Goal: Download file/media

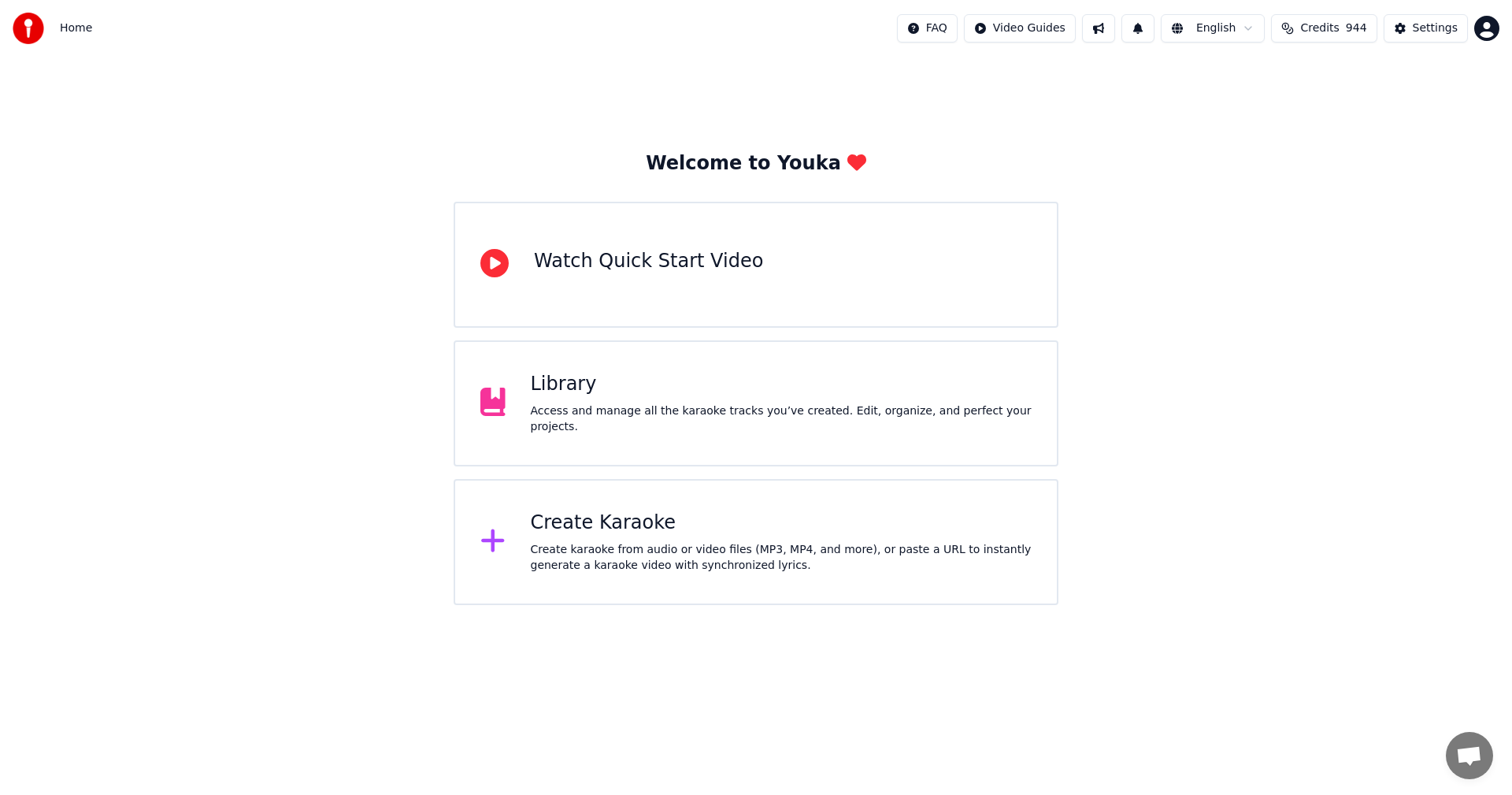
click at [614, 395] on div "Library" at bounding box center [781, 384] width 501 height 25
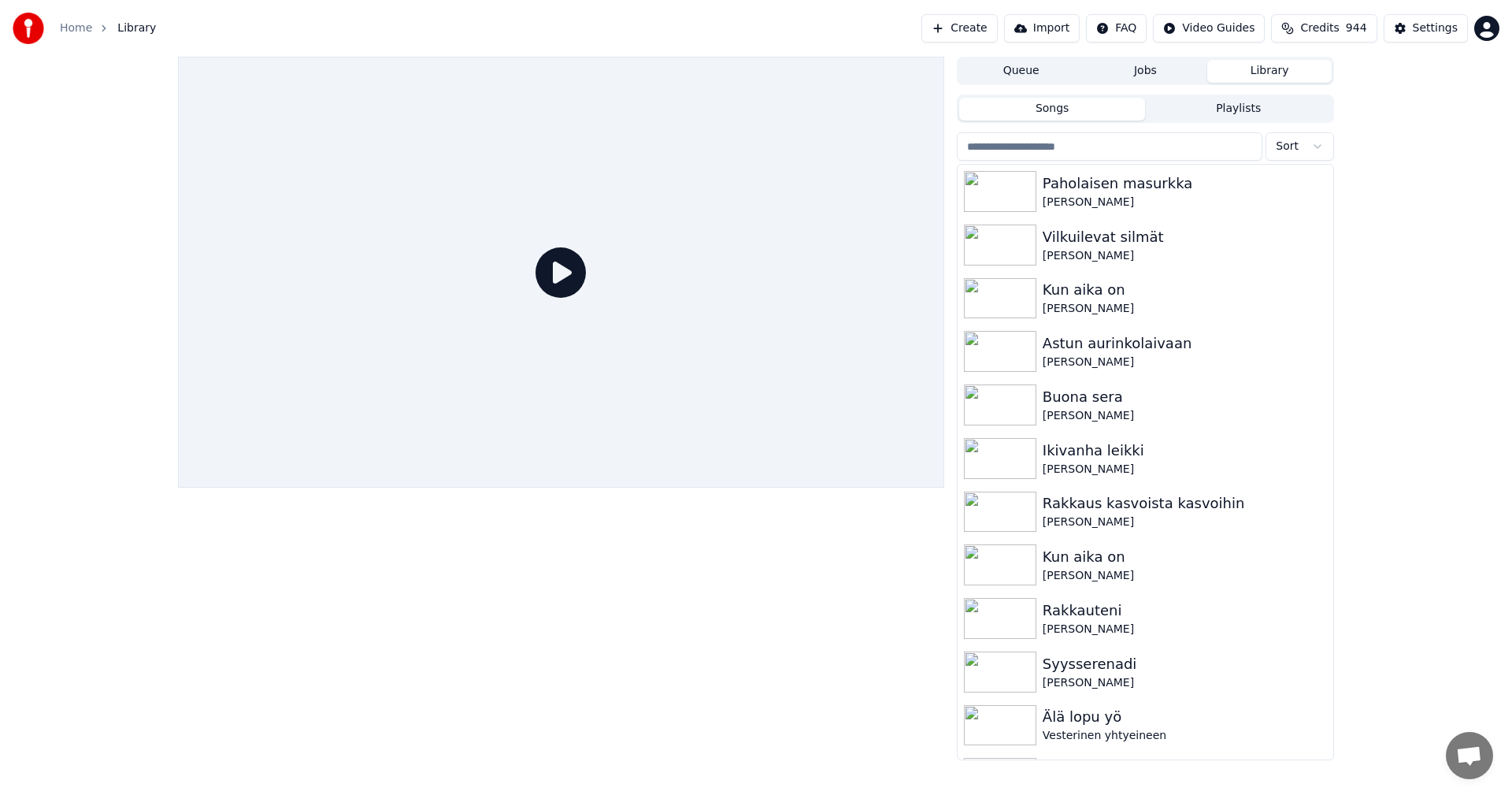
click at [1051, 148] on input "search" at bounding box center [1110, 146] width 306 height 28
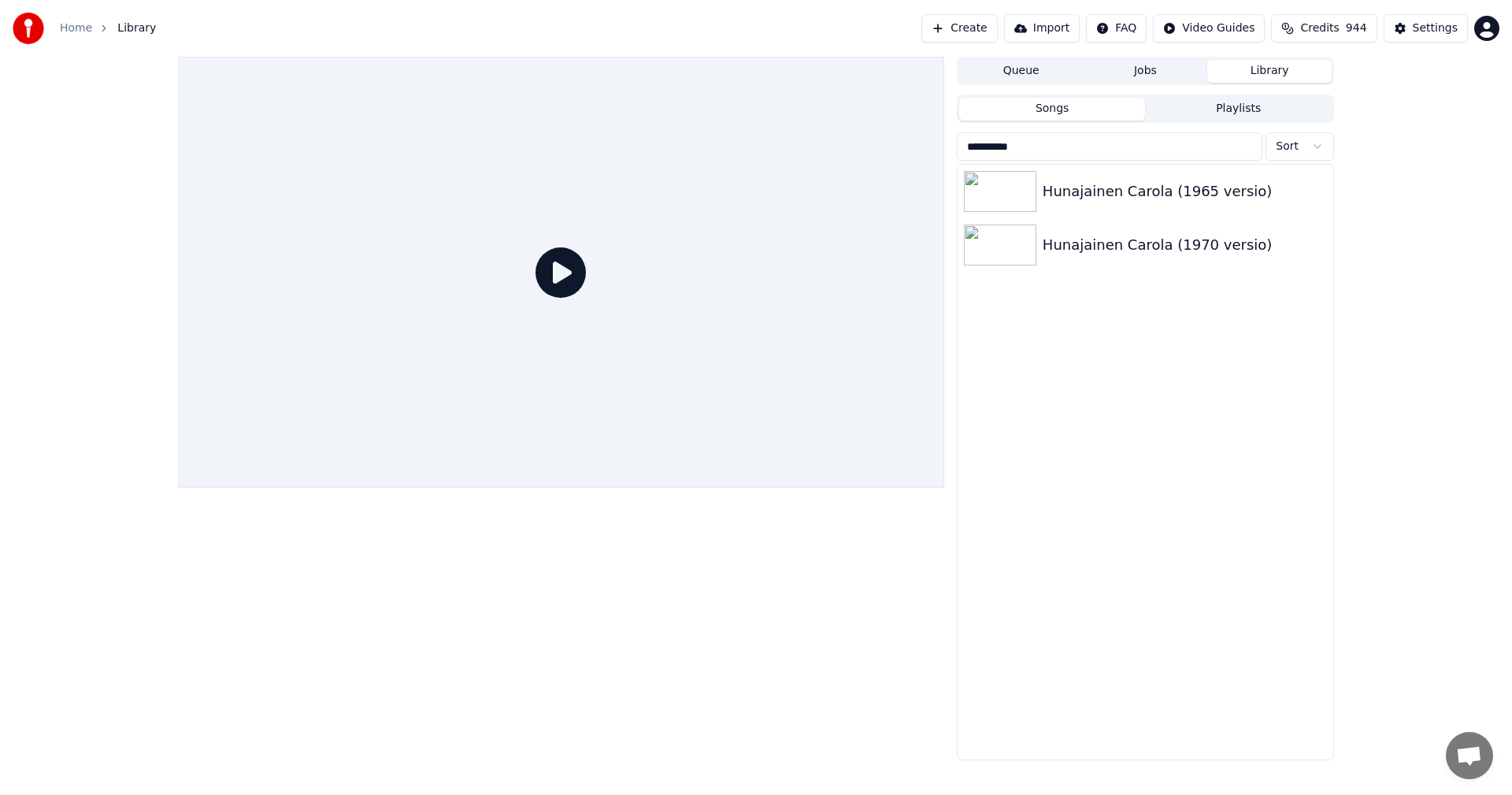
type input "**********"
click at [1025, 202] on img at bounding box center [1000, 191] width 73 height 41
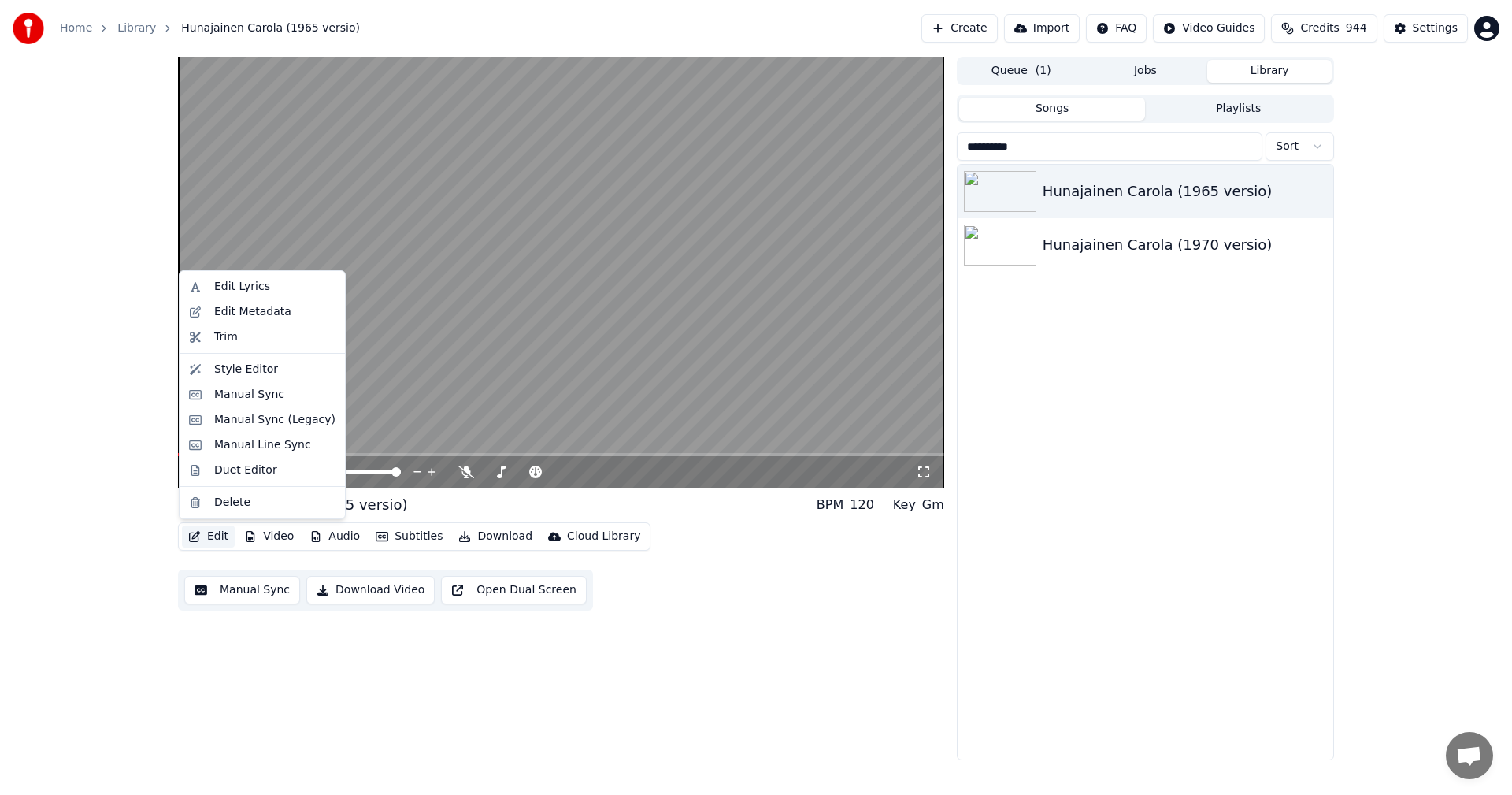
click at [216, 533] on button "Edit" at bounding box center [208, 537] width 53 height 22
click at [268, 423] on div "Manual Sync (Legacy)" at bounding box center [275, 420] width 122 height 15
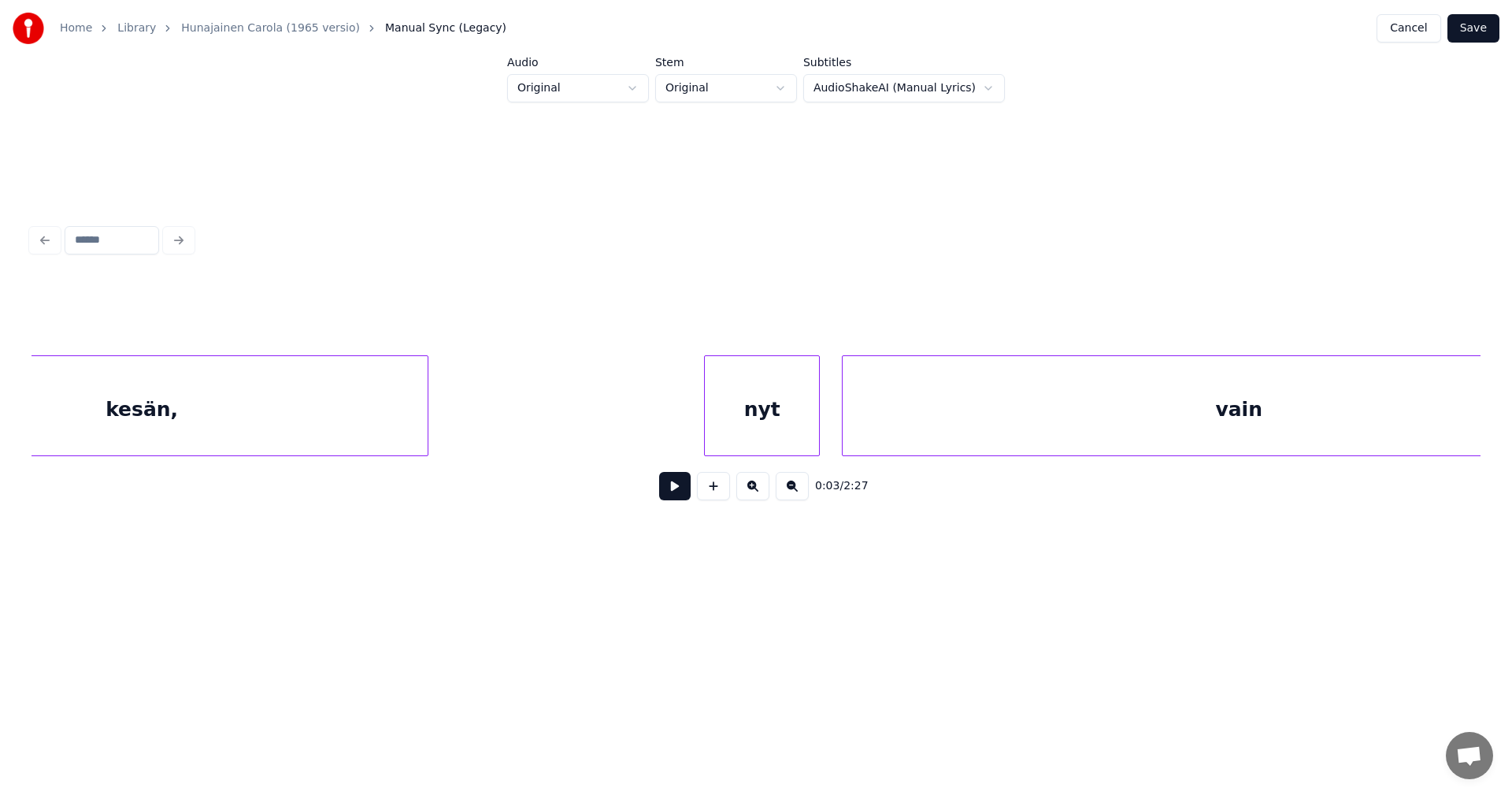
scroll to position [0, 3610]
click at [244, 430] on div "kesän," at bounding box center [164, 409] width 572 height 107
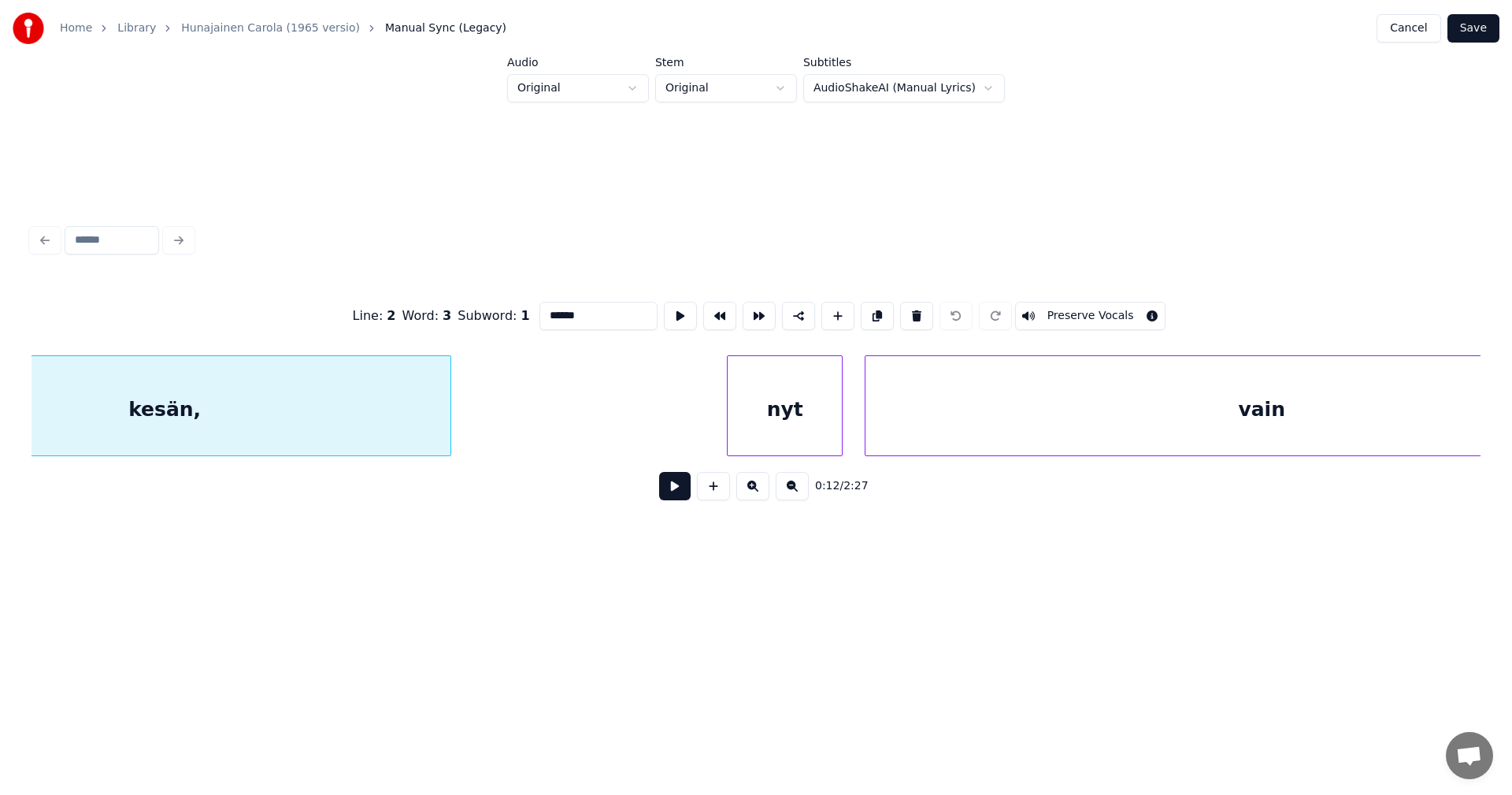
scroll to position [0, 3457]
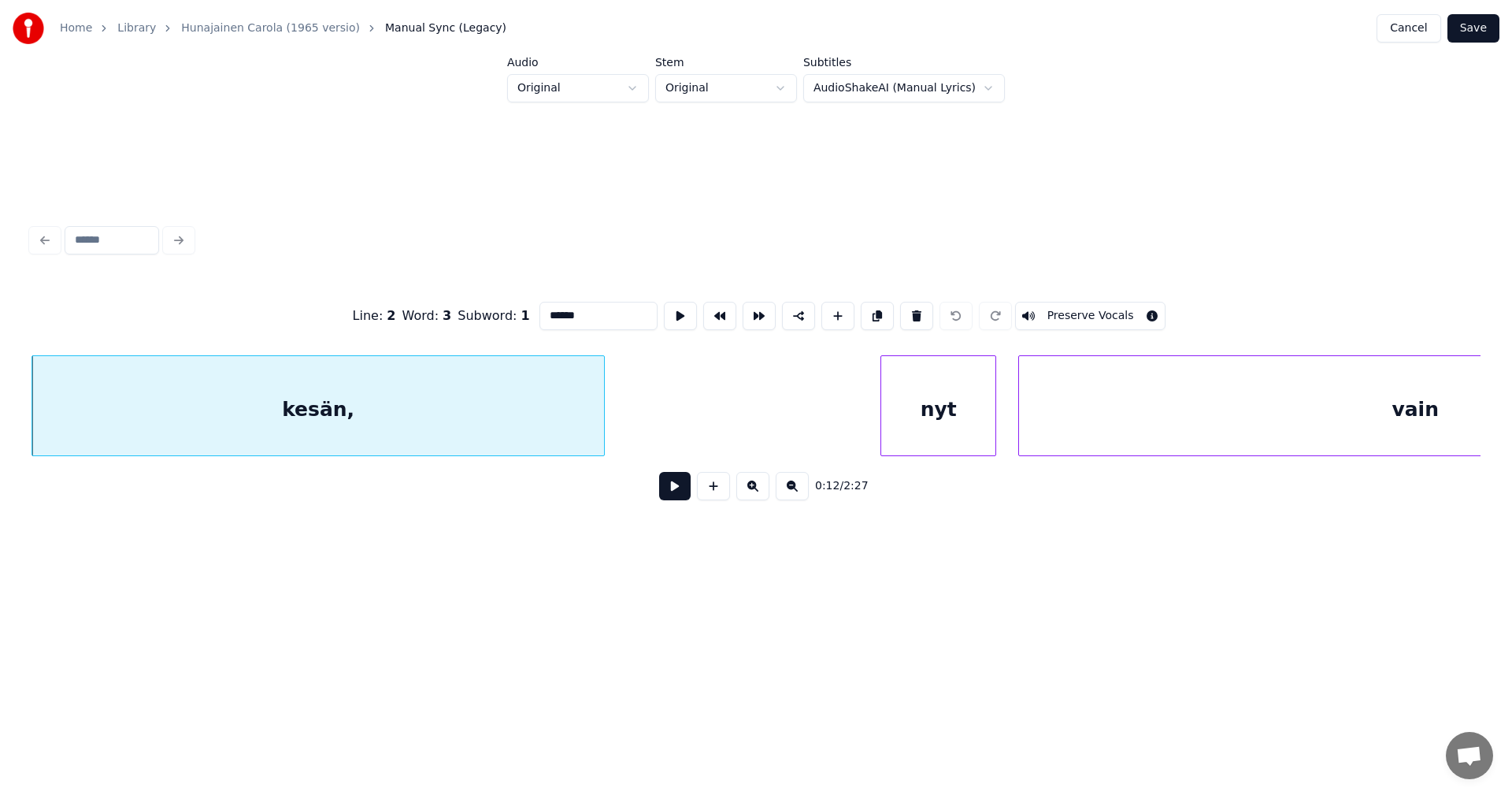
click at [592, 319] on input "******" at bounding box center [598, 316] width 118 height 28
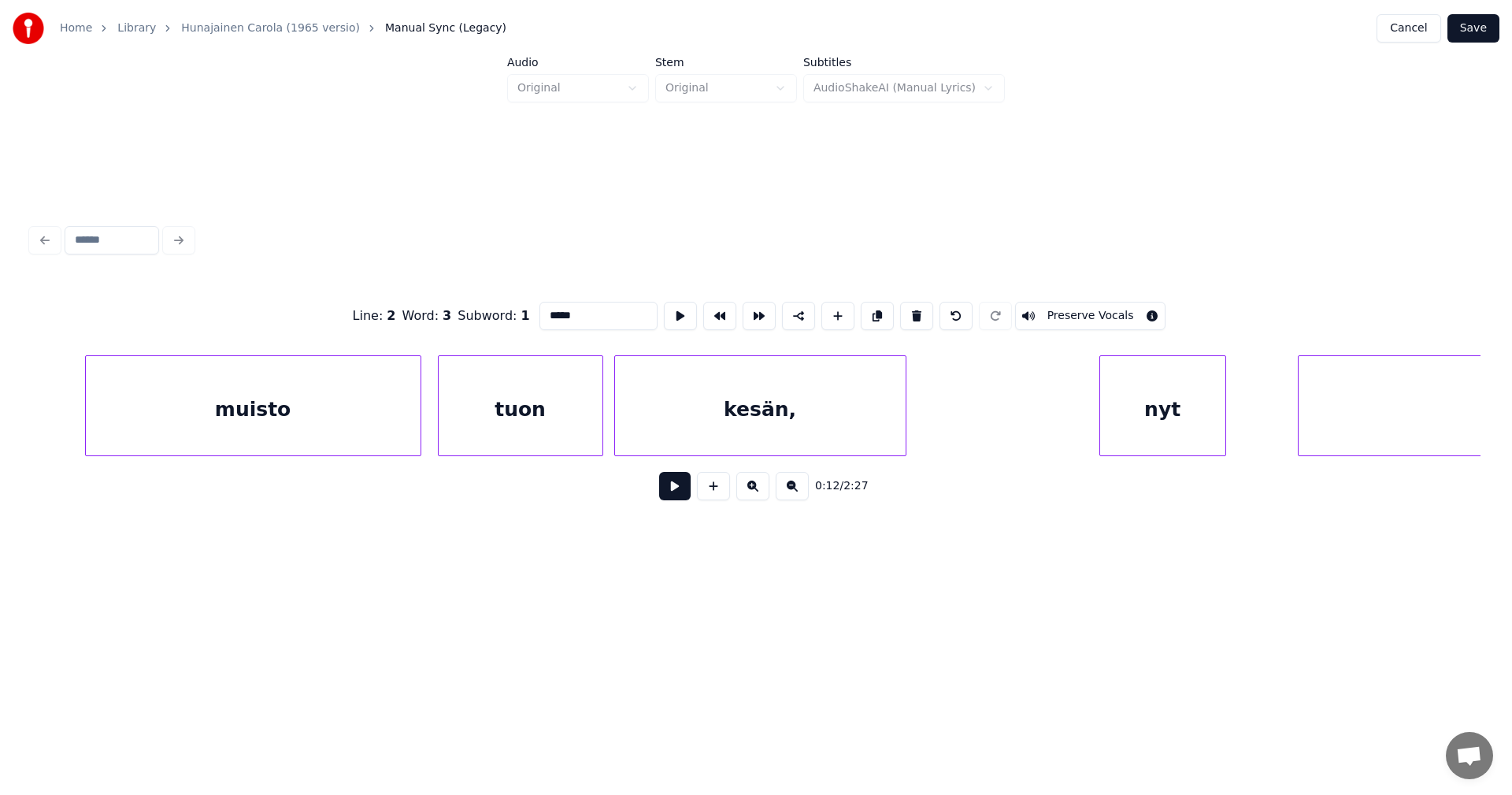
scroll to position [0, 12660]
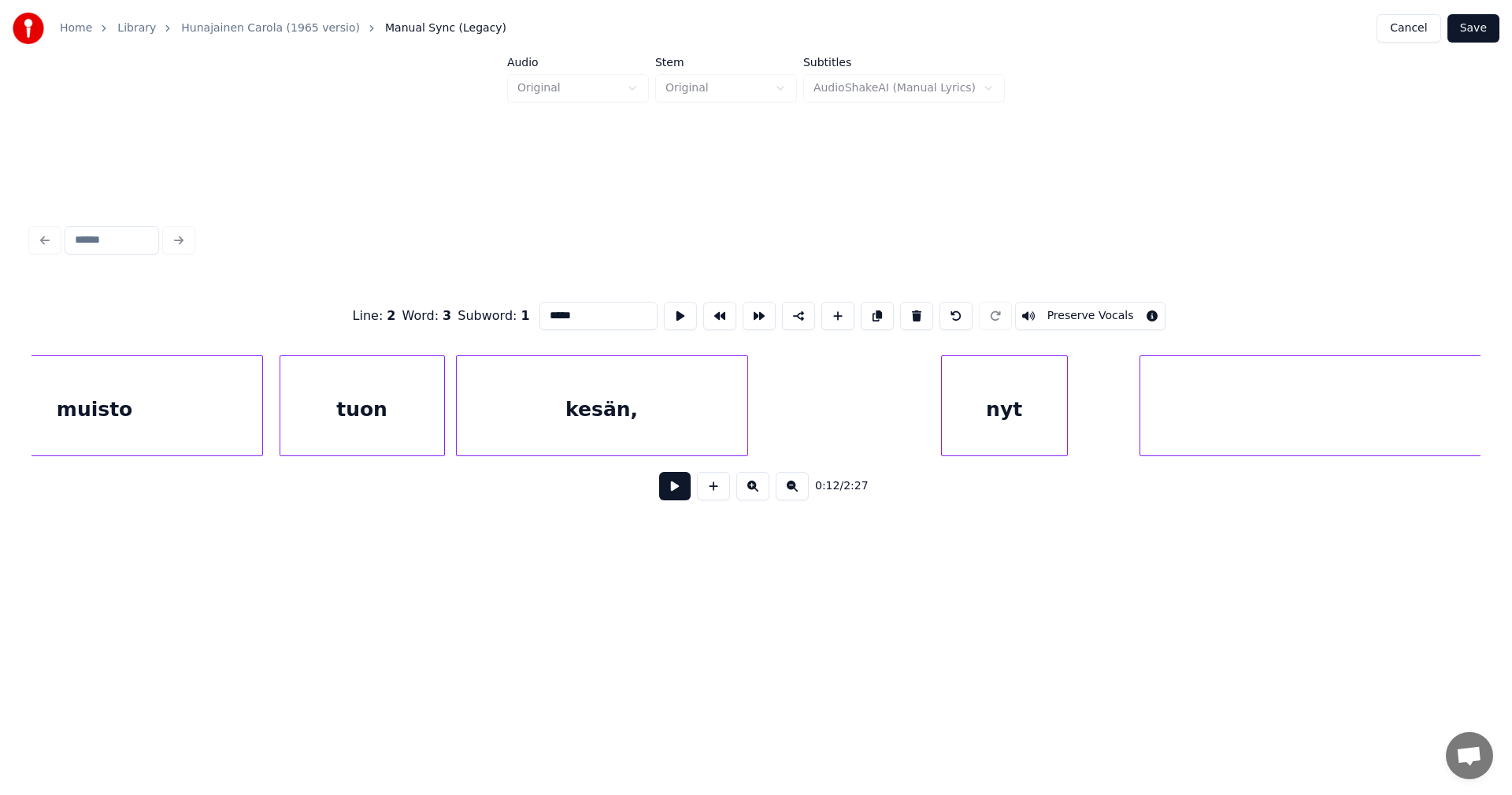
click at [619, 419] on div "kesän," at bounding box center [602, 409] width 291 height 107
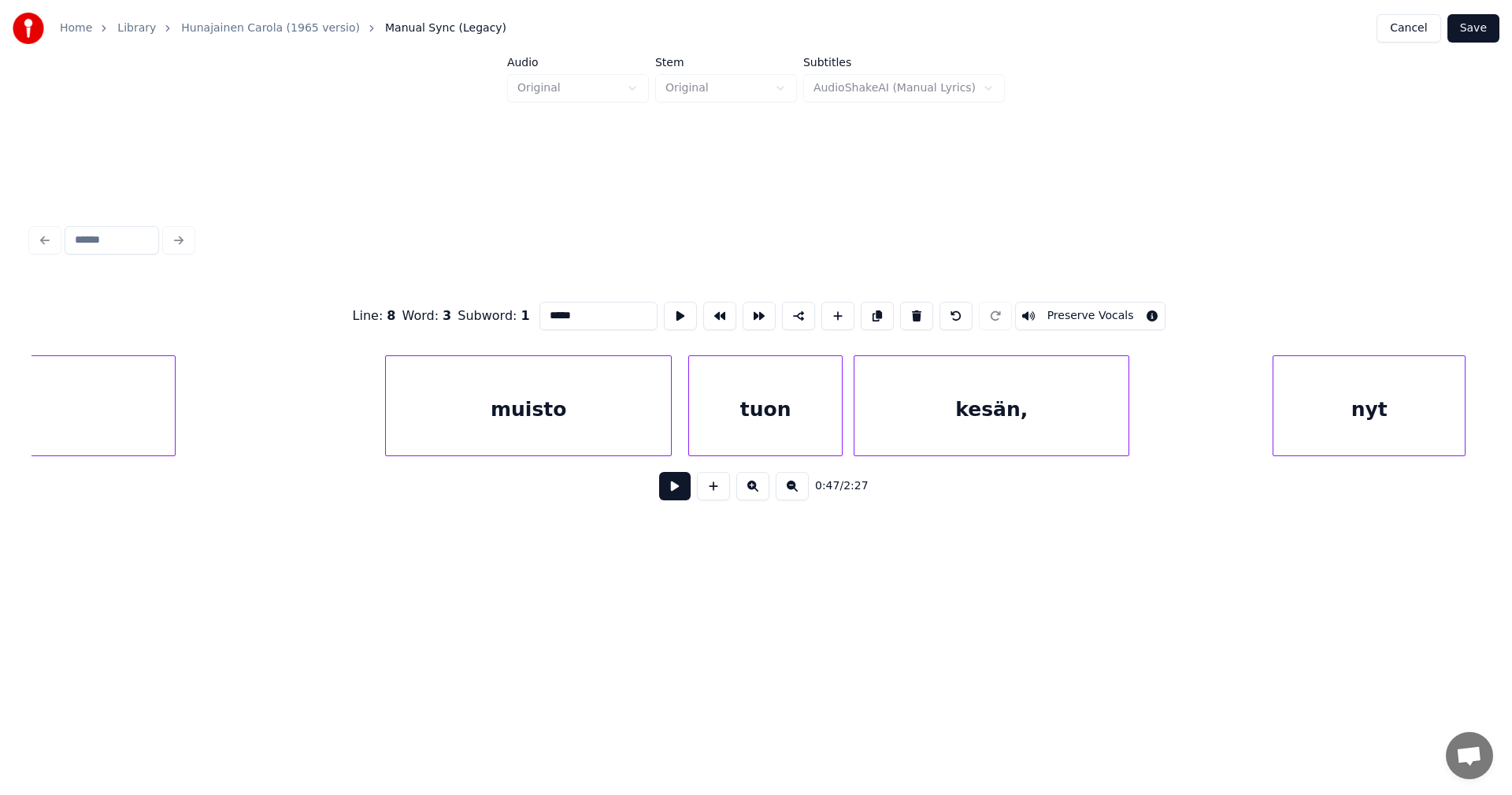
scroll to position [0, 26809]
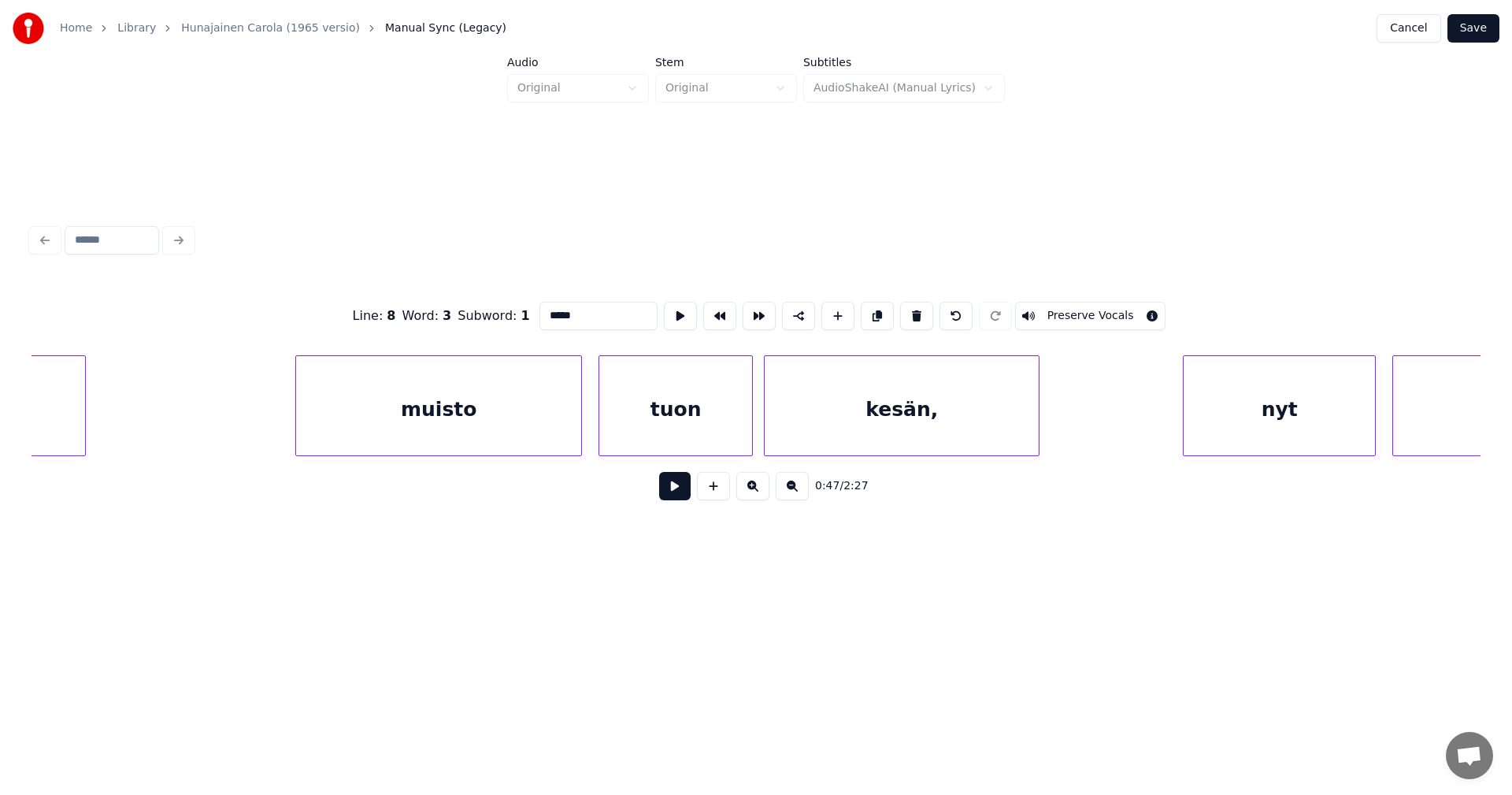
click at [980, 428] on div "kesän," at bounding box center [902, 409] width 274 height 107
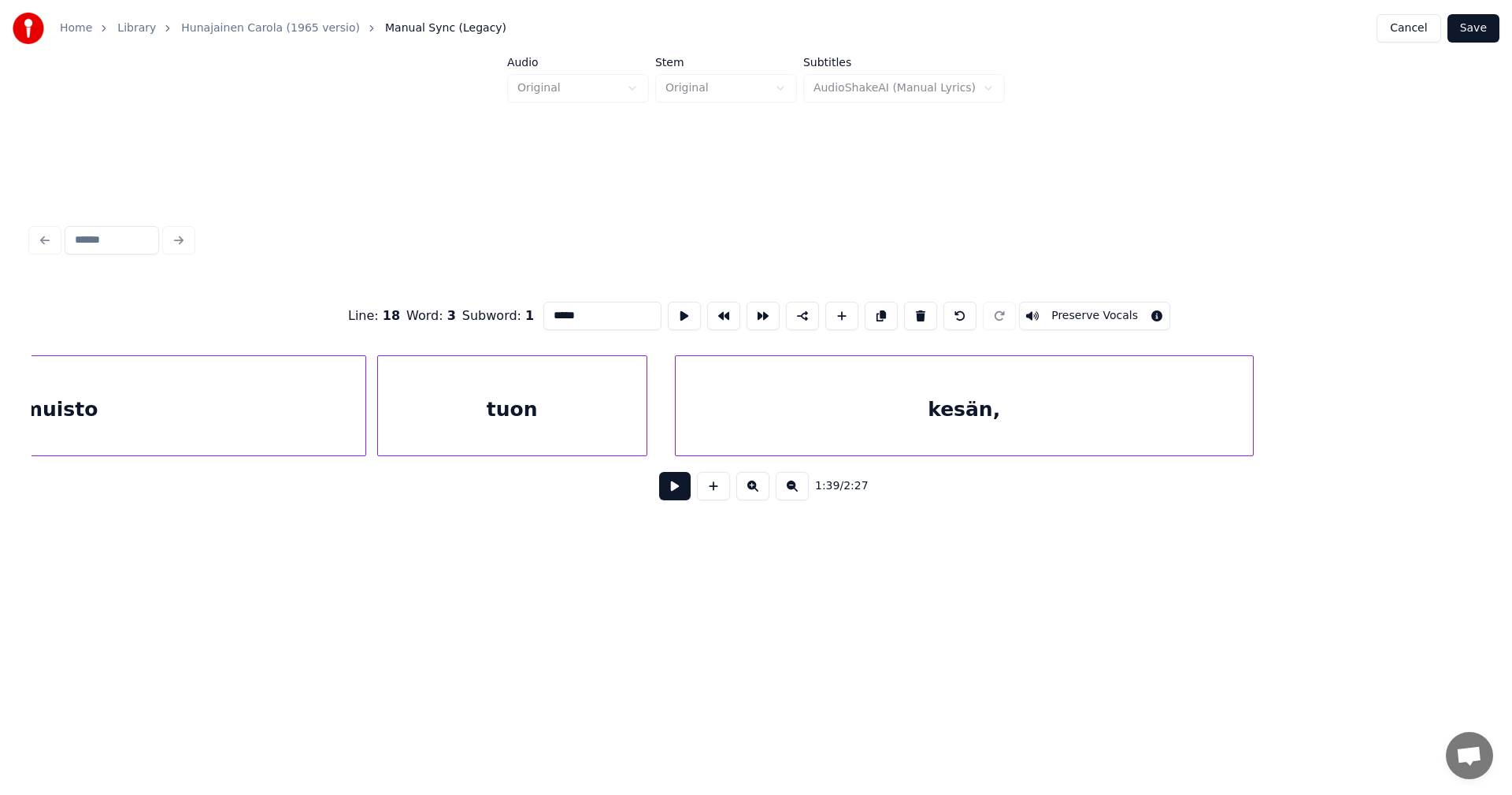
scroll to position [0, 36873]
click at [1132, 428] on div "kesän," at bounding box center [942, 409] width 578 height 107
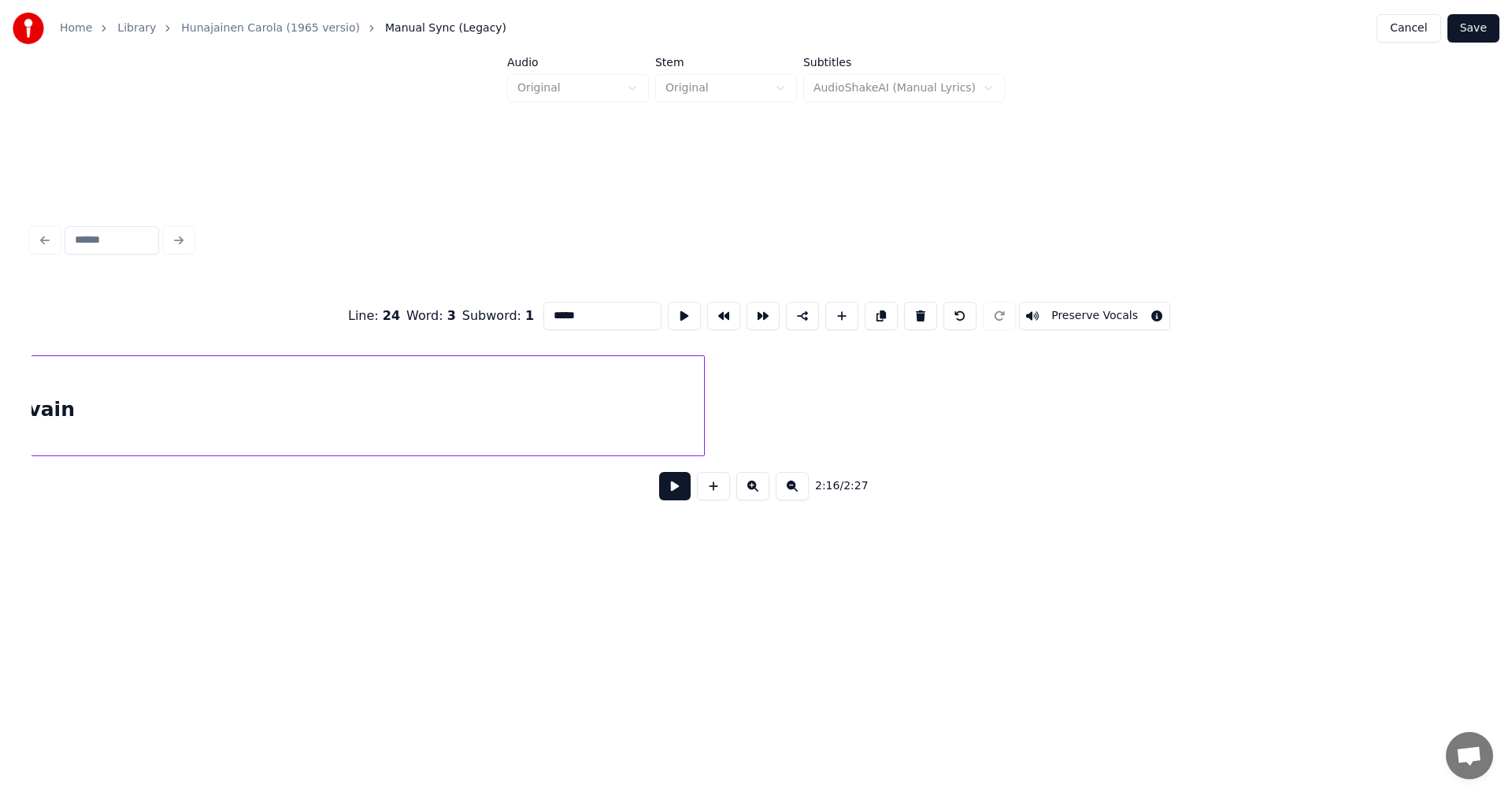
scroll to position [0, 39243]
type input "*****"
click at [1479, 32] on button "Save" at bounding box center [1473, 28] width 52 height 28
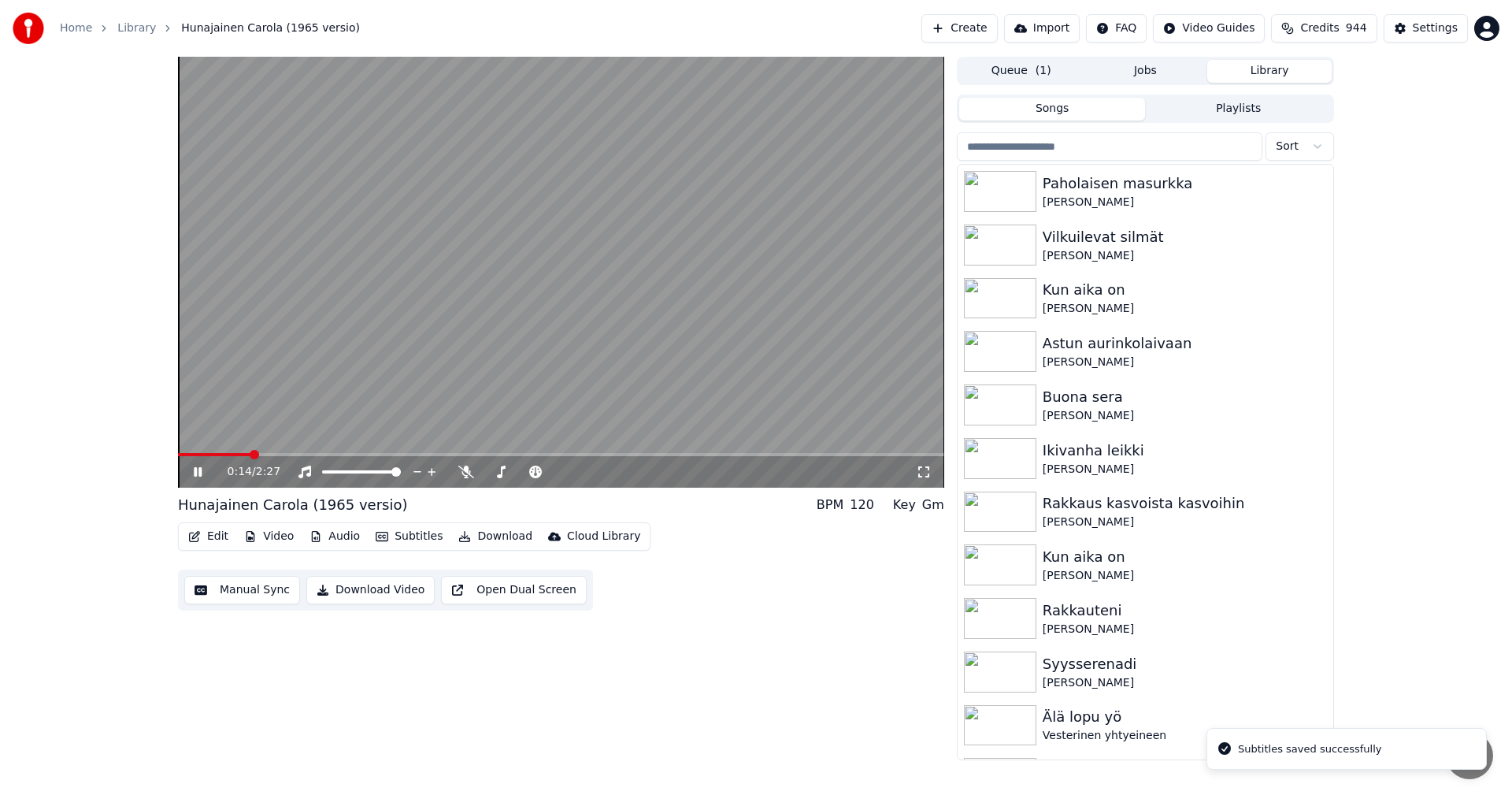
click at [250, 454] on span at bounding box center [561, 455] width 766 height 3
click at [268, 456] on span at bounding box center [234, 455] width 111 height 3
click at [245, 455] on span at bounding box center [229, 455] width 101 height 3
click at [236, 455] on span at bounding box center [219, 455] width 81 height 3
click at [423, 538] on button "Subtitles" at bounding box center [409, 537] width 80 height 22
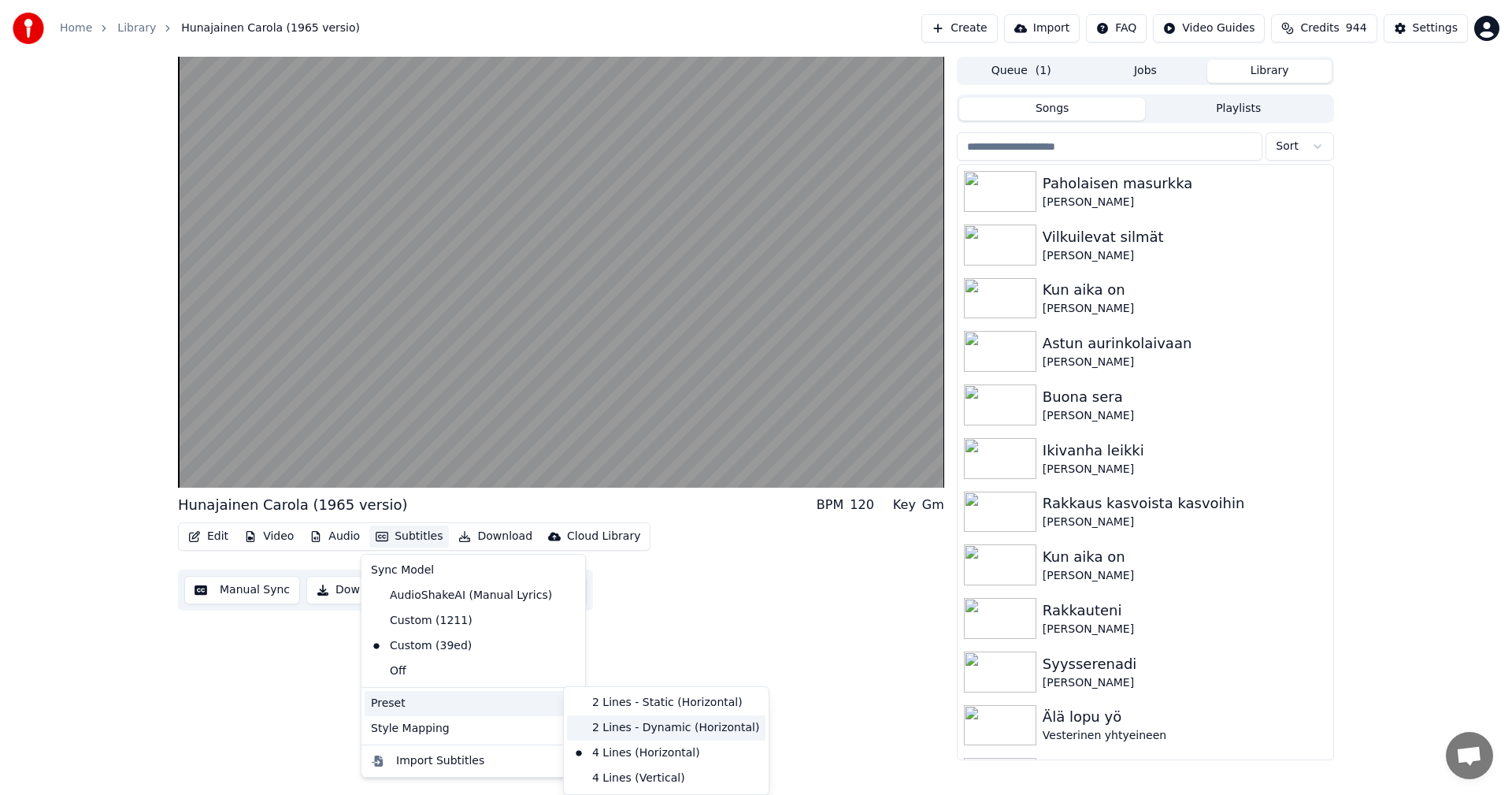
click at [627, 732] on div "2 Lines - Dynamic (Horizontal)" at bounding box center [667, 727] width 199 height 25
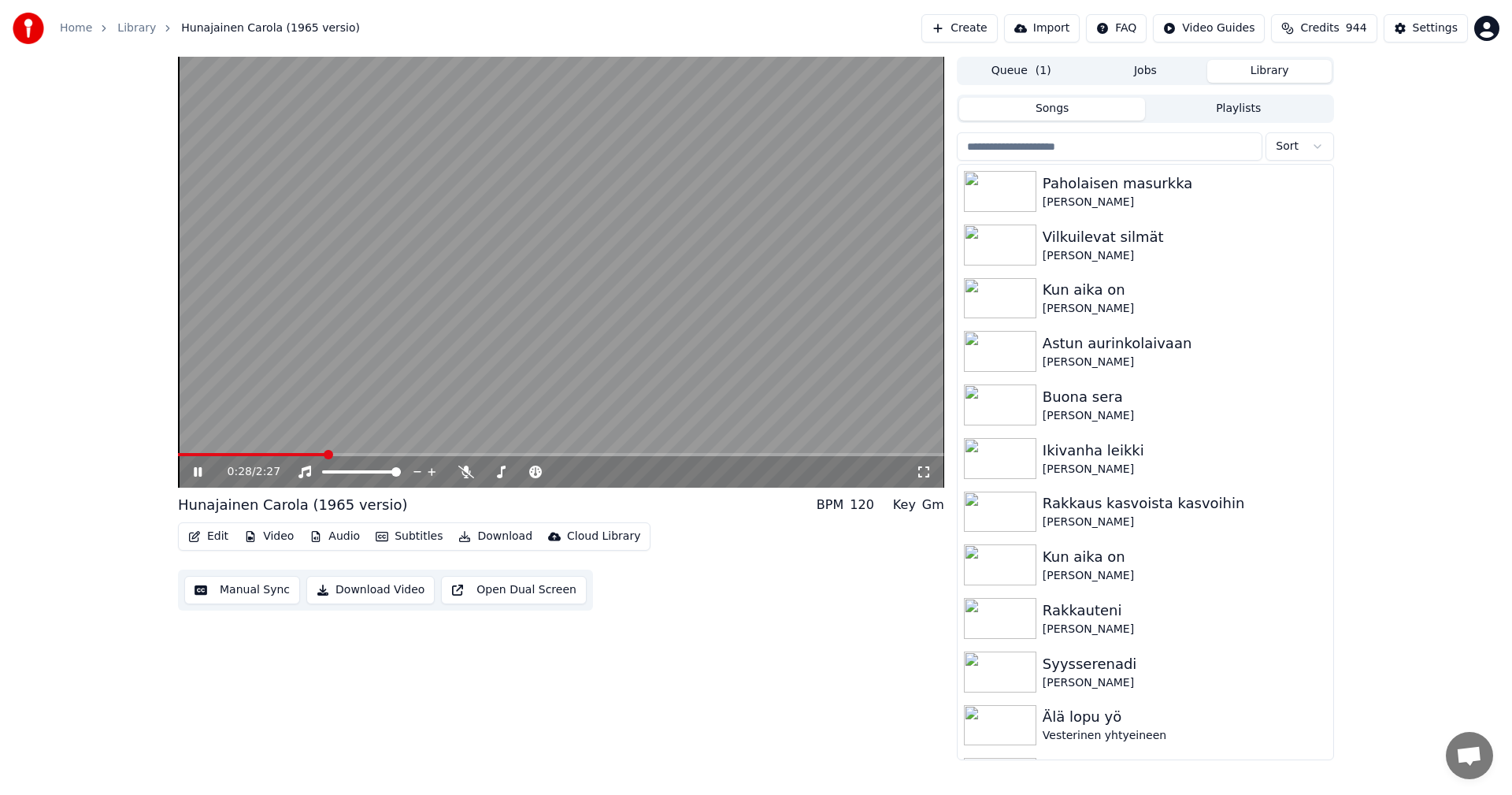
click at [248, 454] on span at bounding box center [252, 455] width 147 height 3
click at [197, 473] on icon at bounding box center [197, 472] width 8 height 9
click at [202, 533] on button "Edit" at bounding box center [208, 537] width 53 height 22
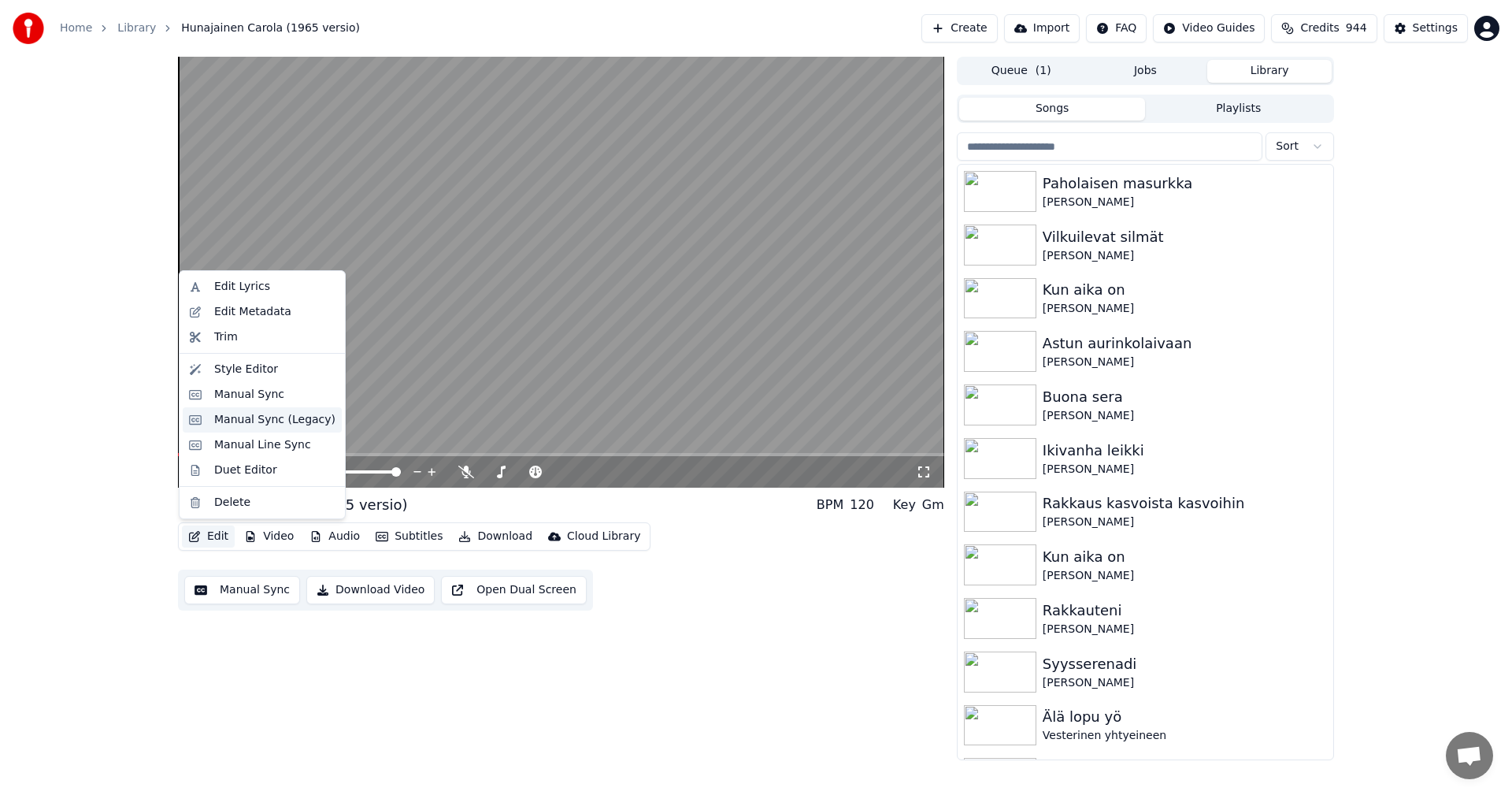
click at [247, 422] on div "Manual Sync (Legacy)" at bounding box center [275, 420] width 122 height 15
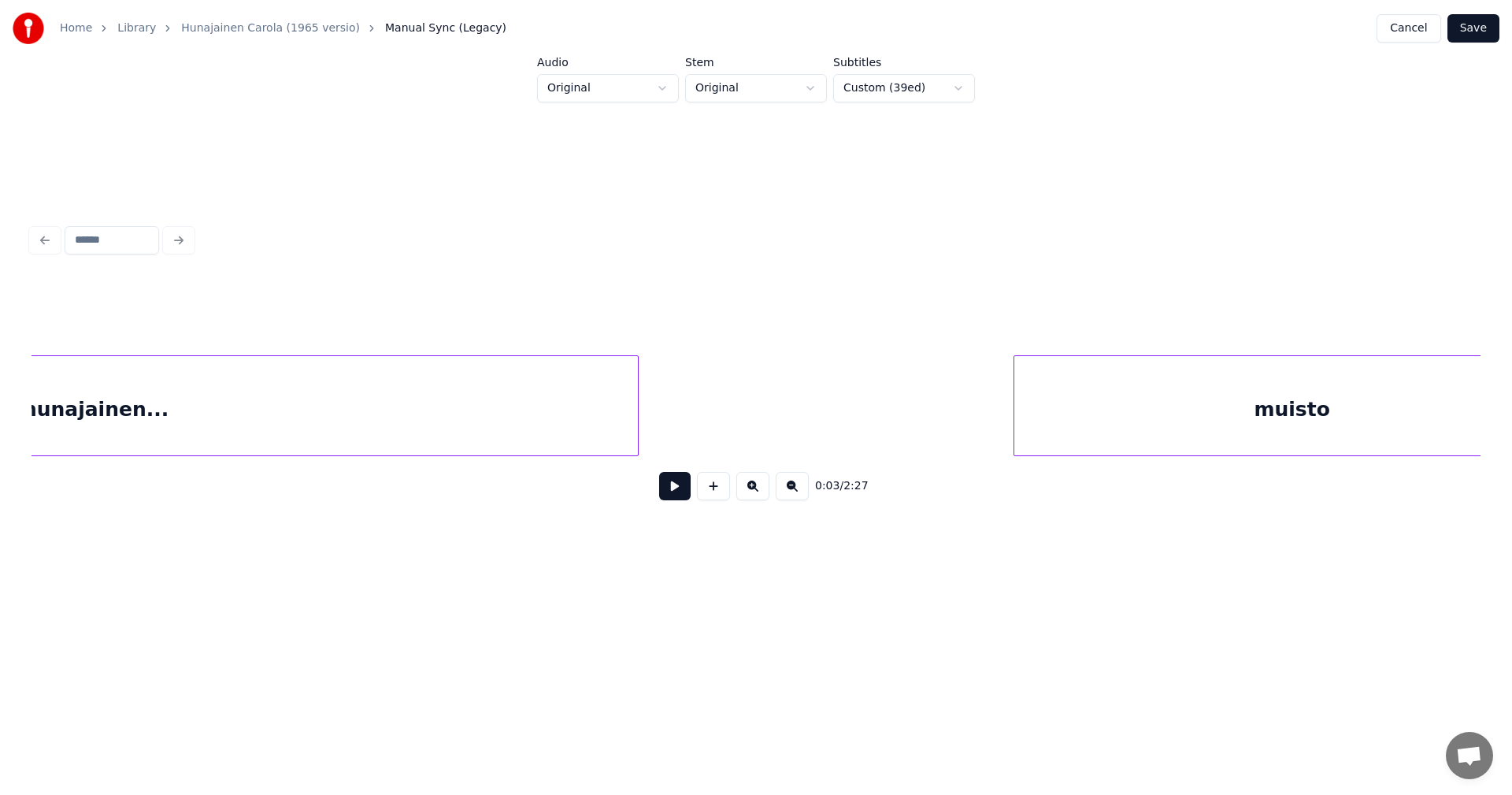
click at [214, 415] on div "hunajainen..." at bounding box center [95, 409] width 1084 height 107
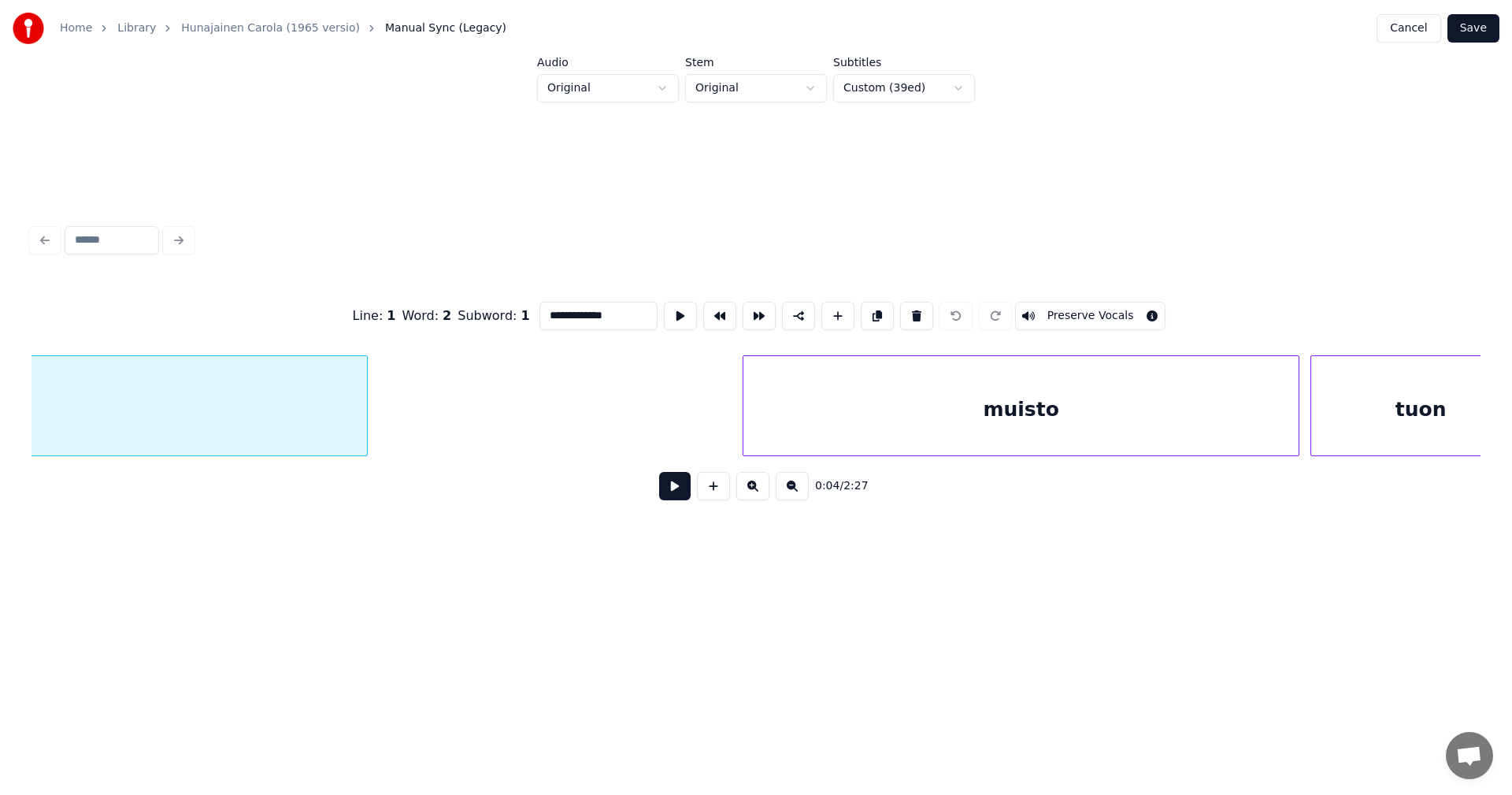
scroll to position [0, 2189]
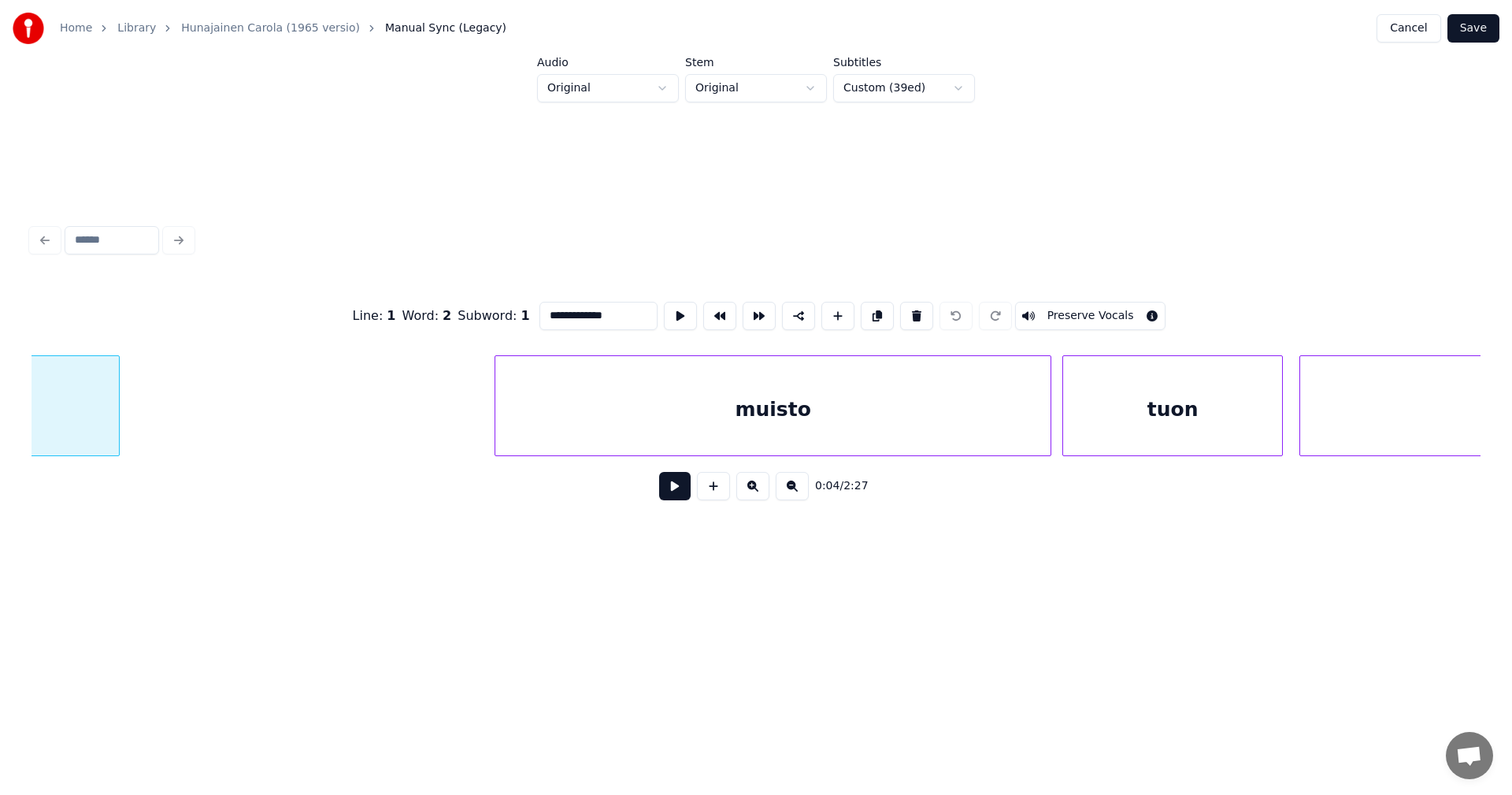
click at [582, 413] on div "muisto" at bounding box center [773, 409] width 555 height 107
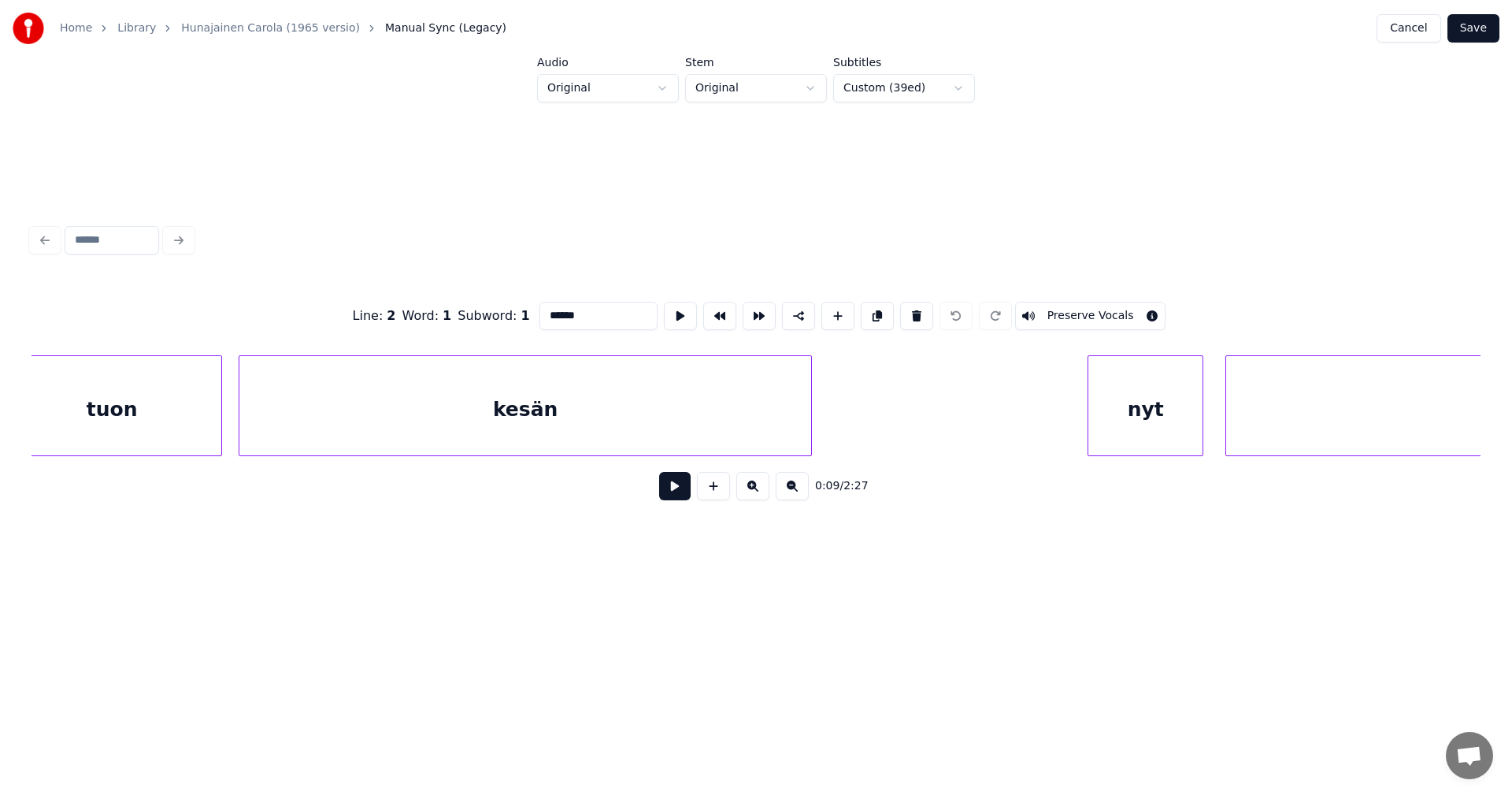
scroll to position [0, 3363]
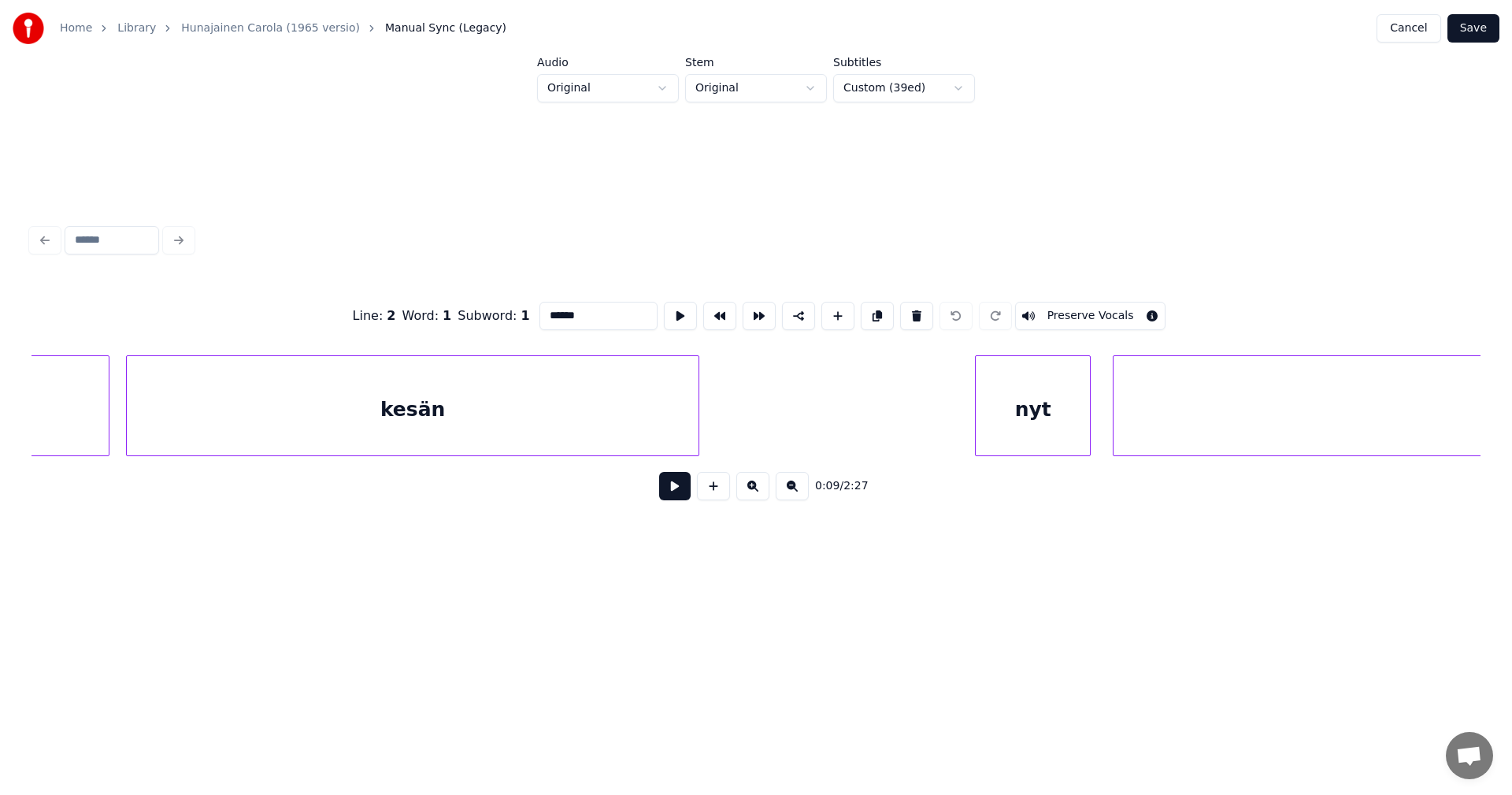
click at [363, 419] on div "kesän" at bounding box center [412, 409] width 572 height 107
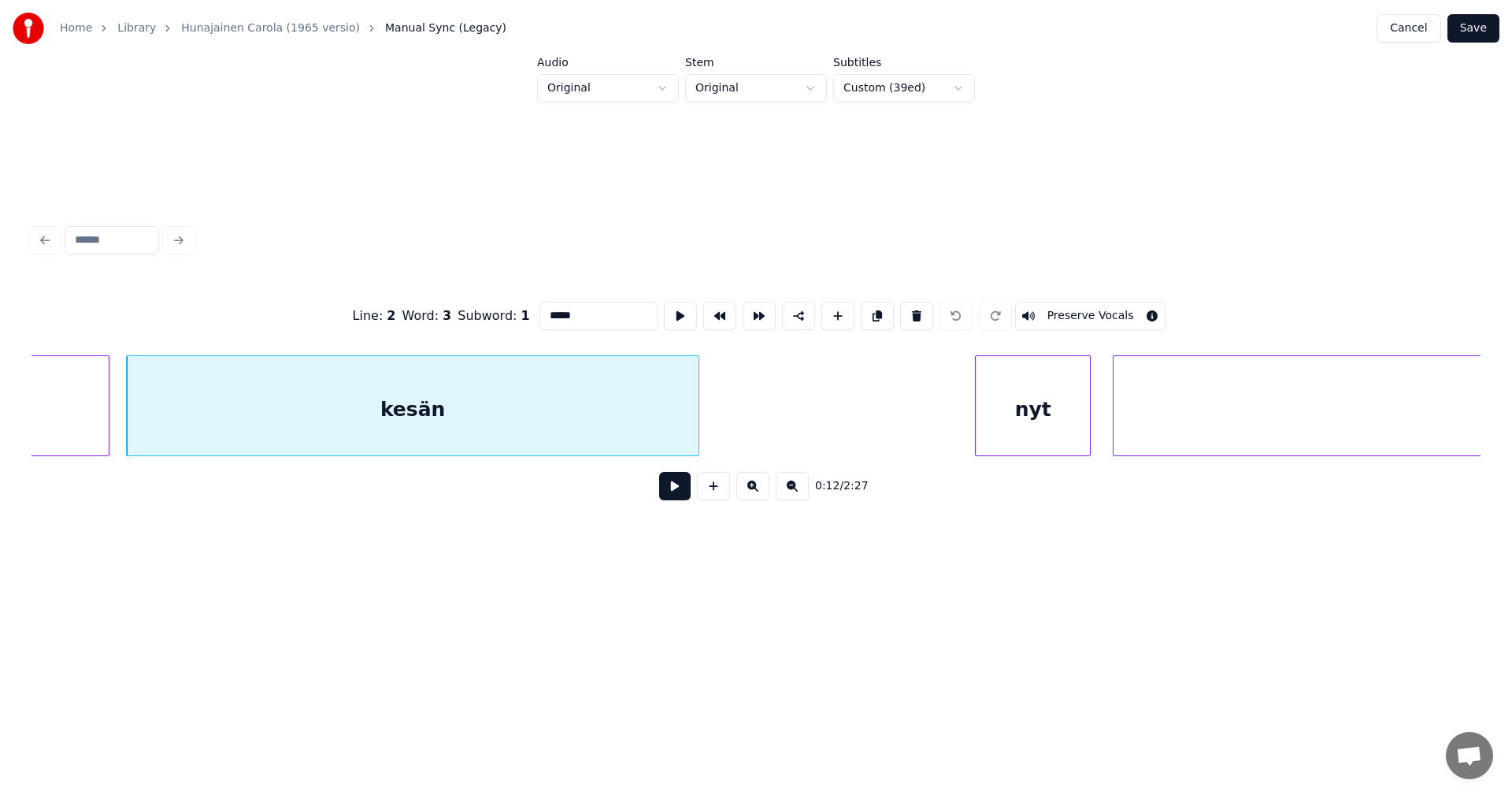
click at [999, 431] on div "nyt" at bounding box center [1033, 409] width 114 height 107
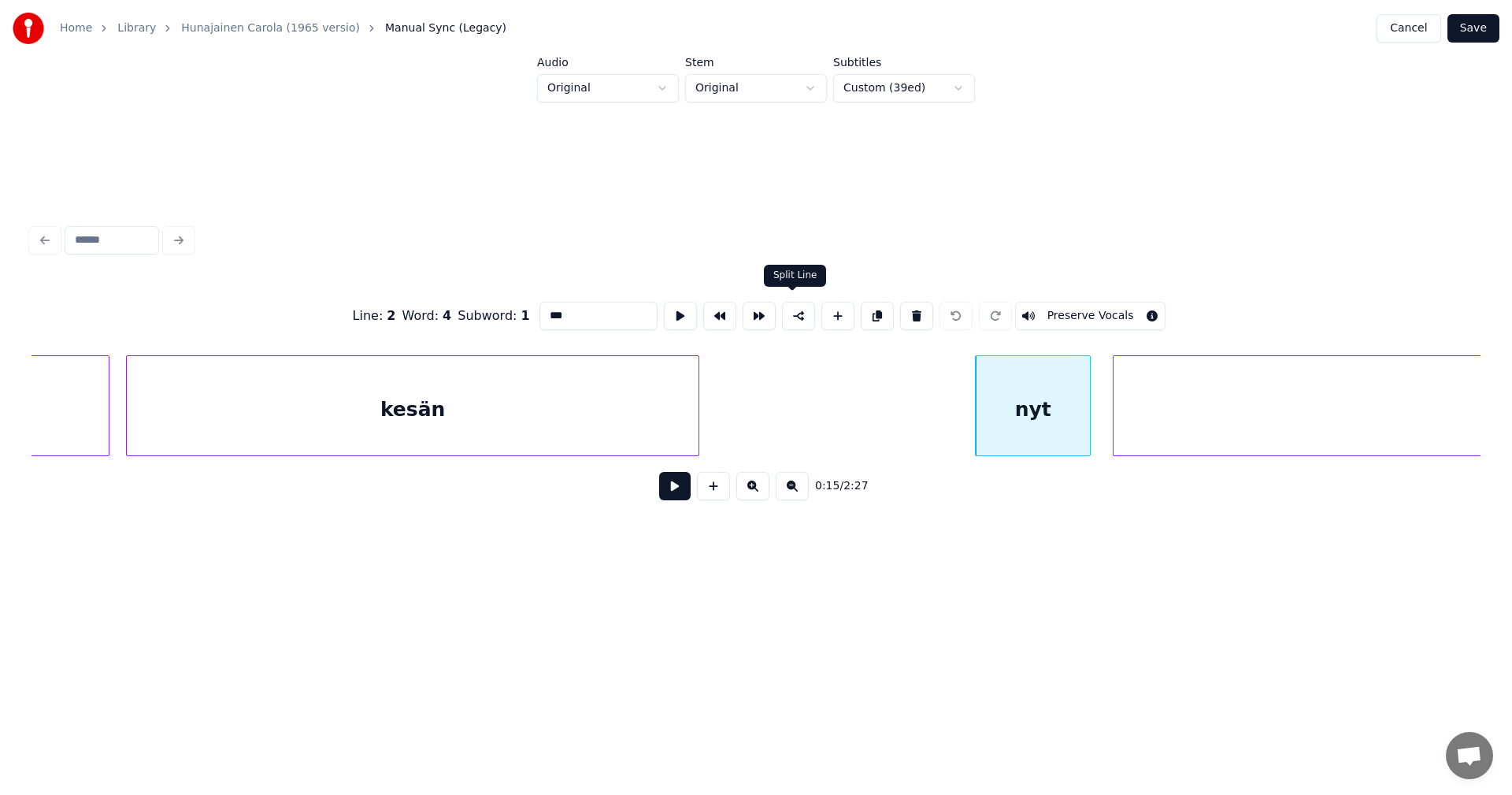
click at [788, 312] on button at bounding box center [799, 316] width 33 height 28
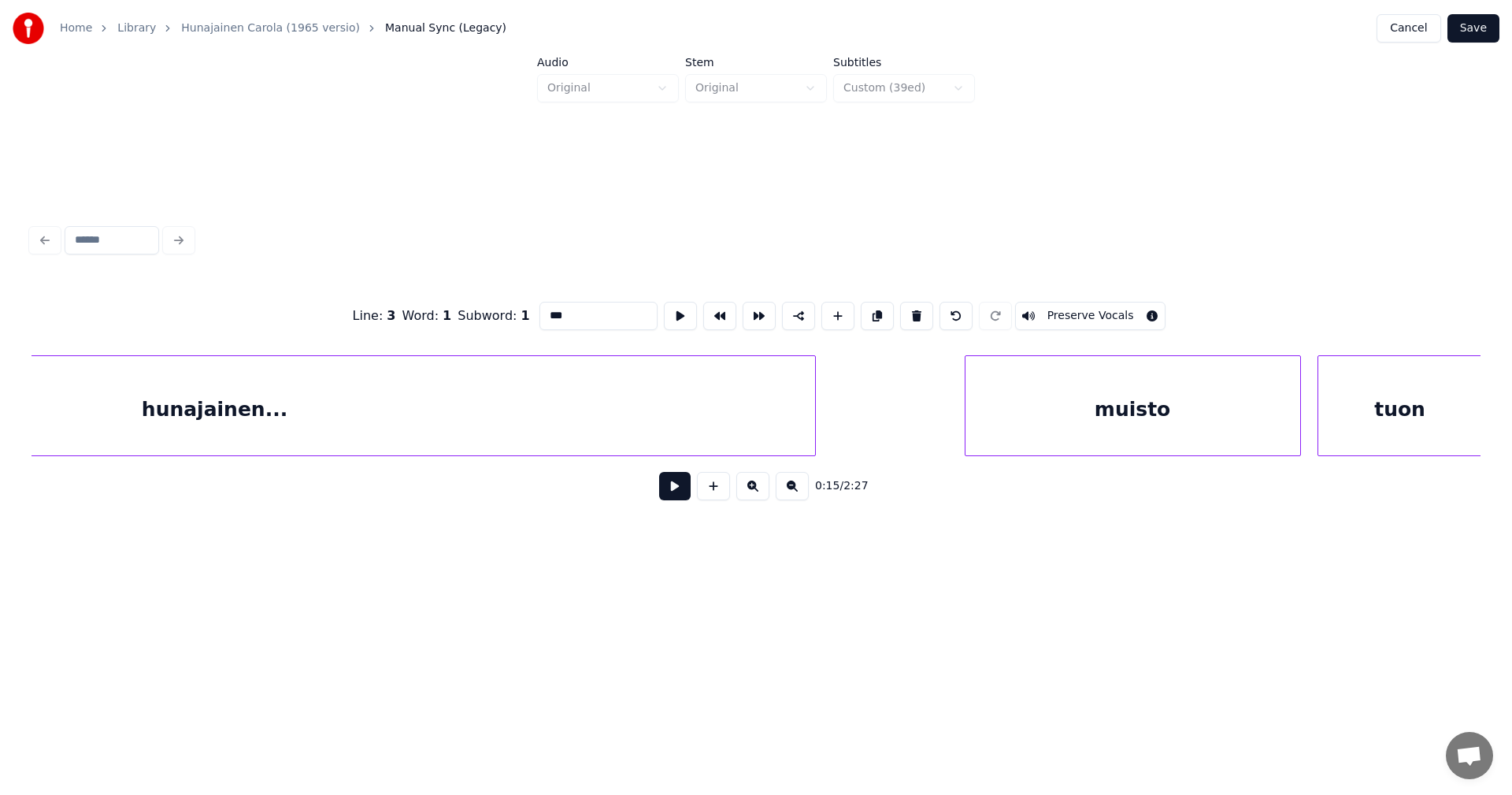
click at [495, 409] on div "hunajainen..." at bounding box center [214, 409] width 1200 height 107
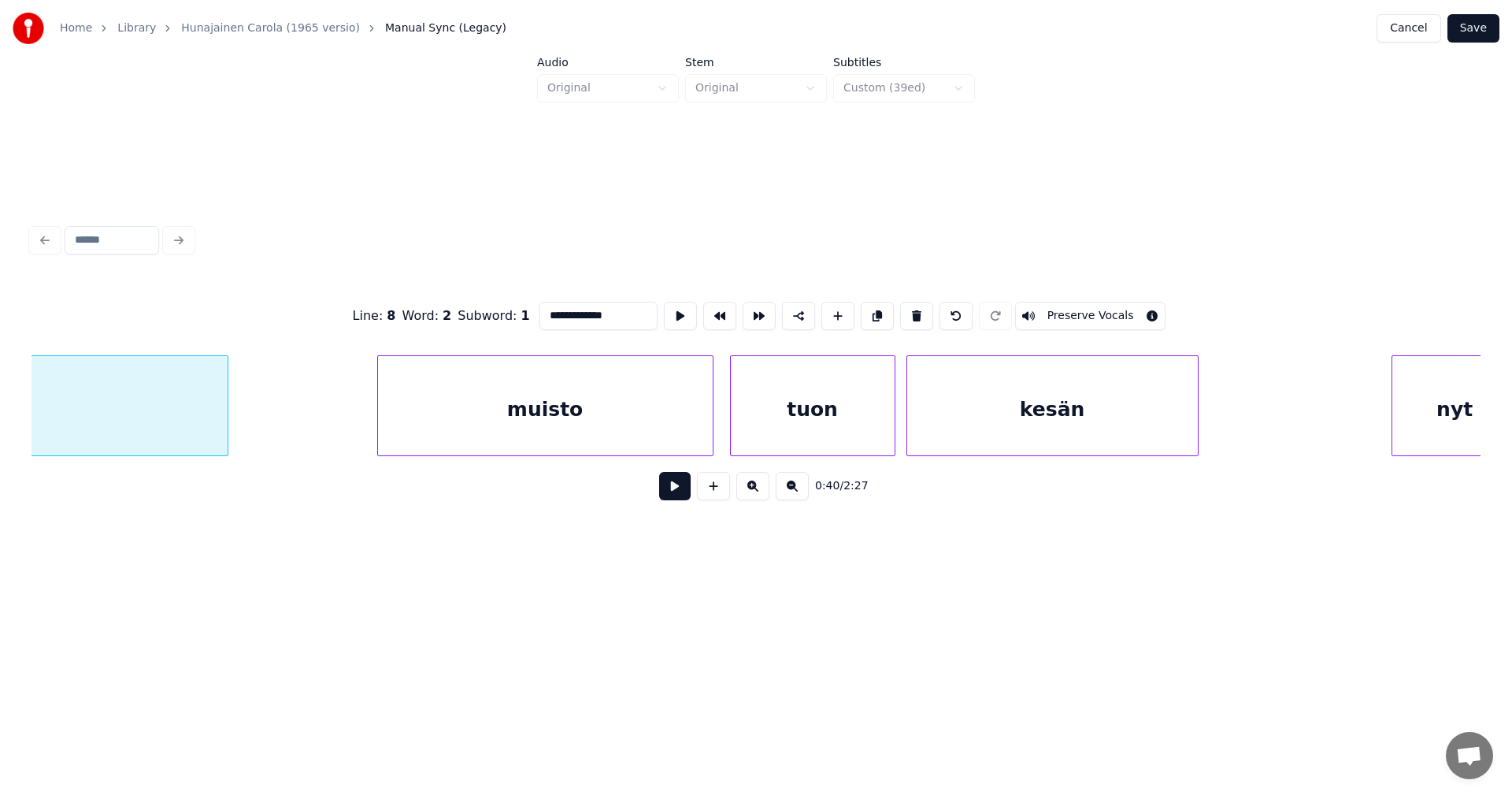
scroll to position [0, 12212]
click at [579, 422] on div "muisto" at bounding box center [543, 409] width 335 height 107
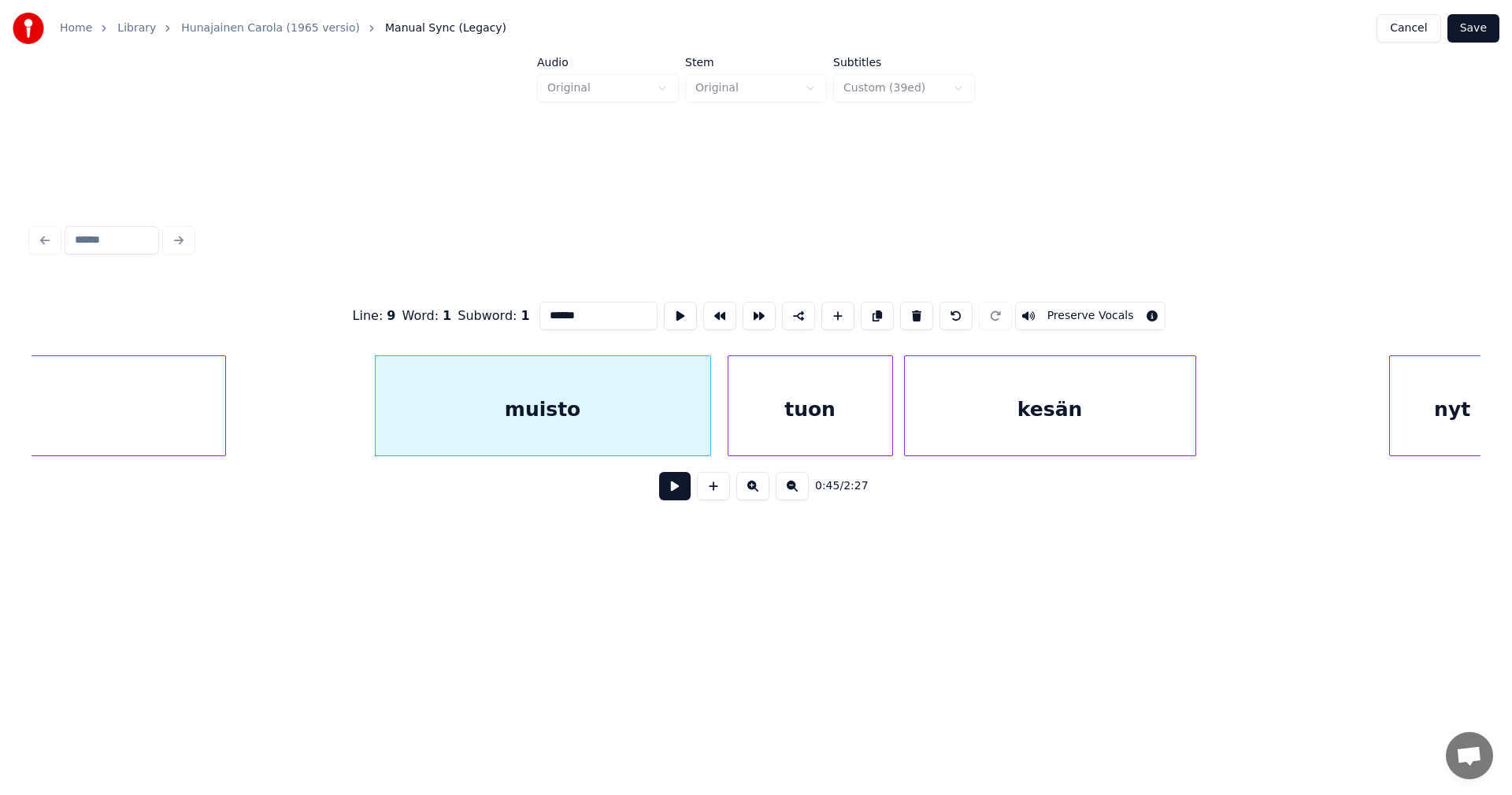
click at [1441, 419] on div "nyt" at bounding box center [1453, 409] width 125 height 107
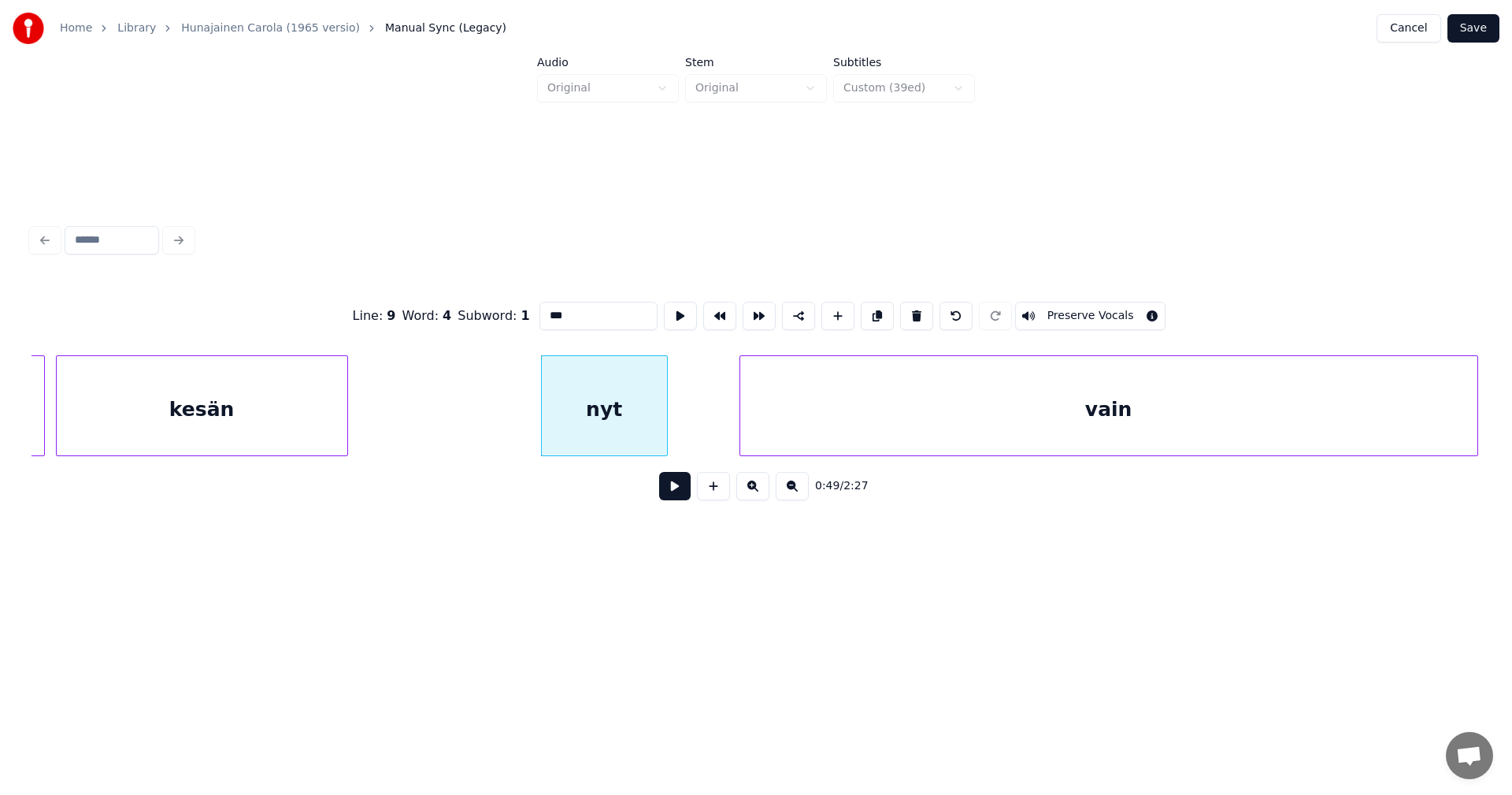
scroll to position [0, 13063]
click at [569, 448] on div "nyt" at bounding box center [571, 409] width 125 height 107
click at [760, 428] on div "vain" at bounding box center [1093, 409] width 737 height 107
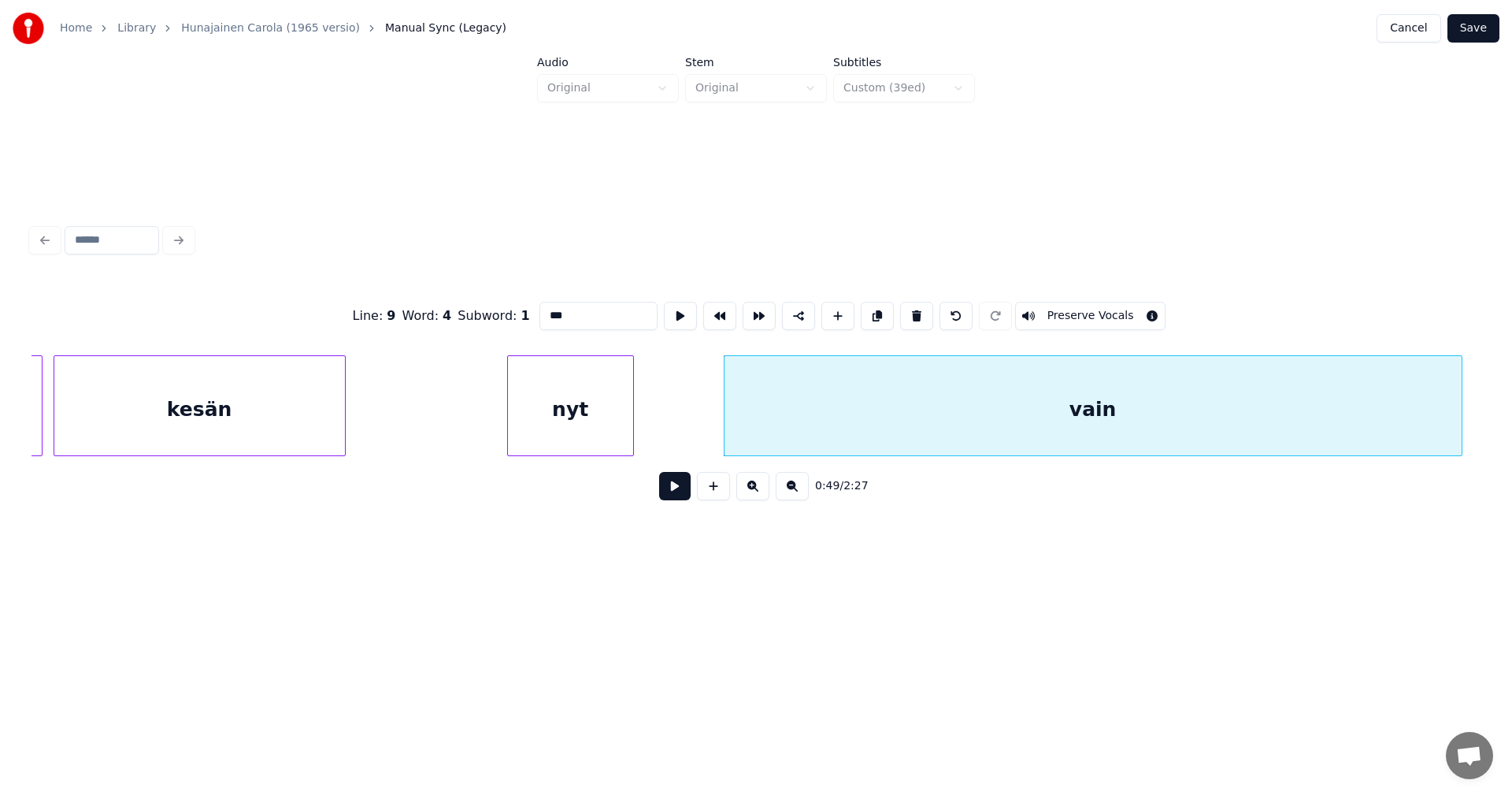
click at [727, 428] on div "vain" at bounding box center [1094, 406] width 739 height 101
click at [706, 431] on div at bounding box center [707, 406] width 5 height 99
click at [597, 432] on div "nyt" at bounding box center [571, 409] width 125 height 107
type input "***"
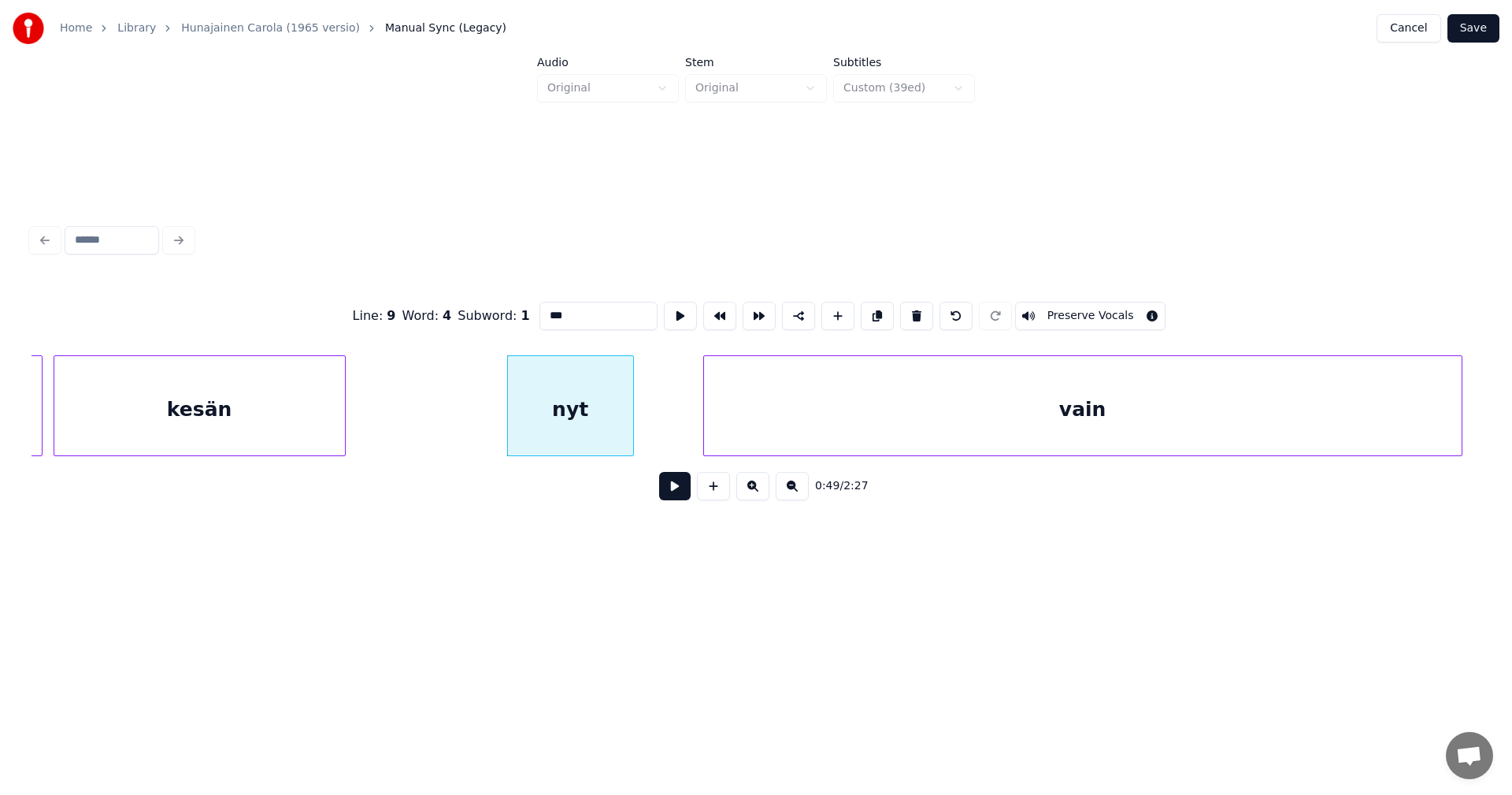
click at [664, 489] on button at bounding box center [675, 485] width 32 height 28
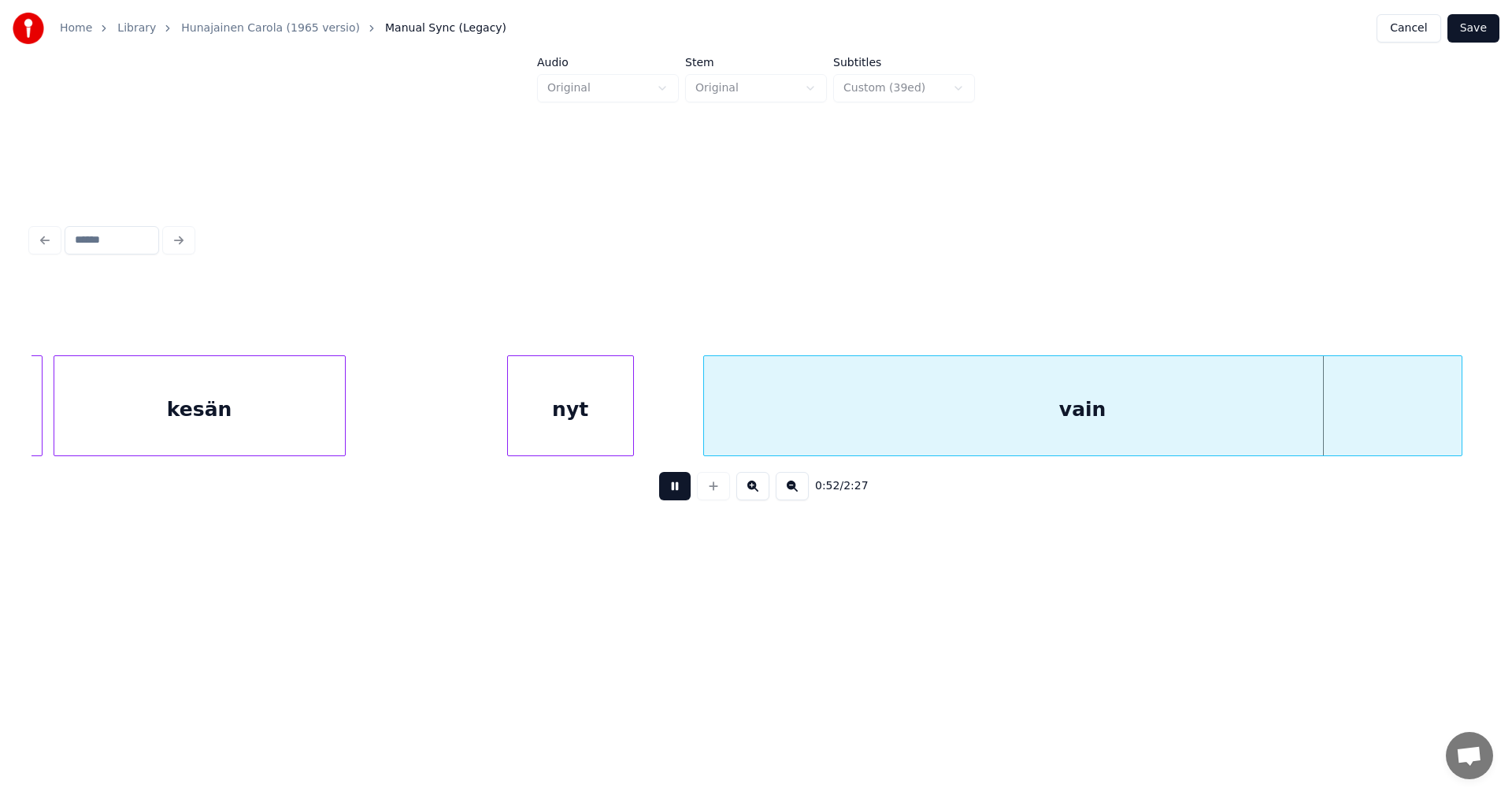
click at [667, 489] on button at bounding box center [675, 485] width 32 height 28
click at [294, 412] on div "kesän" at bounding box center [199, 409] width 291 height 107
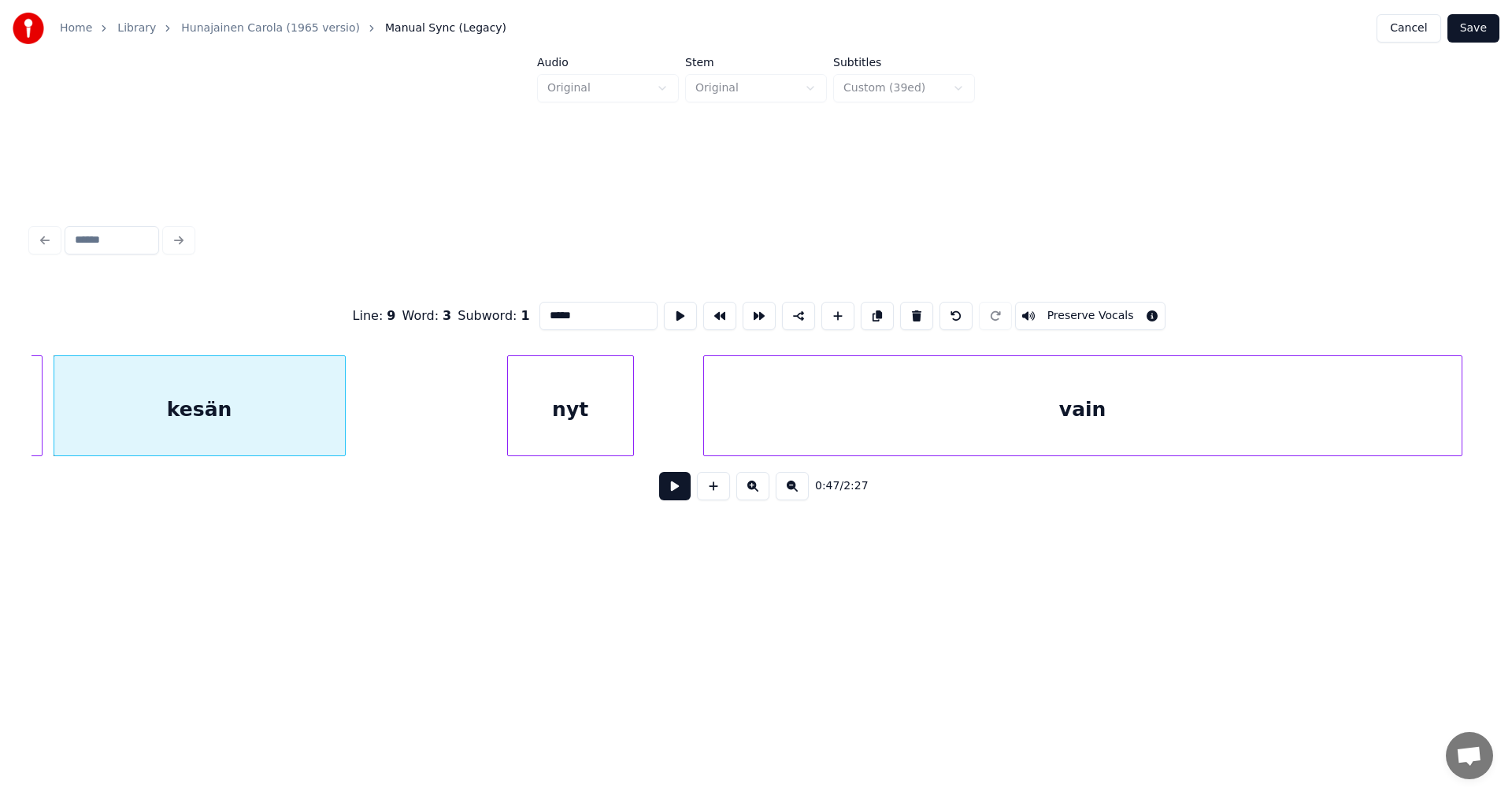
click at [574, 419] on div "nyt" at bounding box center [571, 409] width 125 height 107
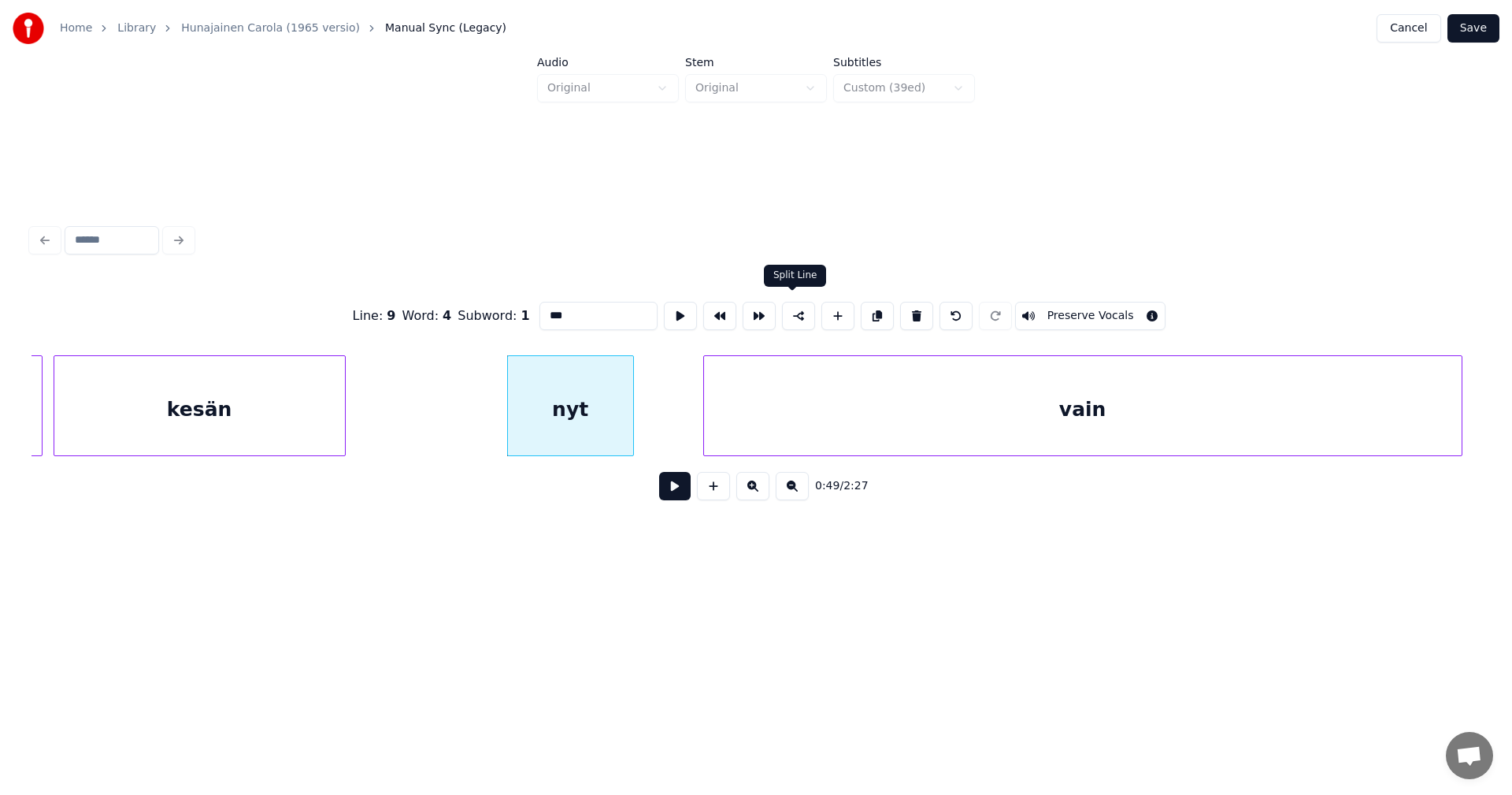
click at [792, 315] on button at bounding box center [799, 316] width 33 height 28
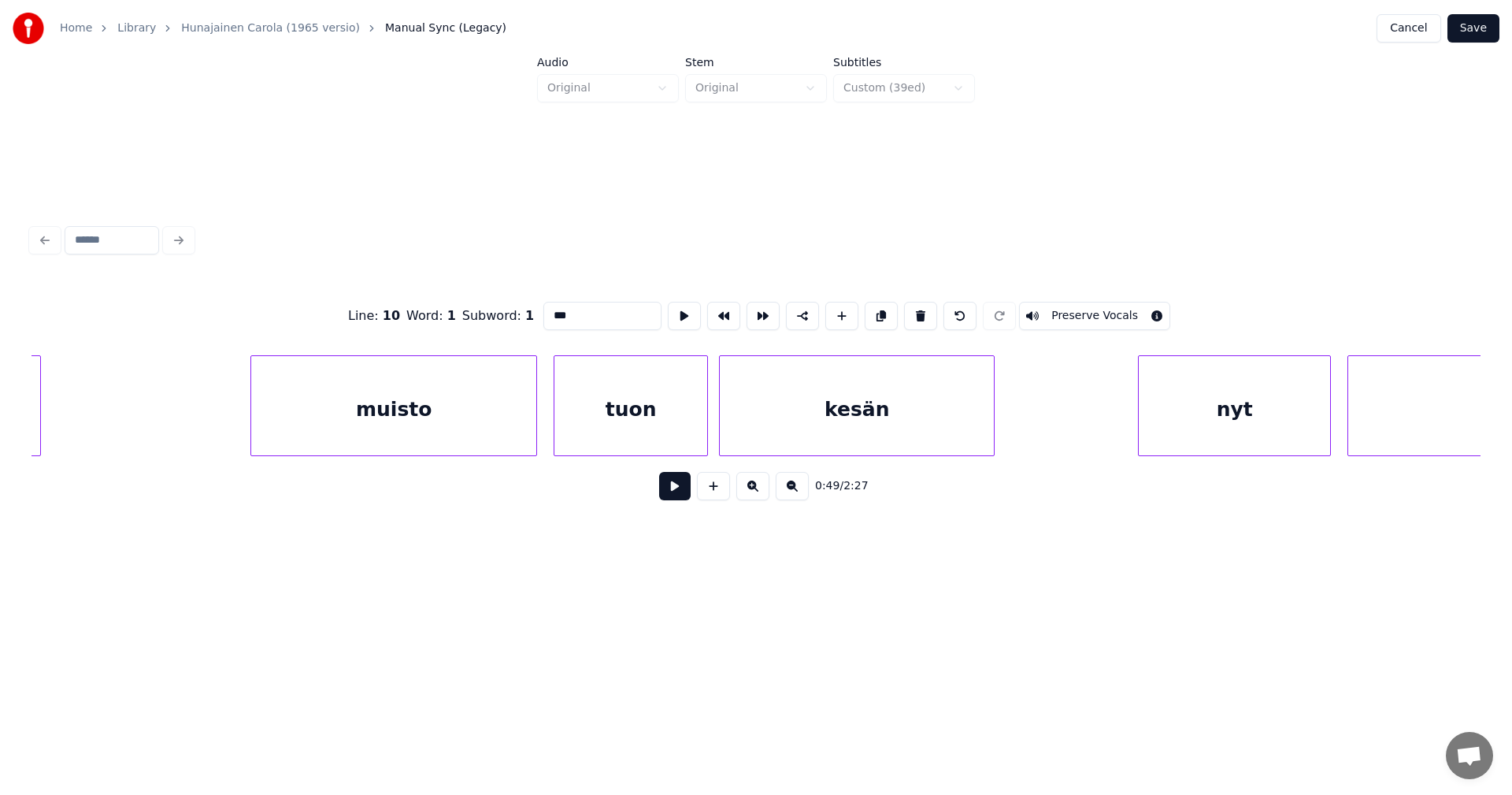
scroll to position [0, 26900]
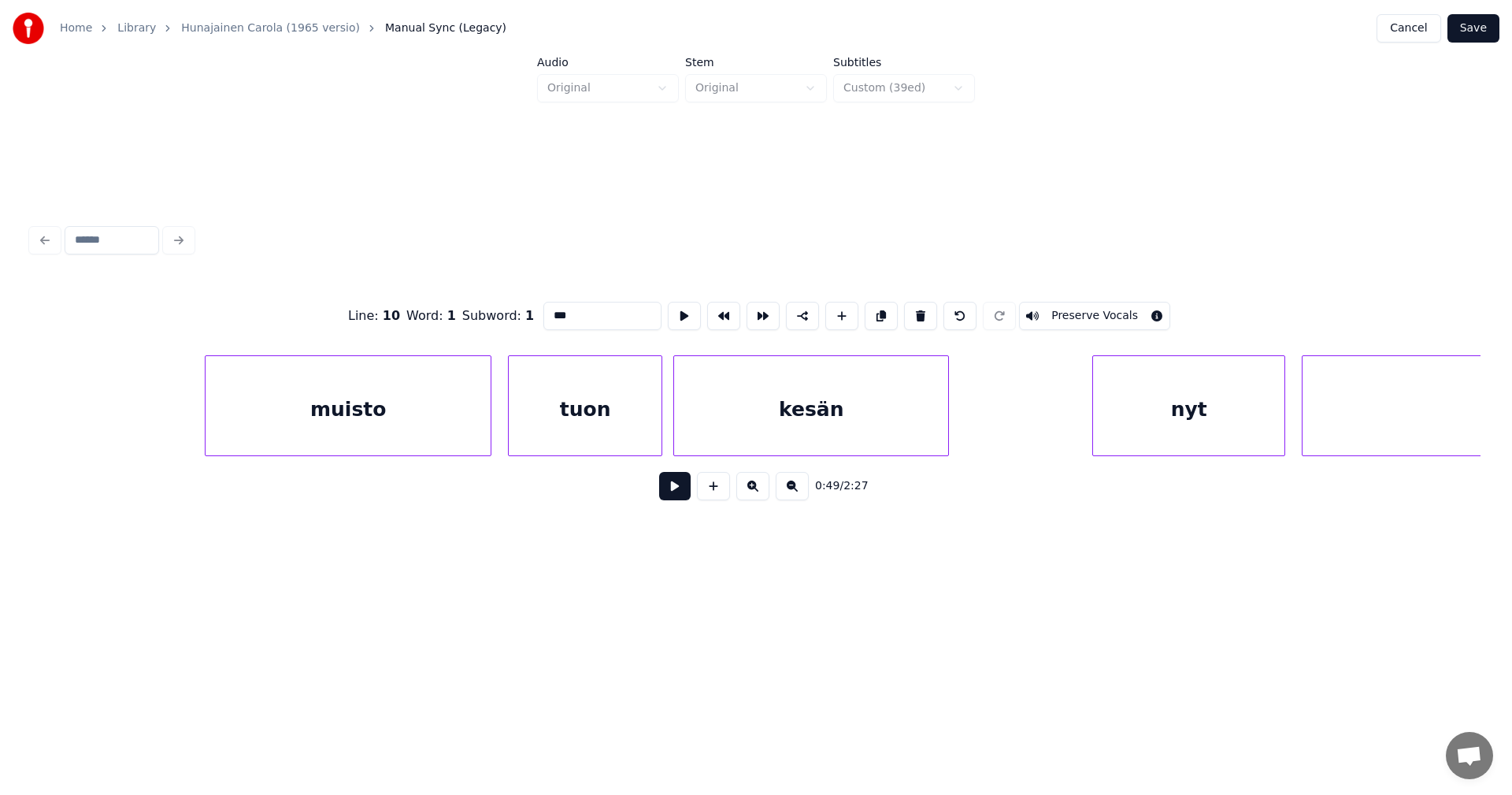
click at [923, 411] on div "kesän" at bounding box center [812, 409] width 274 height 107
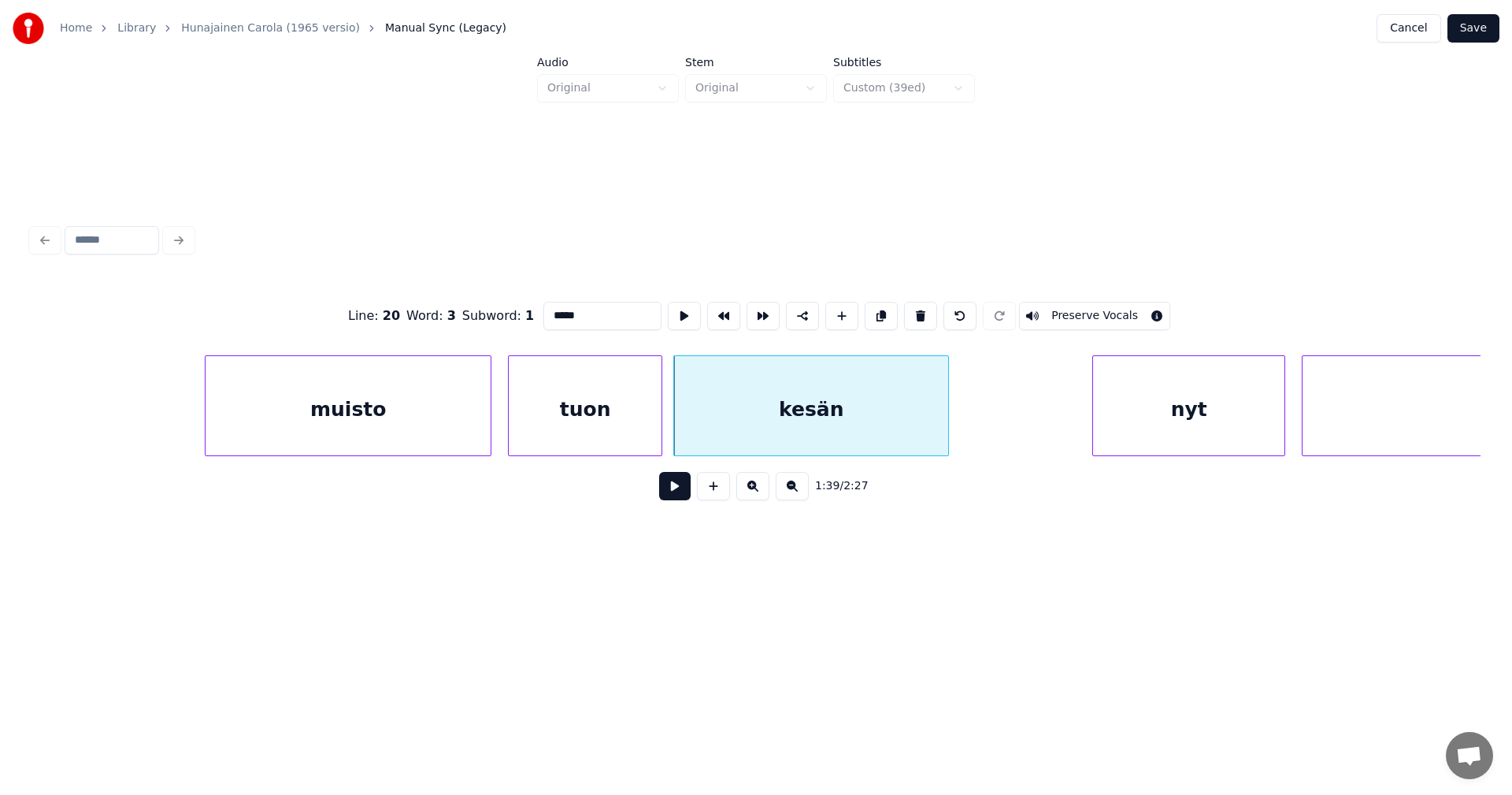
click at [1149, 404] on div "nyt" at bounding box center [1188, 409] width 191 height 107
type input "***"
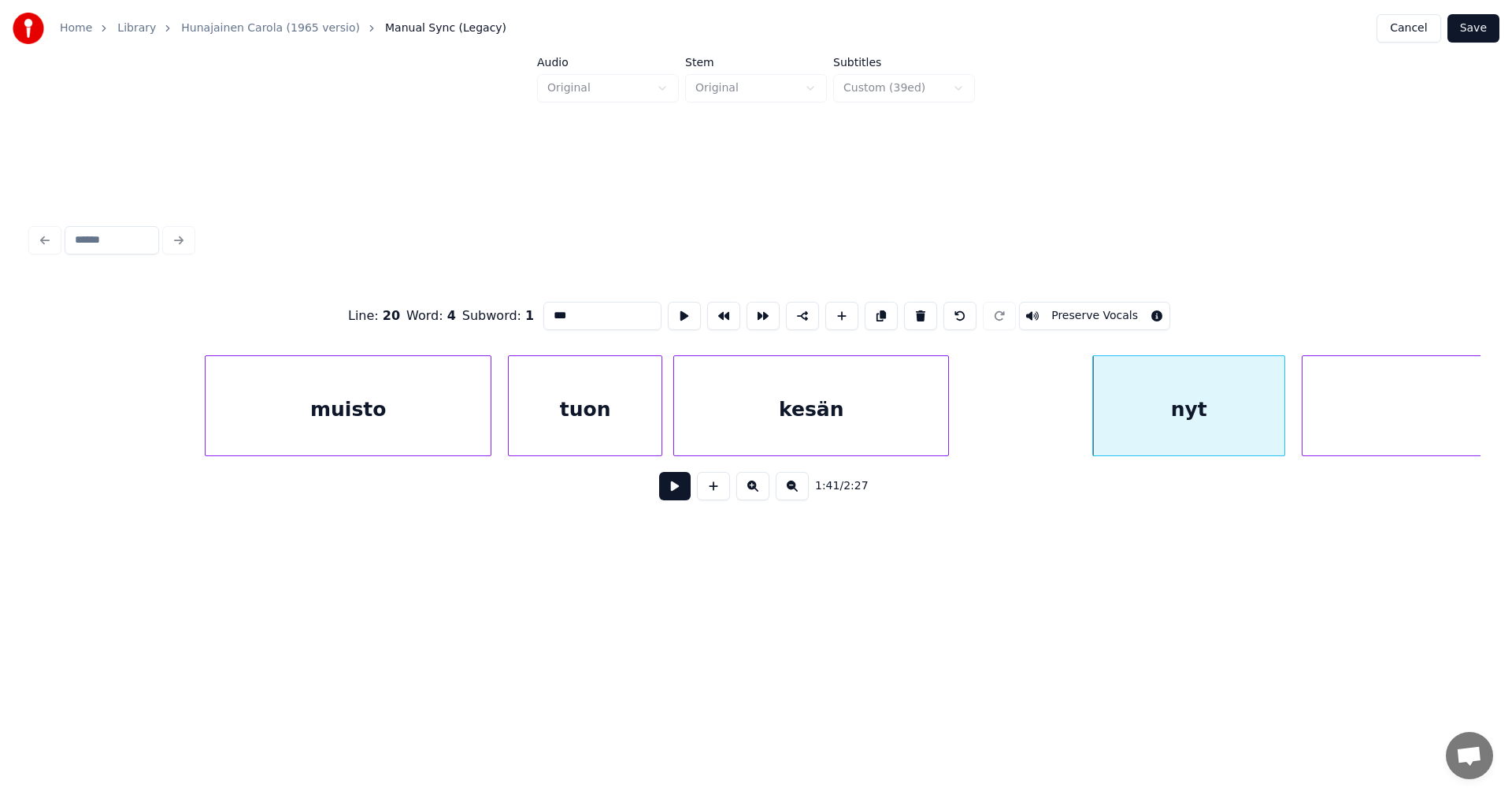
click at [685, 497] on button at bounding box center [675, 485] width 32 height 28
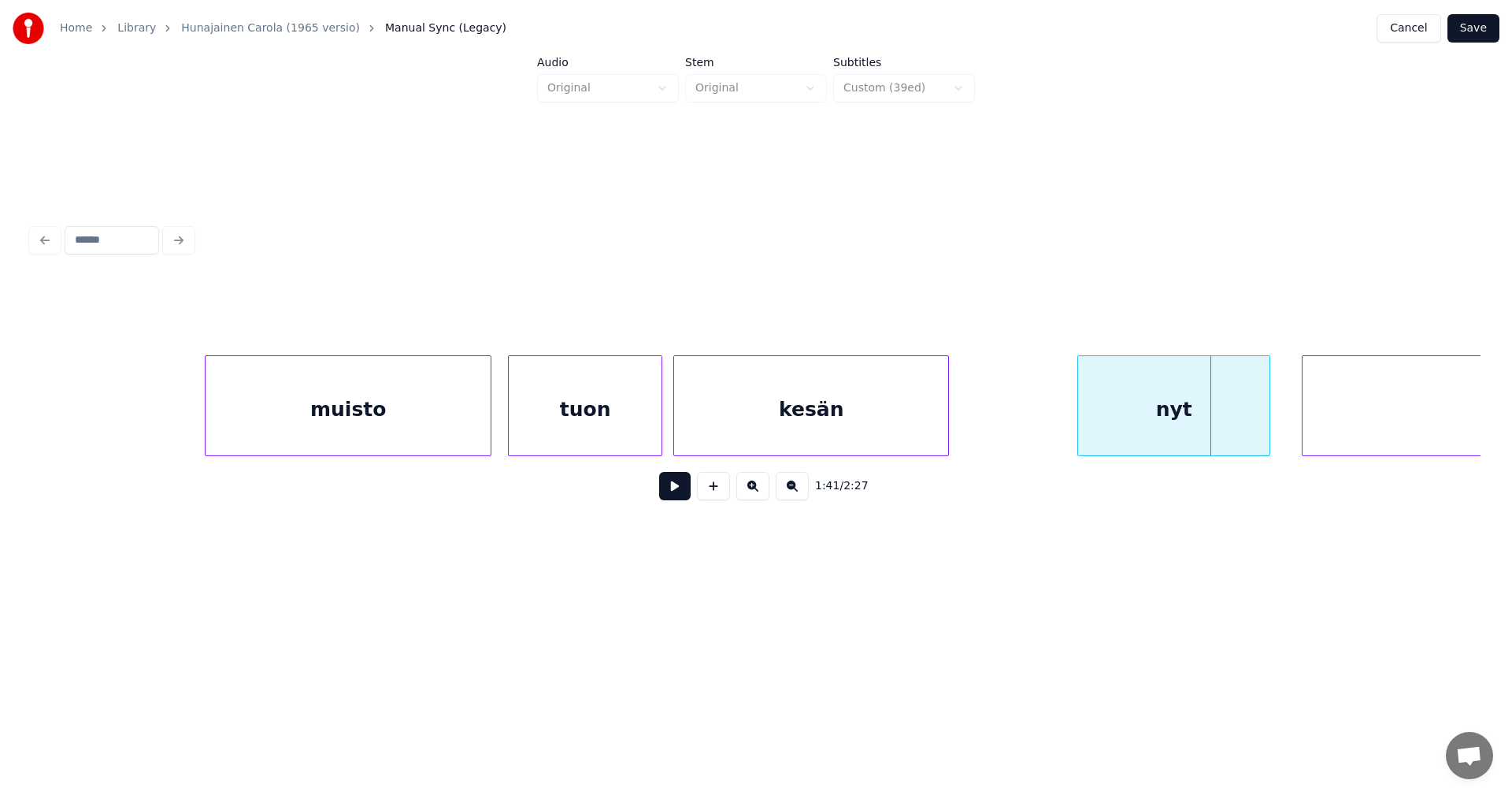
click at [1192, 415] on div "nyt" at bounding box center [1173, 409] width 191 height 107
click at [684, 495] on button at bounding box center [675, 485] width 32 height 28
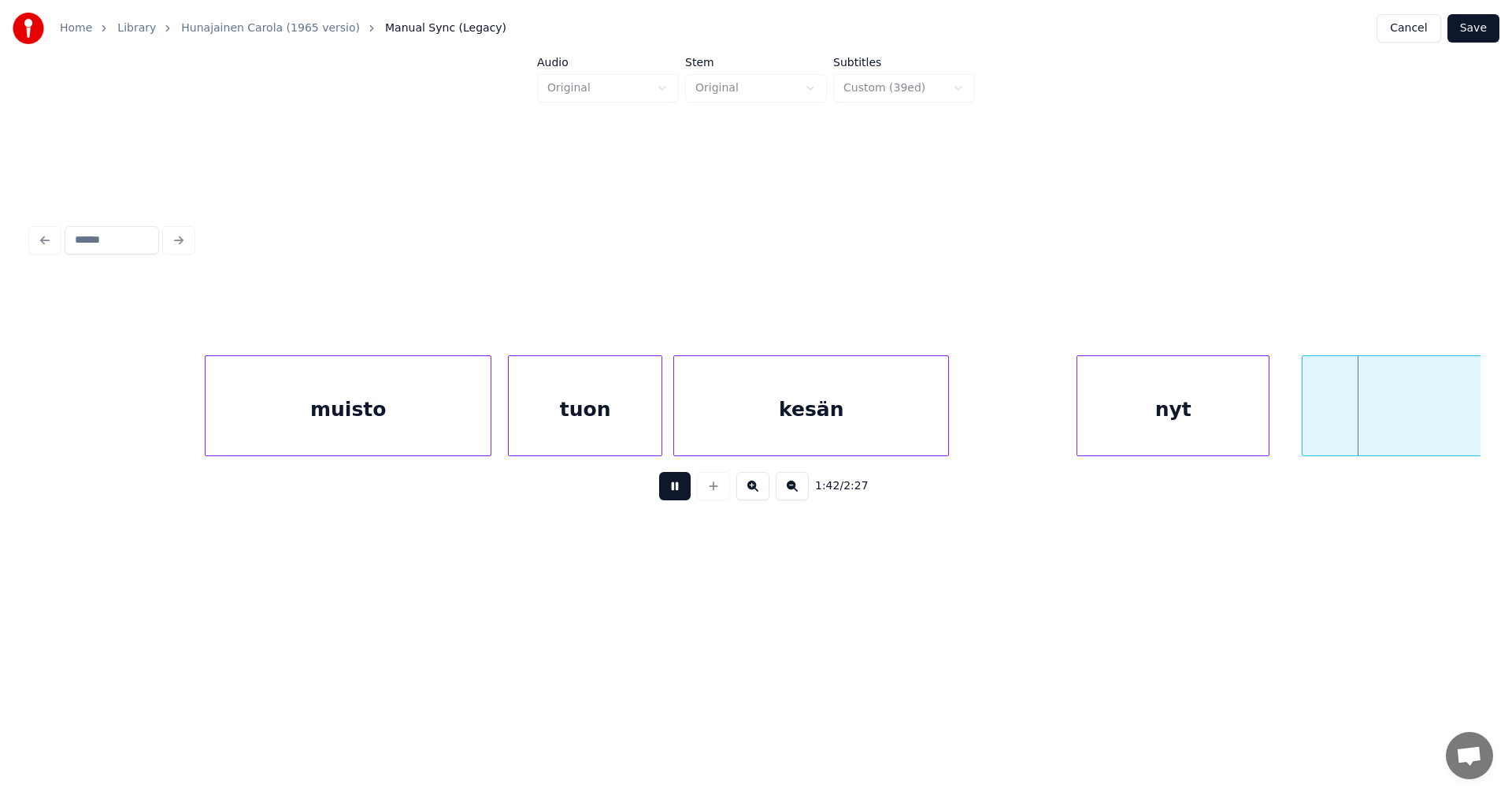
drag, startPoint x: 684, startPoint y: 495, endPoint x: 931, endPoint y: 470, distance: 248.3
click at [687, 494] on button at bounding box center [675, 485] width 32 height 28
click at [1197, 410] on div "nyt" at bounding box center [1173, 409] width 191 height 107
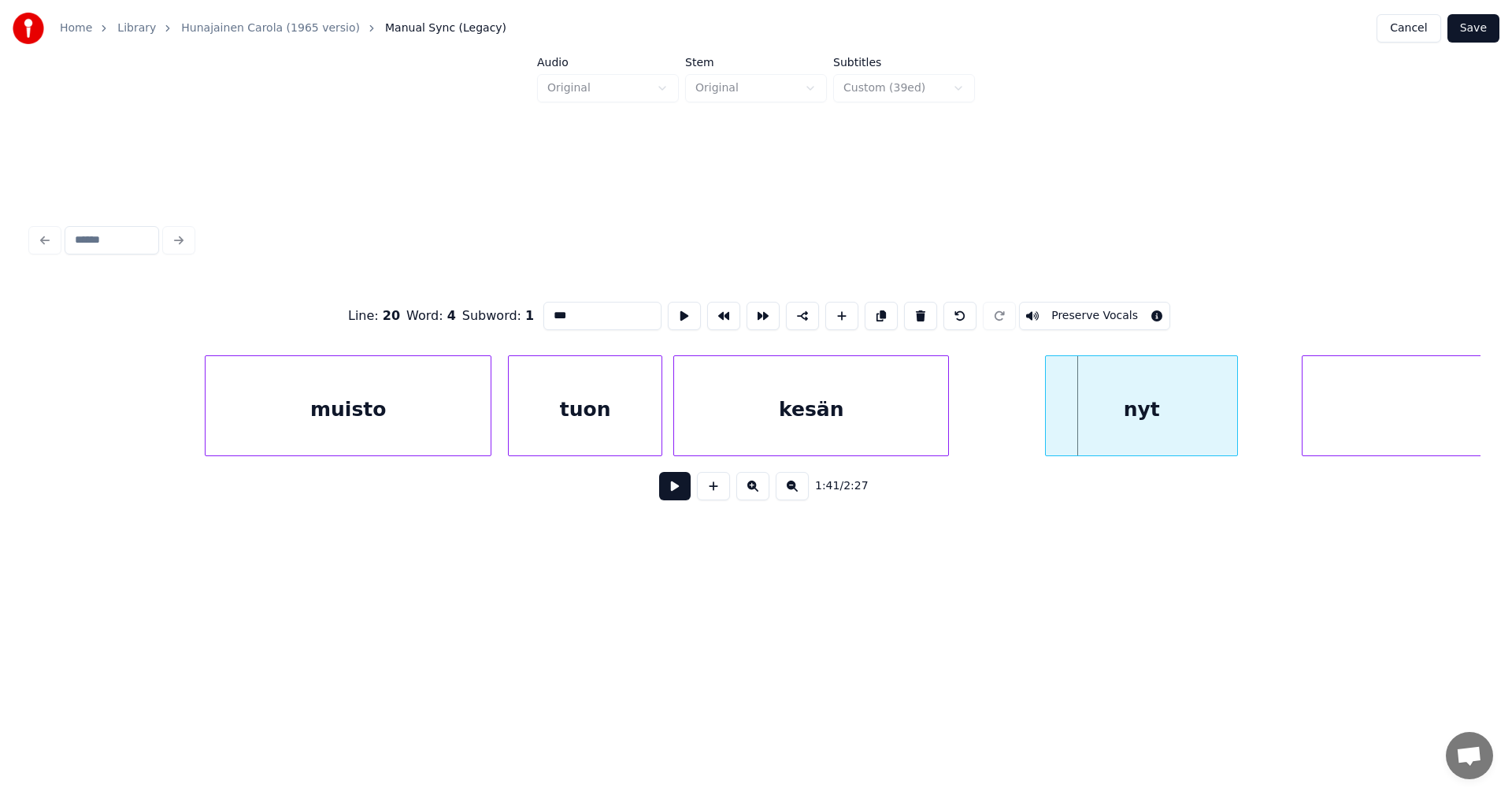
click at [1166, 416] on div "nyt" at bounding box center [1141, 409] width 191 height 107
click at [1170, 423] on div at bounding box center [1171, 406] width 5 height 99
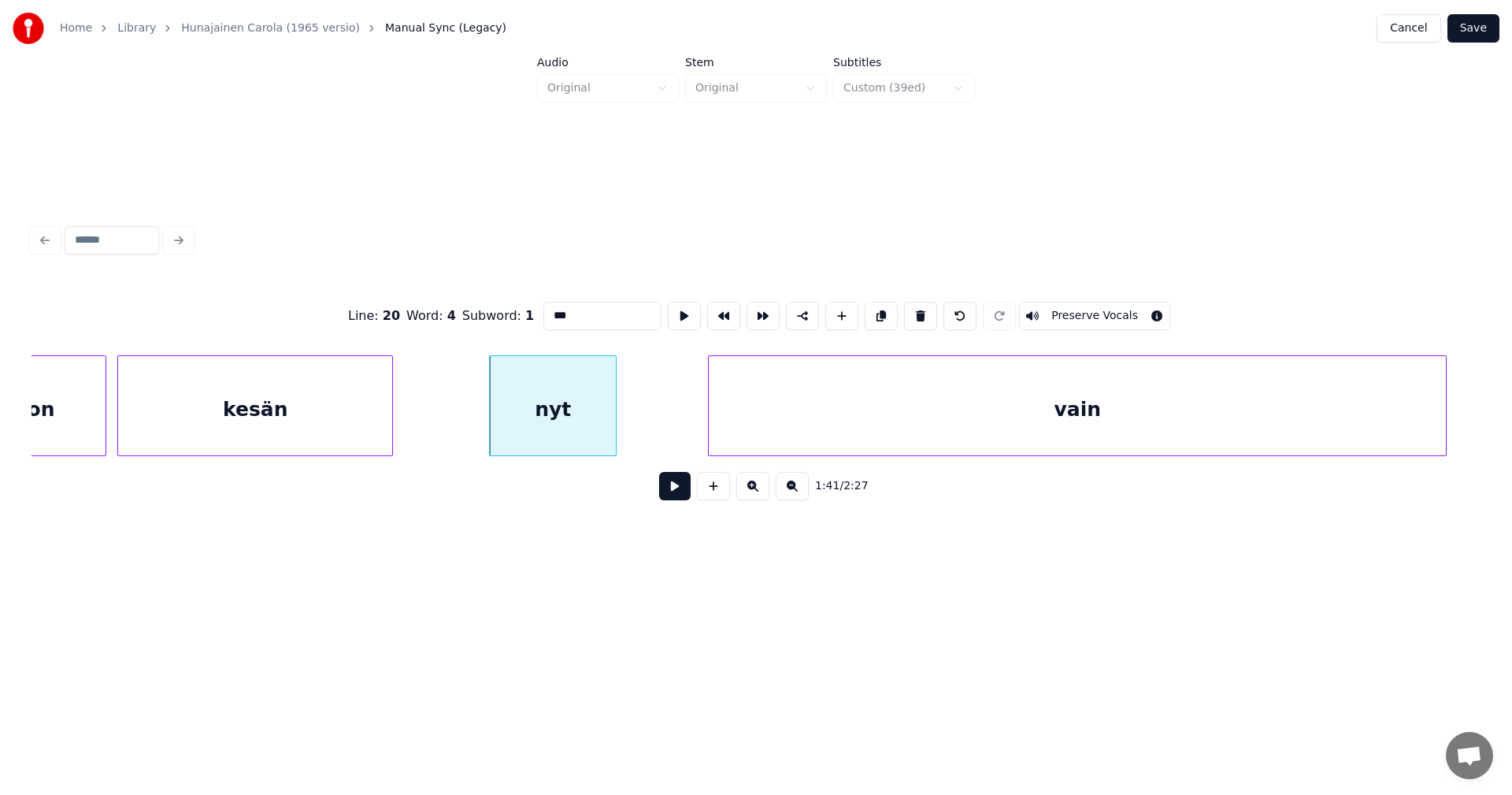
click at [1276, 419] on div "vain" at bounding box center [1077, 409] width 737 height 107
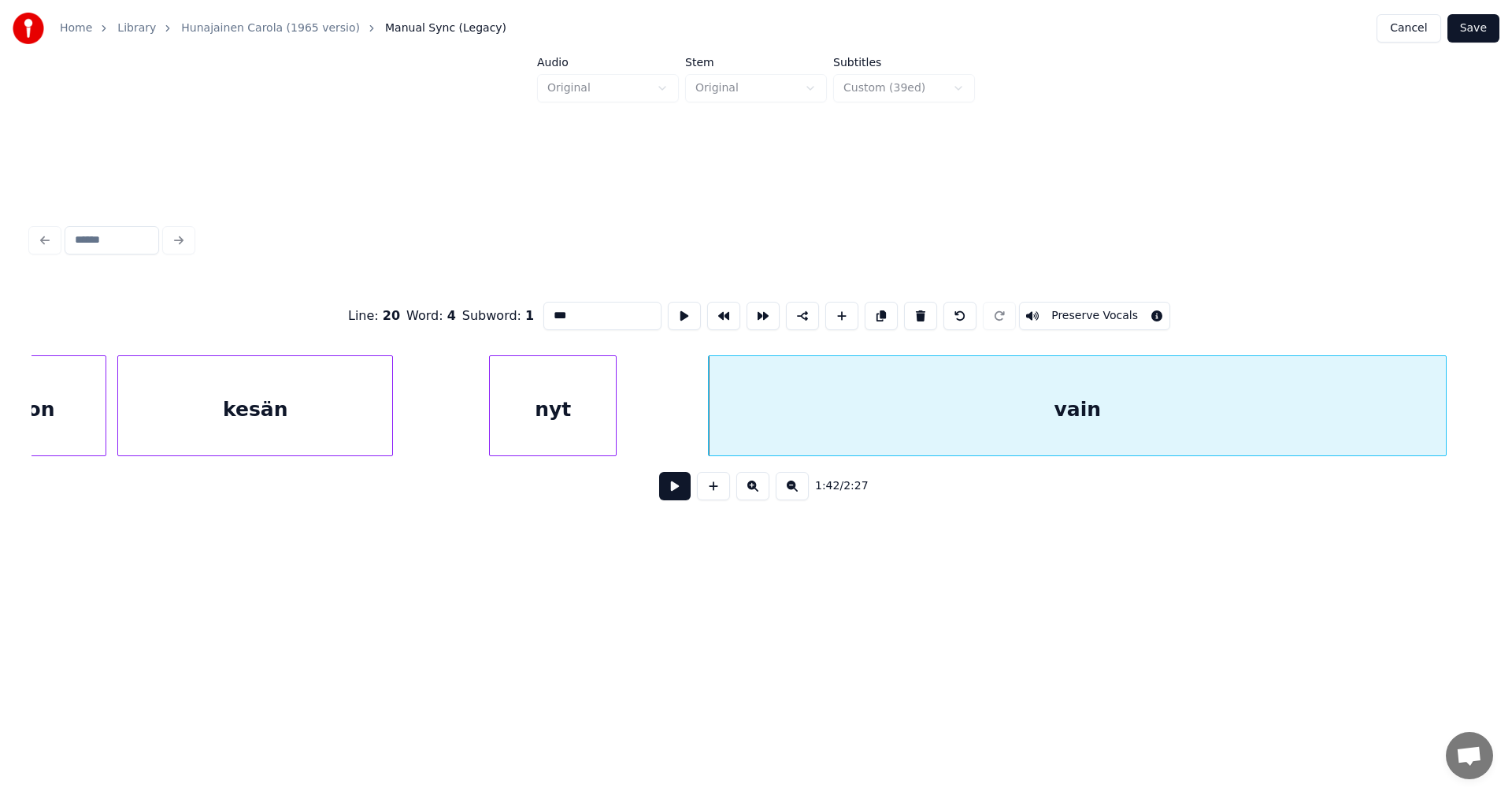
click at [684, 500] on button at bounding box center [675, 485] width 32 height 28
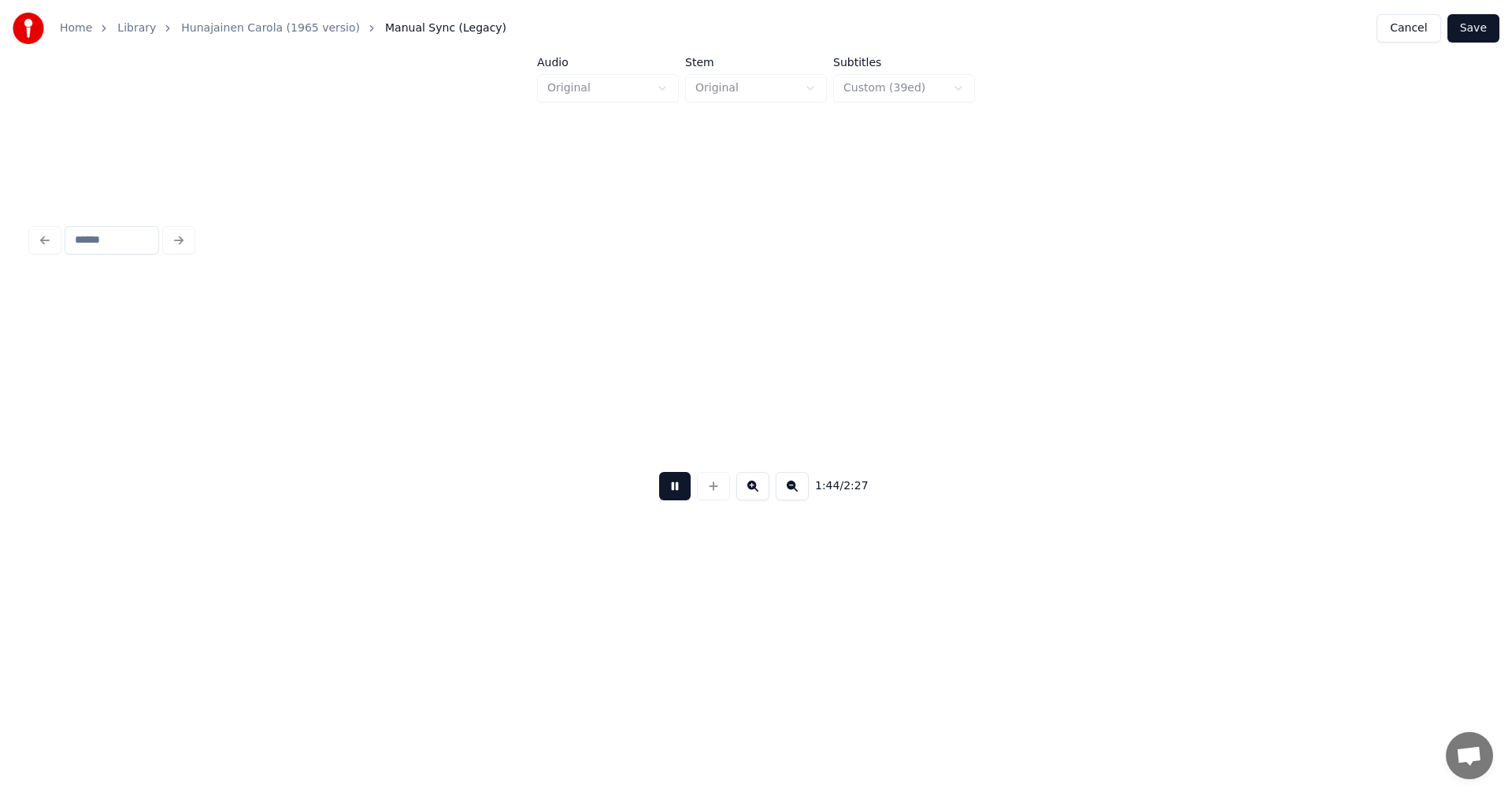
scroll to position [0, 28906]
click at [684, 498] on button at bounding box center [675, 485] width 32 height 28
click at [374, 432] on div at bounding box center [371, 406] width 5 height 99
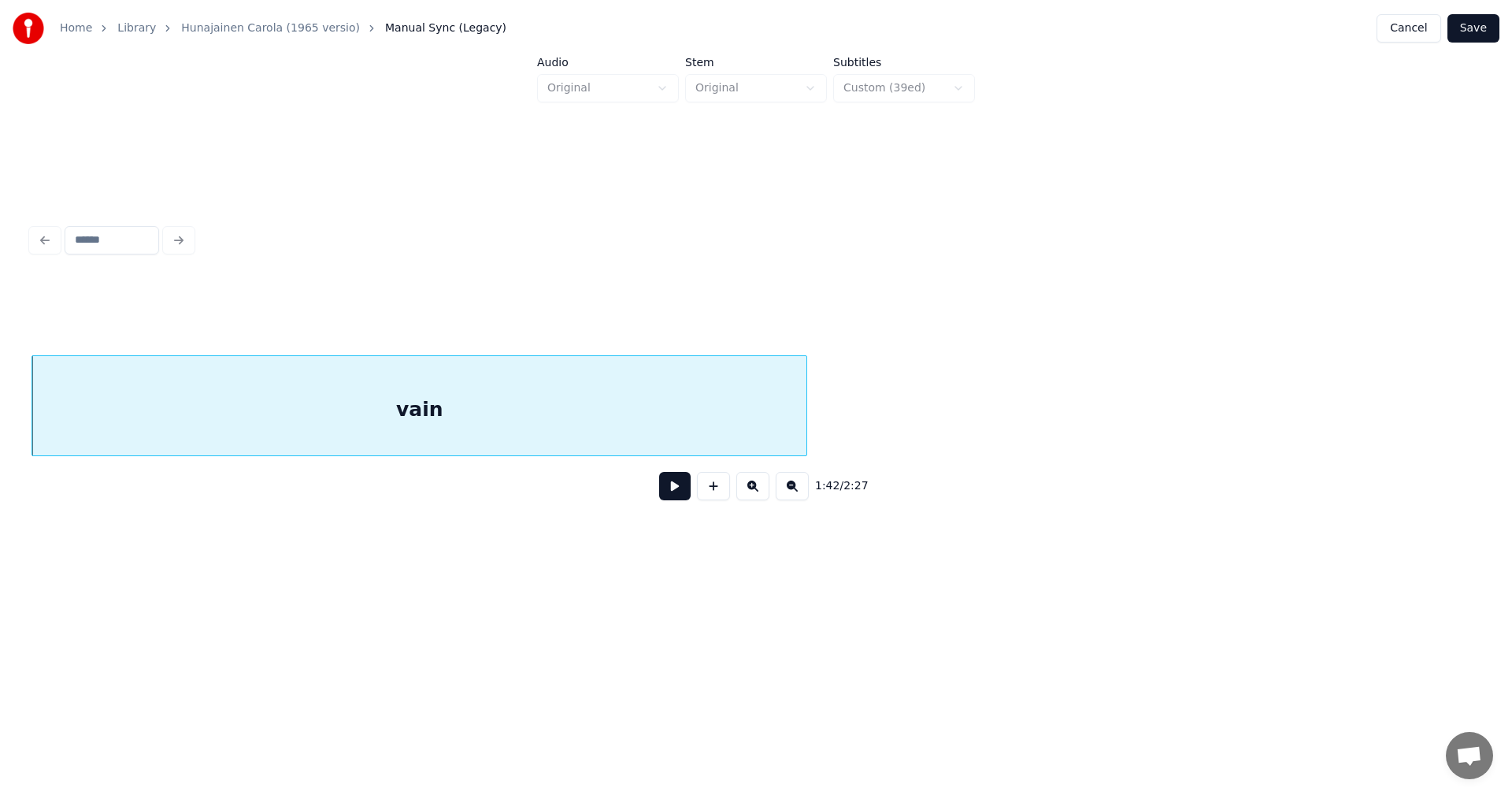
scroll to position [0, 26864]
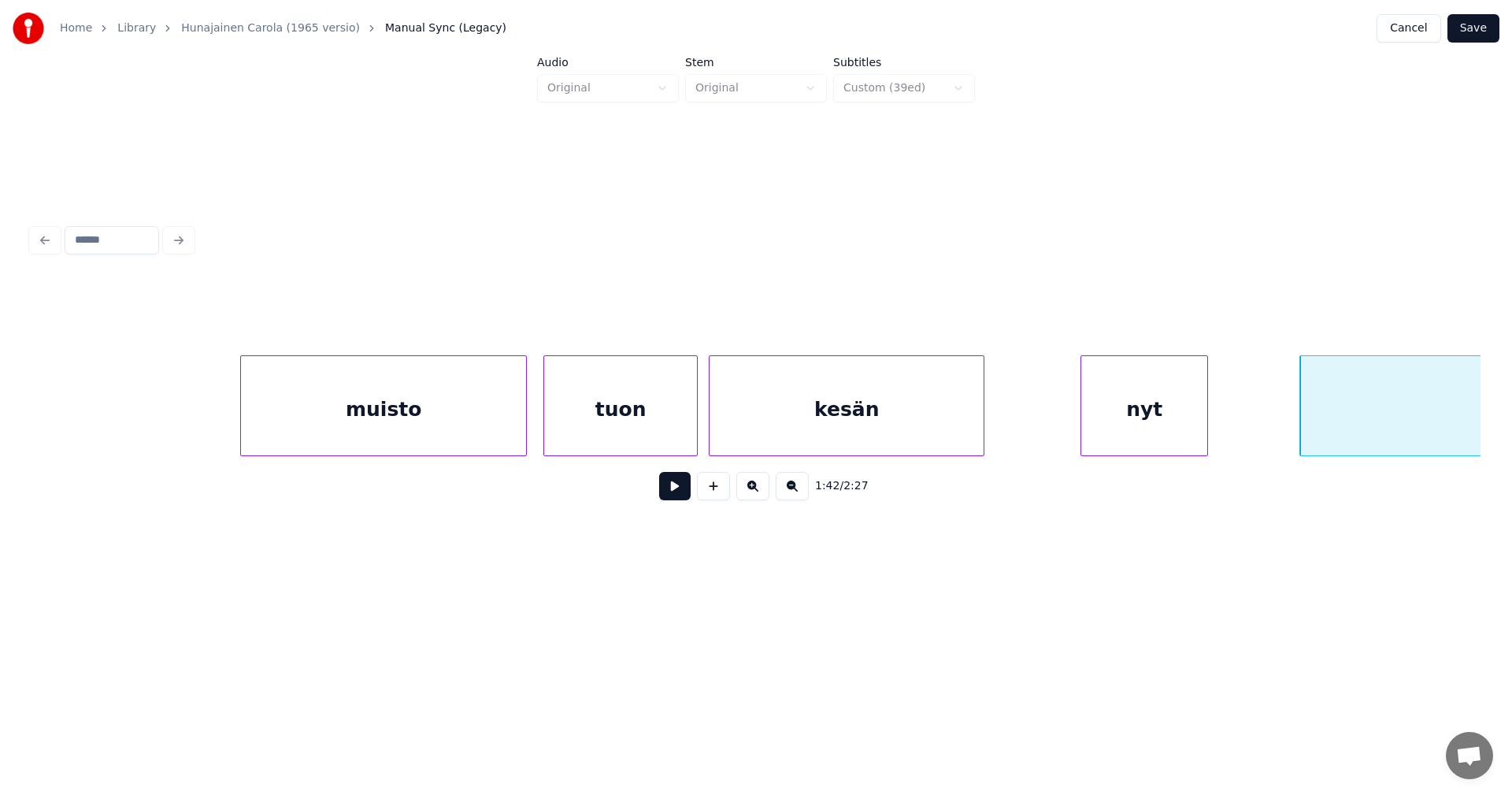
click at [930, 428] on div "kesän" at bounding box center [847, 409] width 274 height 107
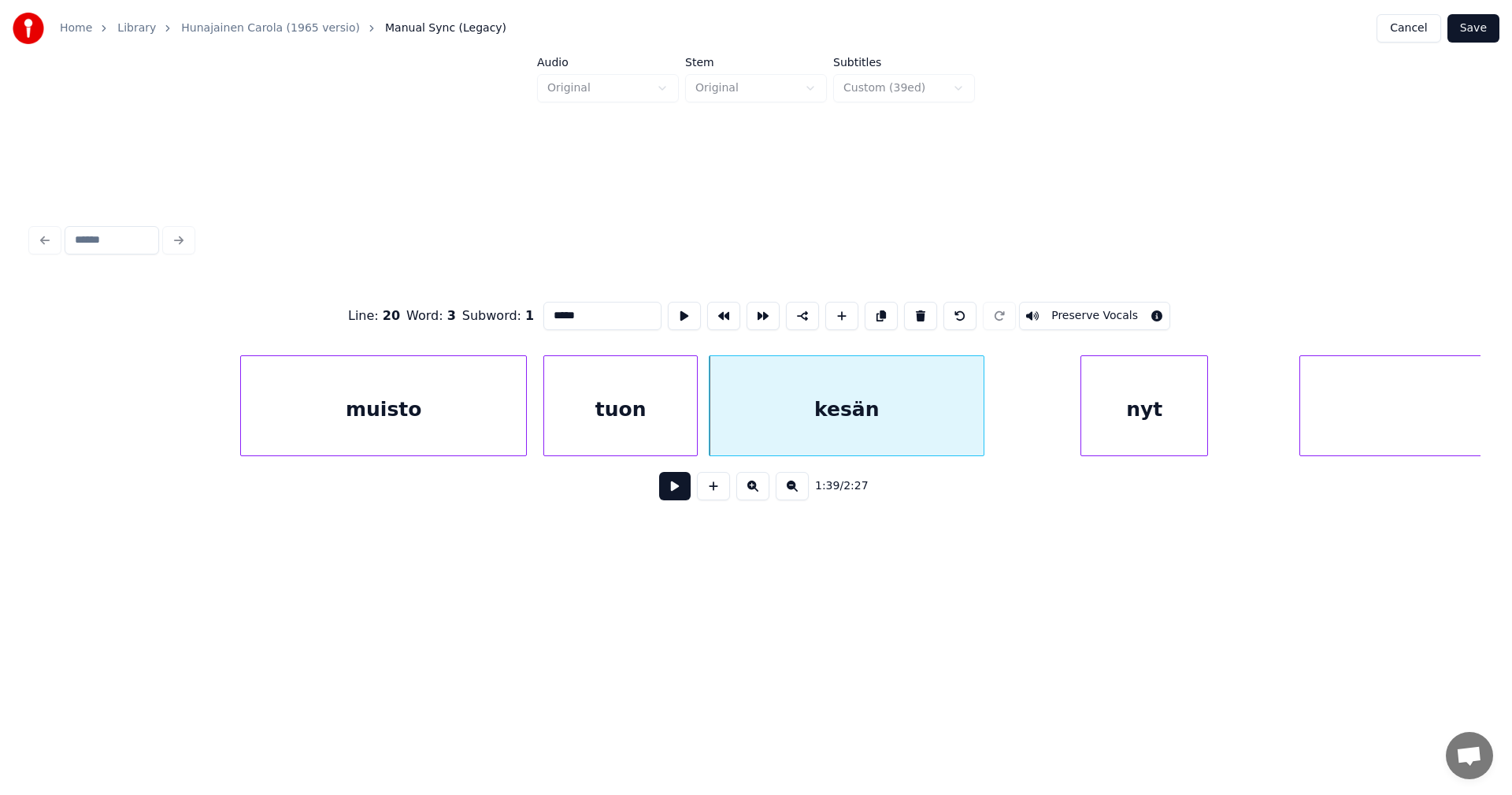
click at [674, 491] on button at bounding box center [675, 485] width 32 height 28
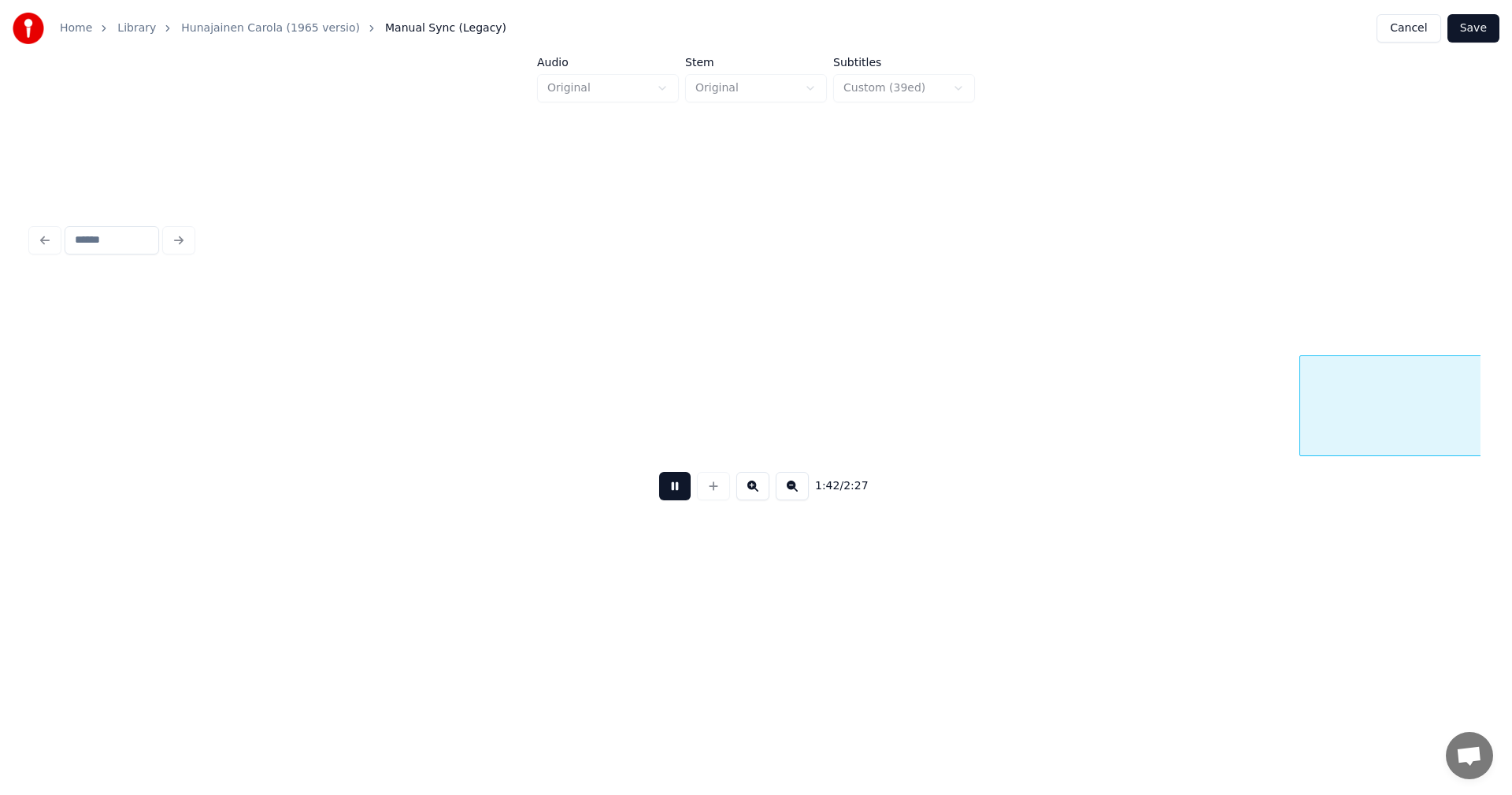
scroll to position [0, 28315]
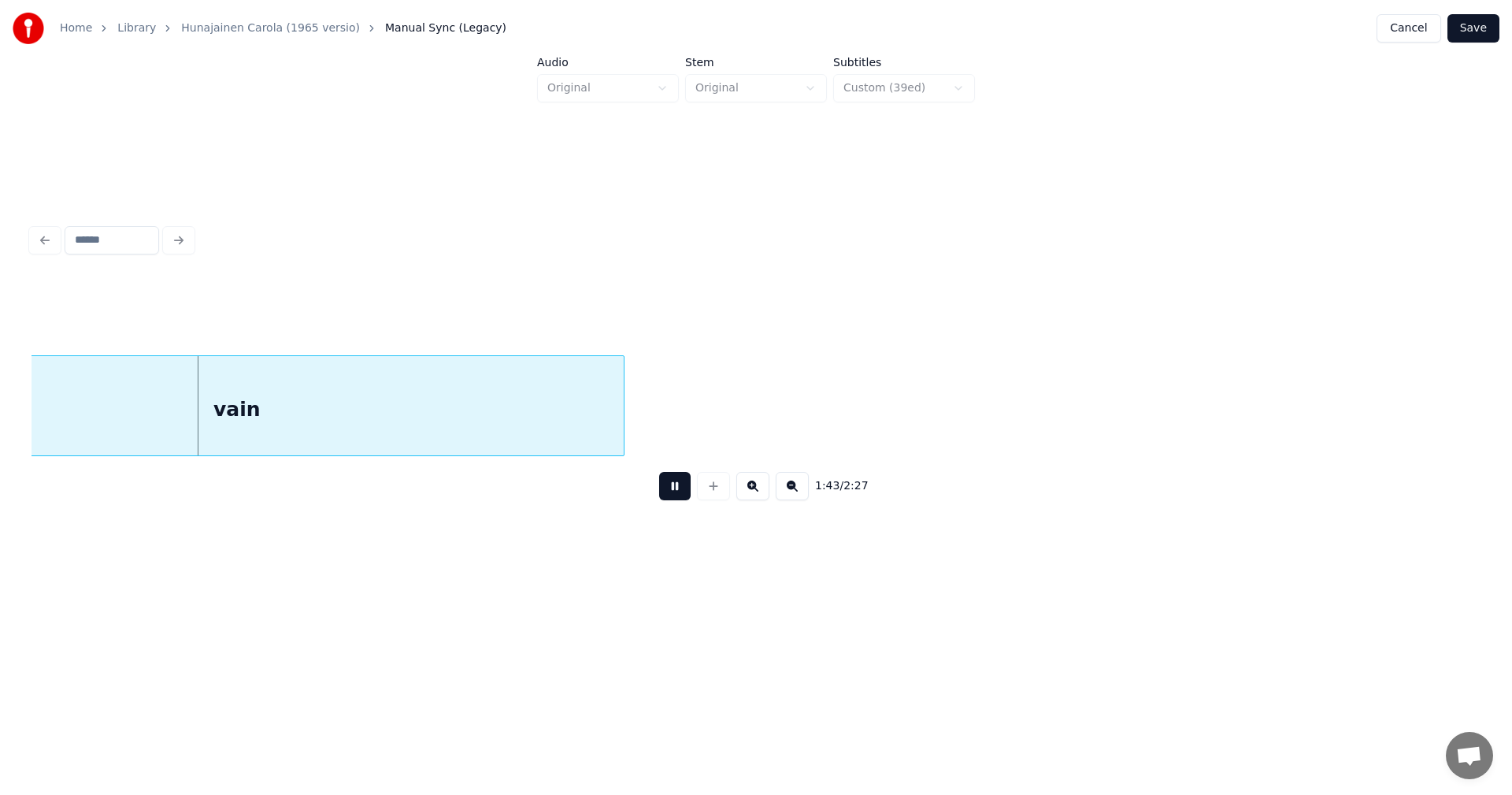
click at [681, 489] on button at bounding box center [675, 485] width 32 height 28
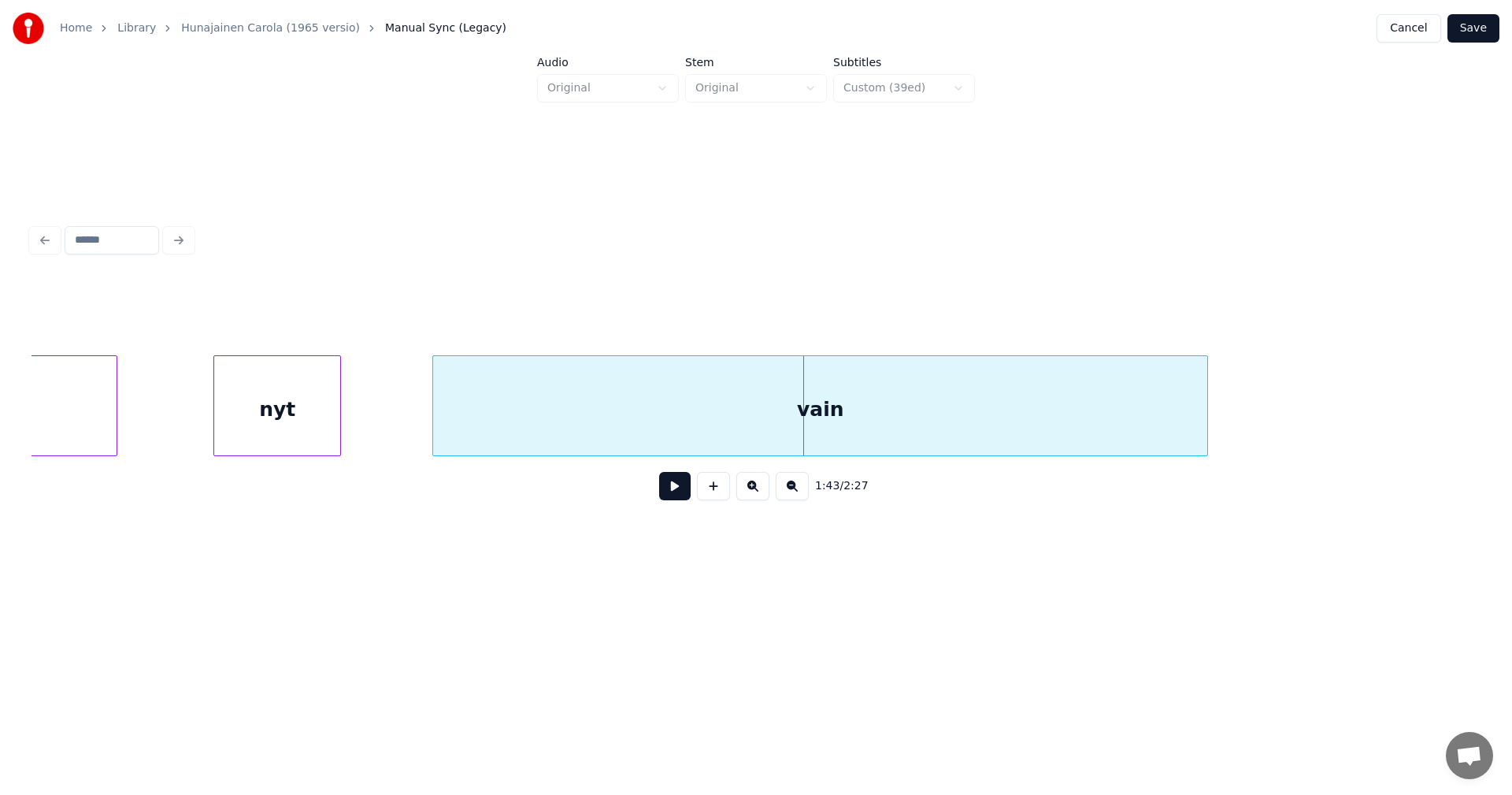
scroll to position [0, 27716]
click at [249, 443] on div "nyt" at bounding box center [291, 409] width 126 height 107
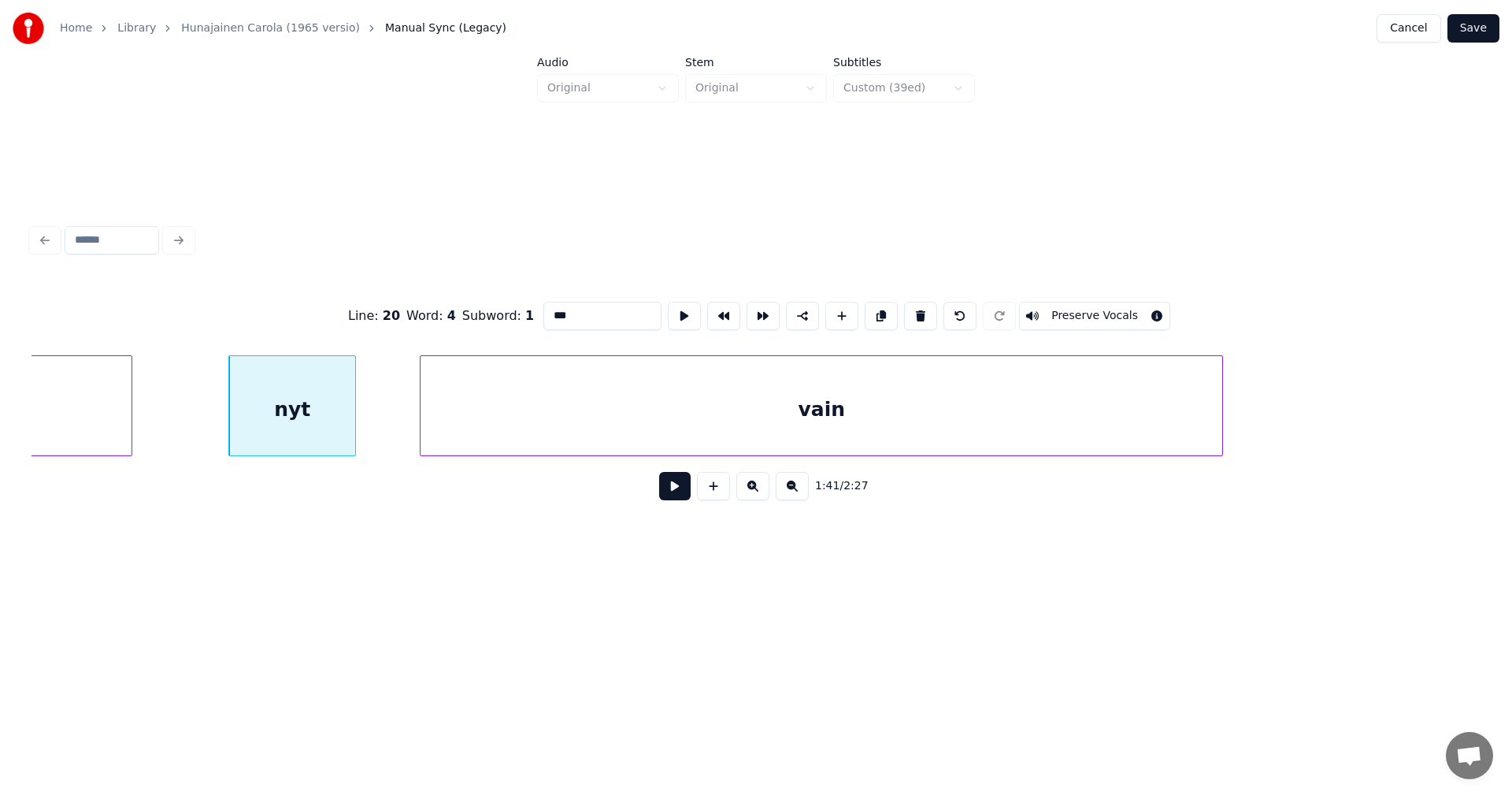
click at [425, 443] on div at bounding box center [423, 406] width 5 height 99
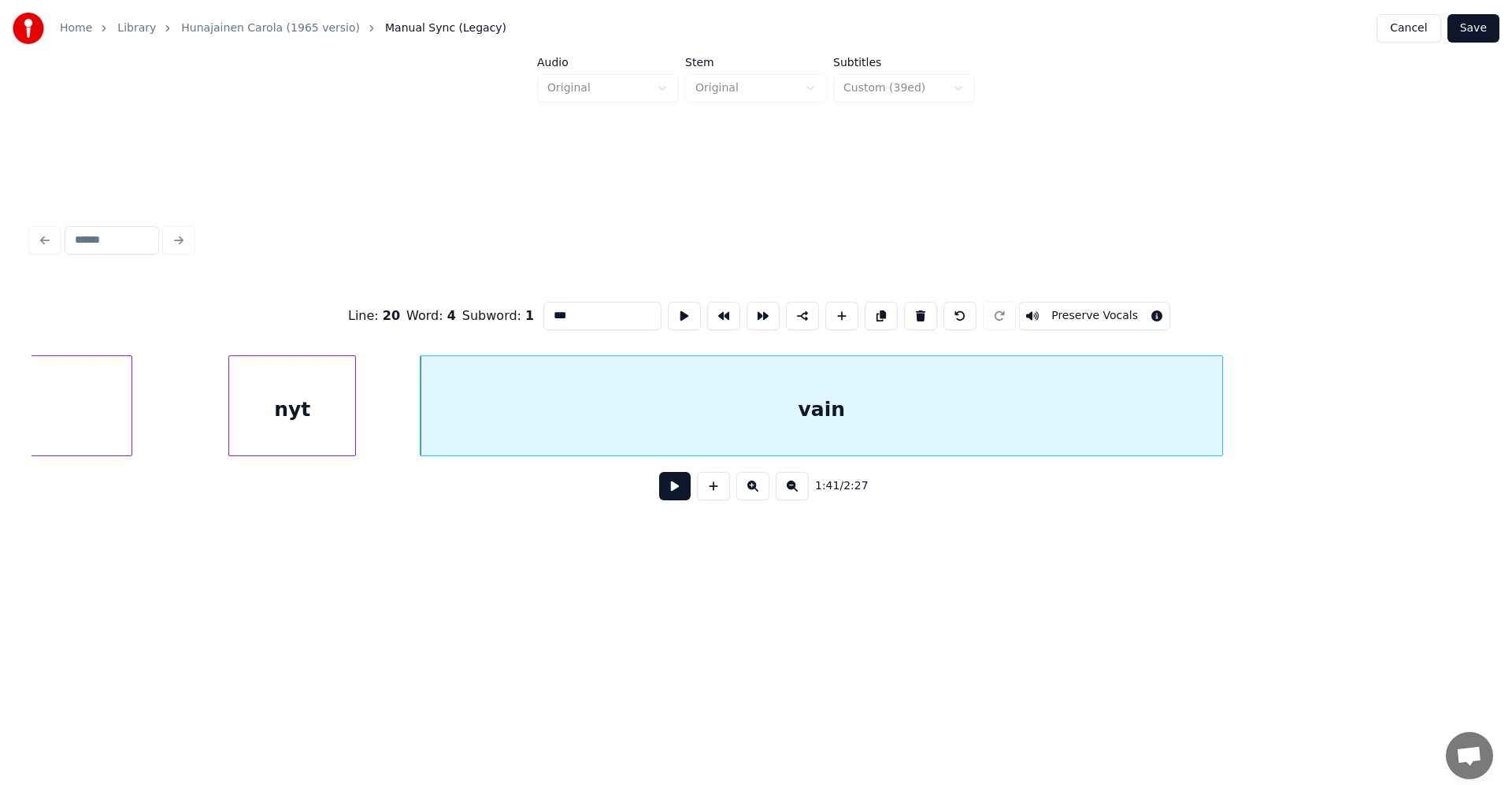
click at [681, 497] on button at bounding box center [675, 485] width 32 height 28
drag, startPoint x: 681, startPoint y: 497, endPoint x: 628, endPoint y: 491, distance: 53.3
click at [674, 495] on button at bounding box center [675, 485] width 32 height 28
click at [345, 432] on div "nyt" at bounding box center [291, 409] width 126 height 107
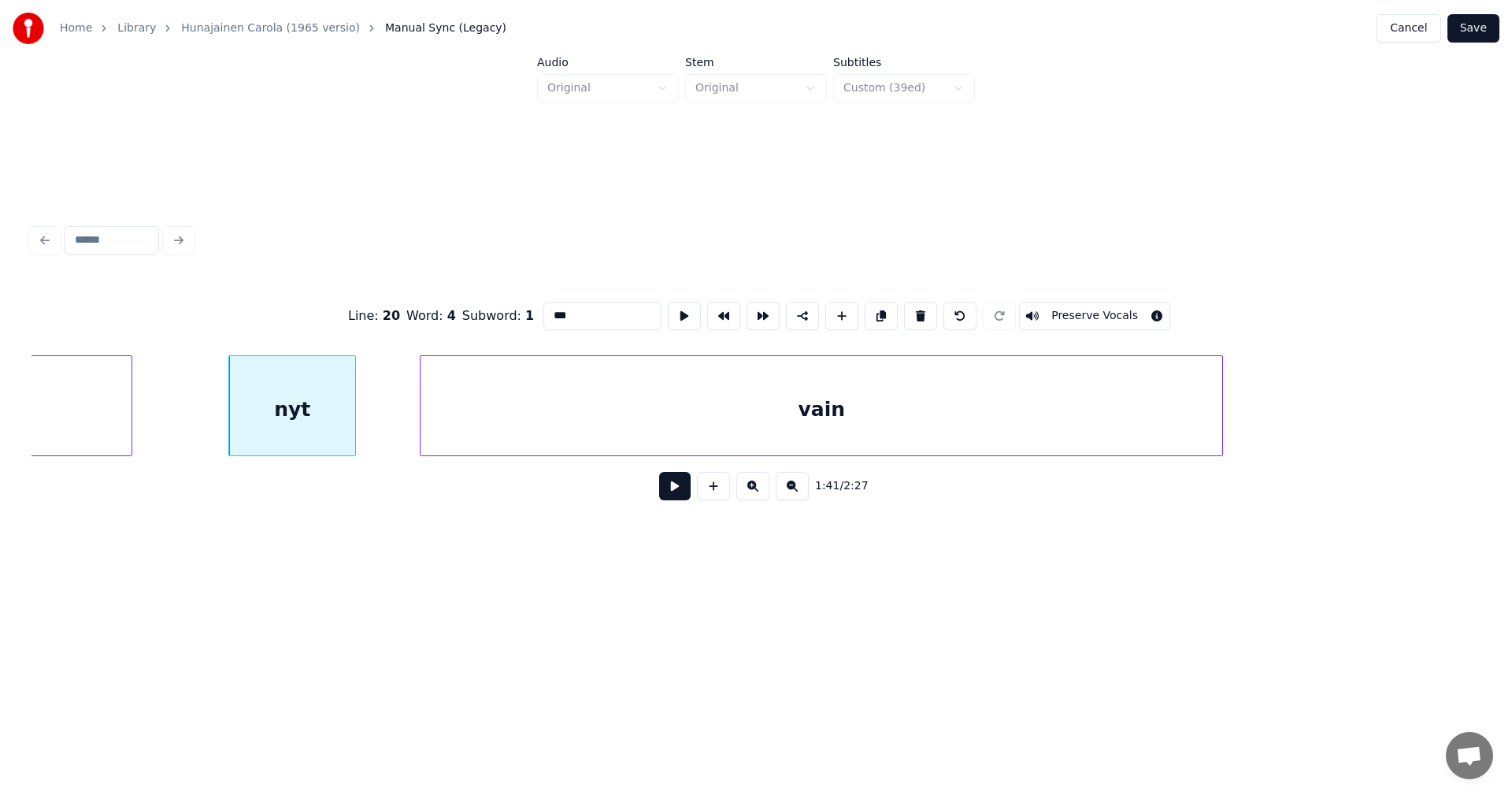
click at [679, 497] on button at bounding box center [675, 485] width 32 height 28
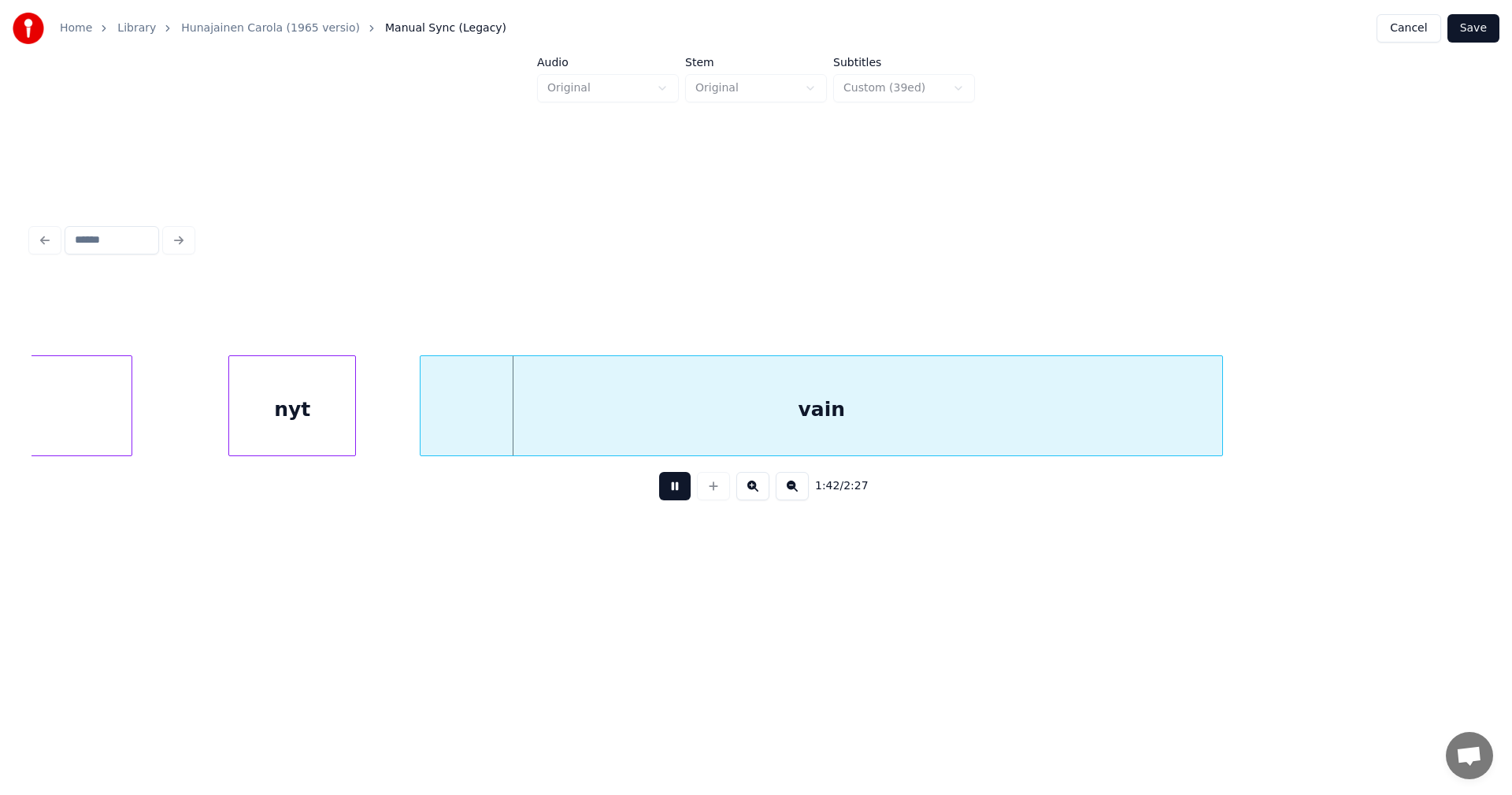
drag, startPoint x: 675, startPoint y: 497, endPoint x: 647, endPoint y: 492, distance: 28.4
click at [675, 495] on button at bounding box center [675, 485] width 32 height 28
click at [131, 419] on div at bounding box center [129, 406] width 5 height 99
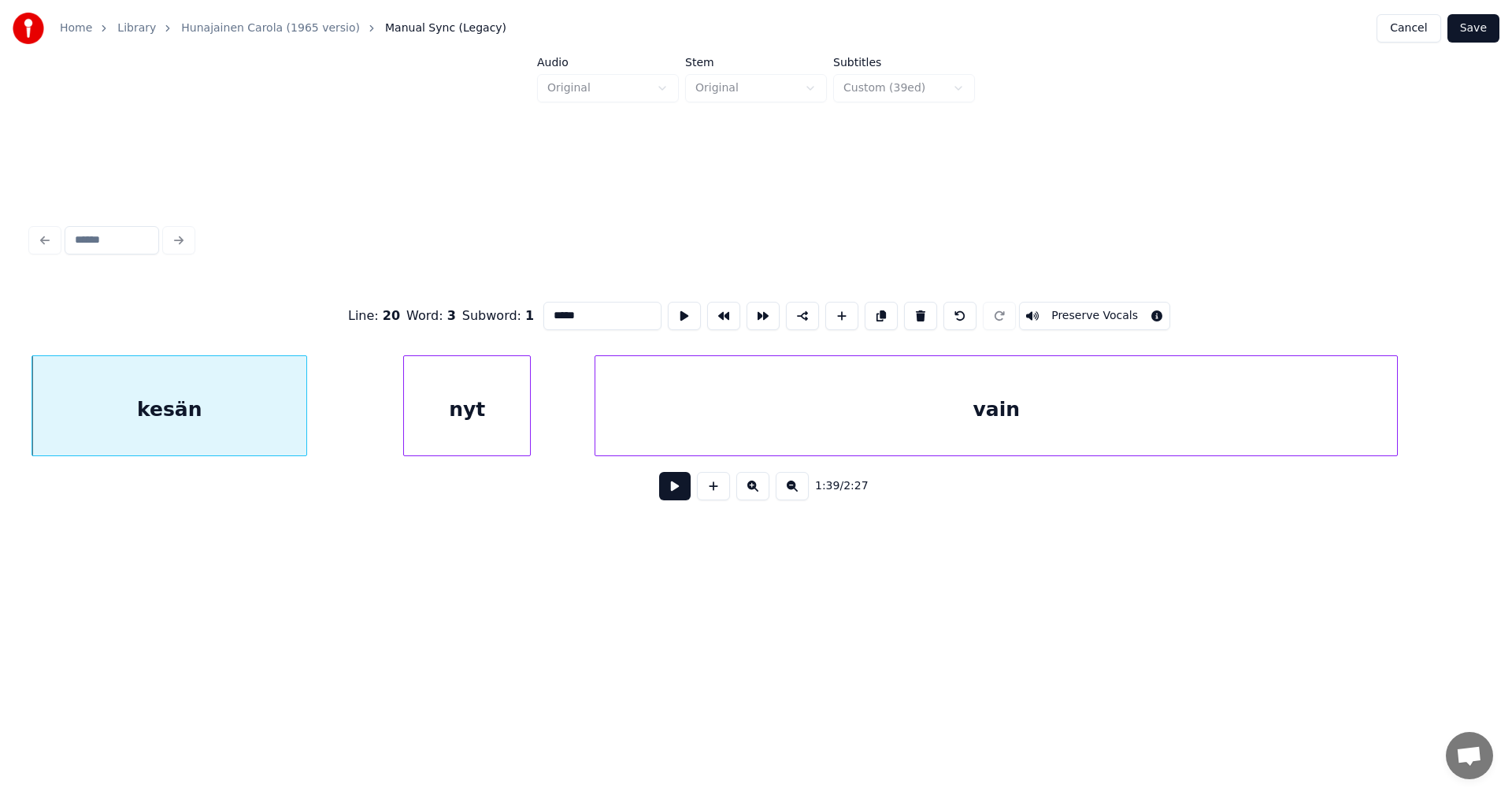
click at [468, 414] on div "nyt" at bounding box center [466, 409] width 126 height 107
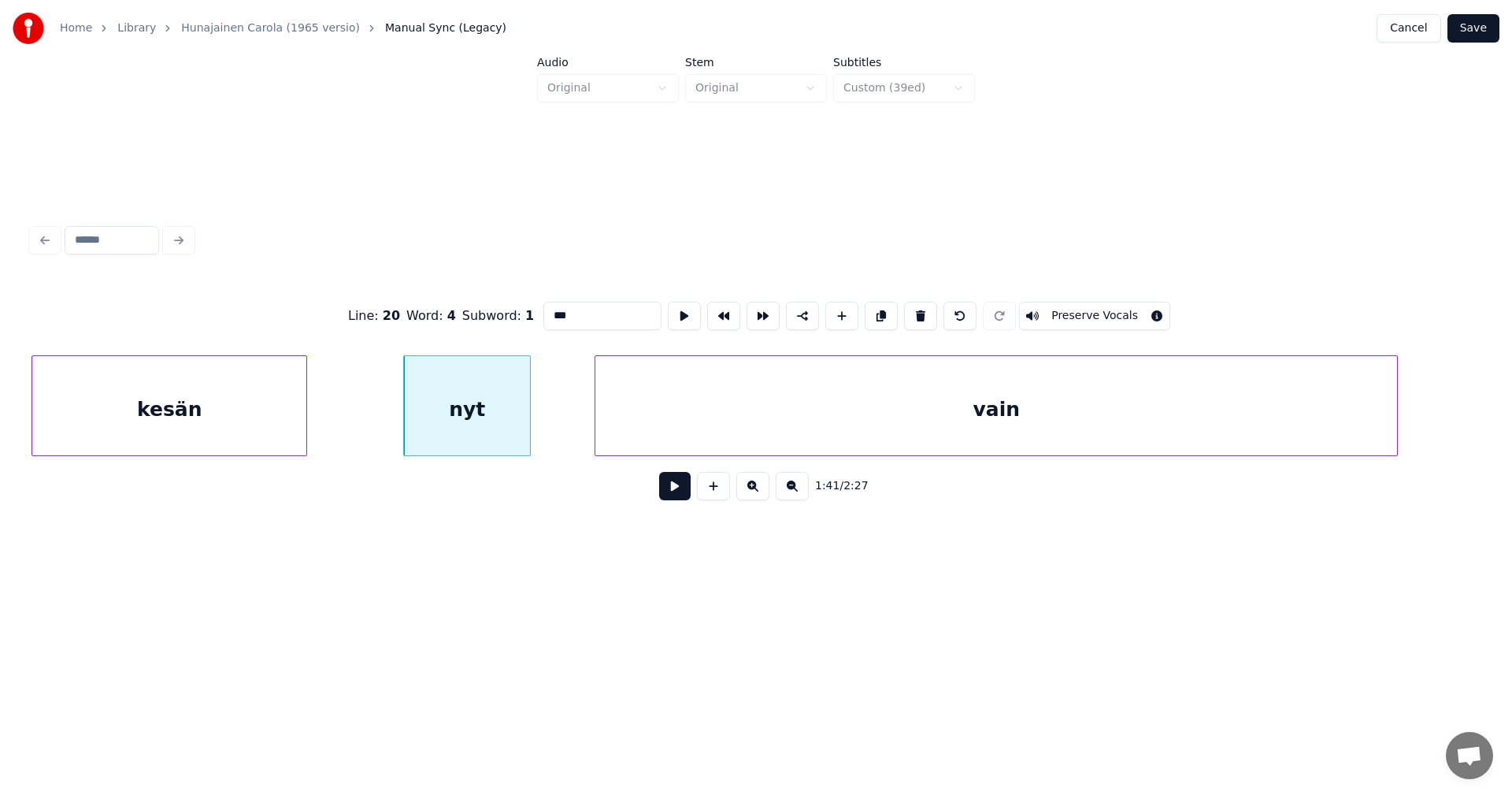
click at [714, 414] on div "vain" at bounding box center [996, 409] width 801 height 107
type input "****"
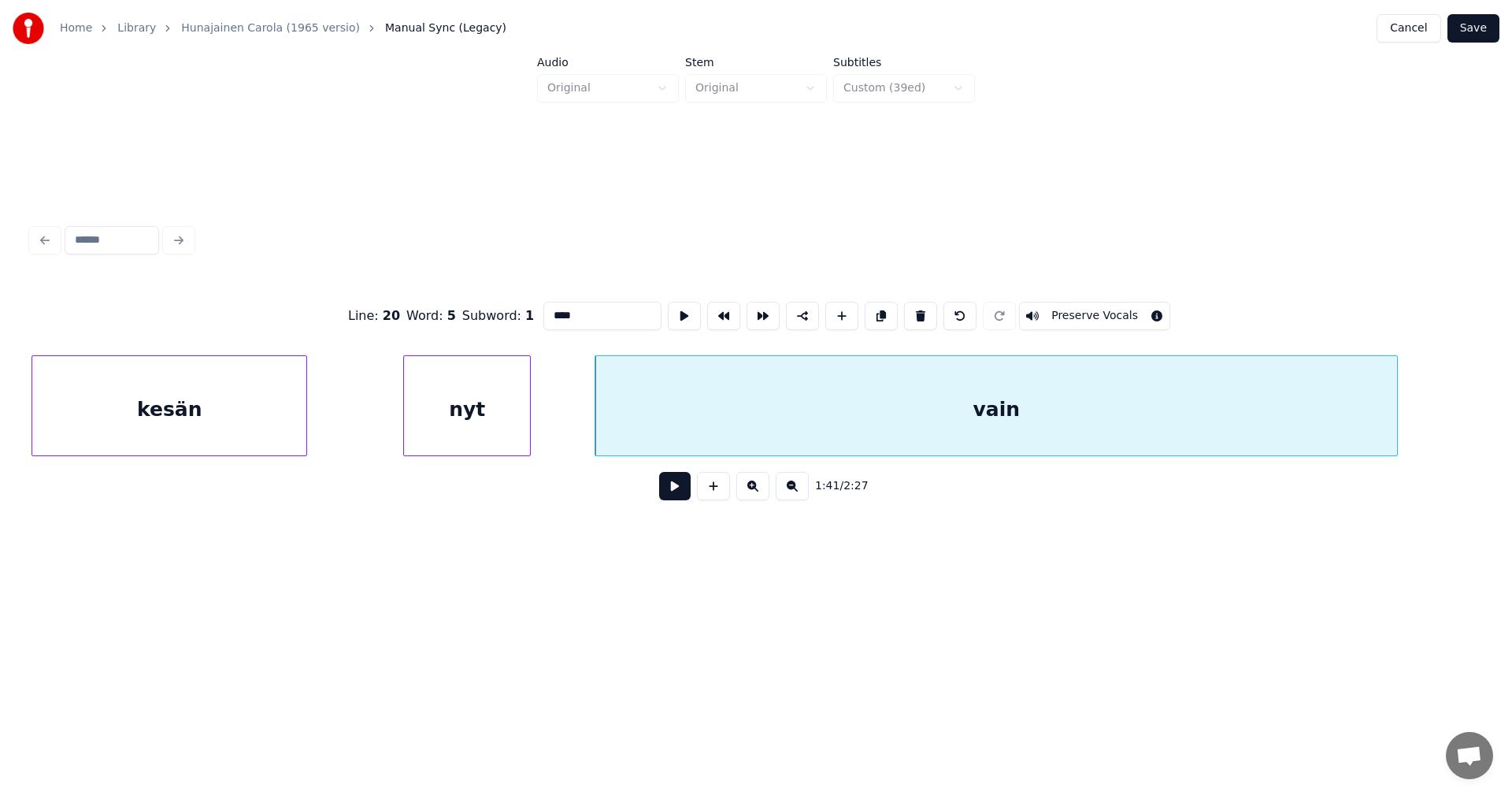
click at [1474, 32] on button "Save" at bounding box center [1473, 28] width 52 height 28
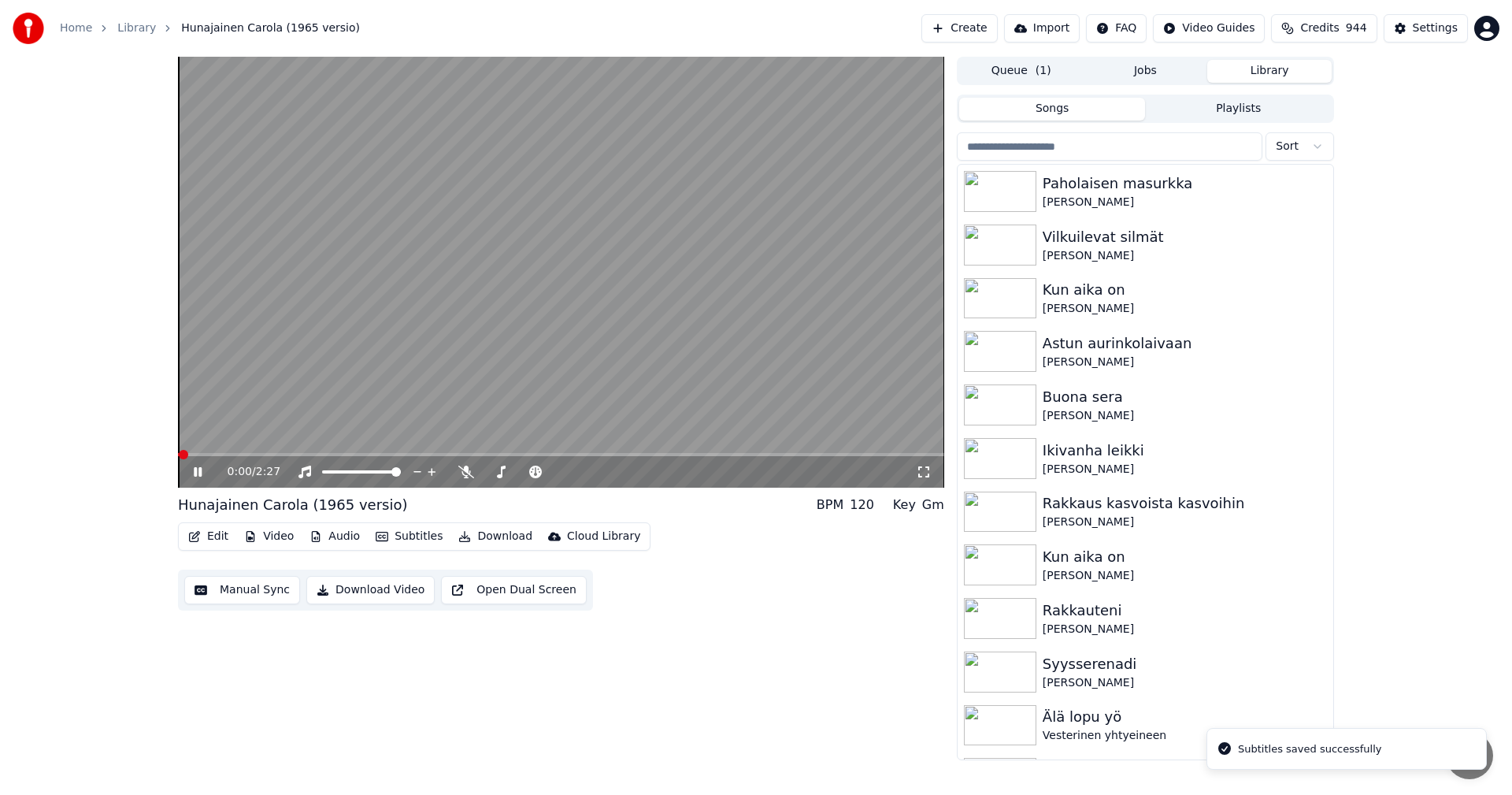
click at [267, 452] on video at bounding box center [561, 272] width 766 height 431
click at [270, 454] on span at bounding box center [561, 455] width 766 height 3
click at [201, 471] on icon at bounding box center [208, 472] width 37 height 13
click at [242, 457] on div "0:19 / 2:27" at bounding box center [561, 472] width 766 height 32
click at [240, 454] on span at bounding box center [209, 455] width 63 height 3
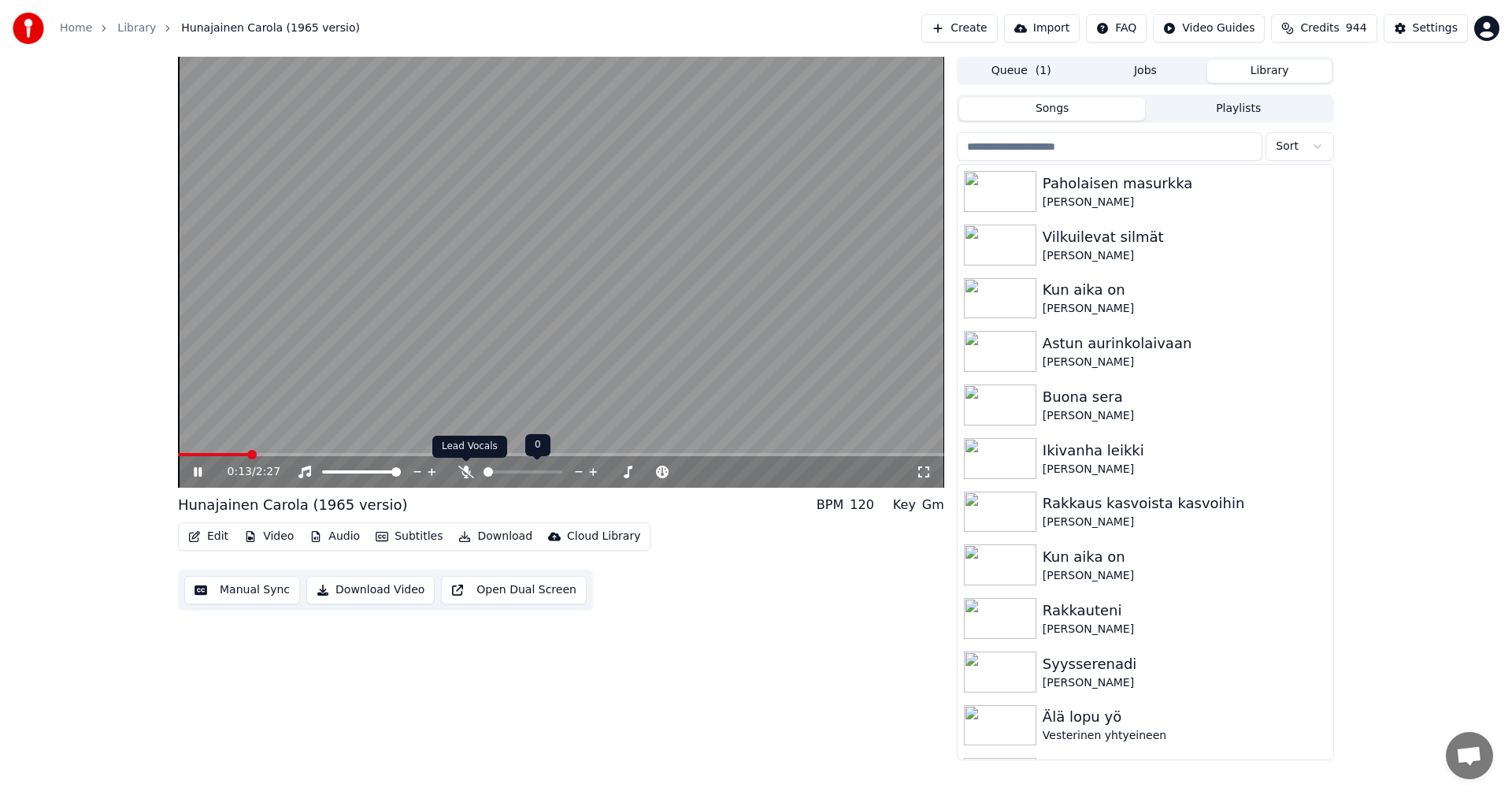
click at [466, 473] on icon at bounding box center [466, 472] width 15 height 13
click at [222, 455] on span at bounding box center [201, 455] width 46 height 3
click at [405, 455] on span at bounding box center [561, 455] width 766 height 3
click at [705, 455] on span at bounding box center [561, 455] width 766 height 3
click at [678, 452] on video at bounding box center [561, 272] width 766 height 431
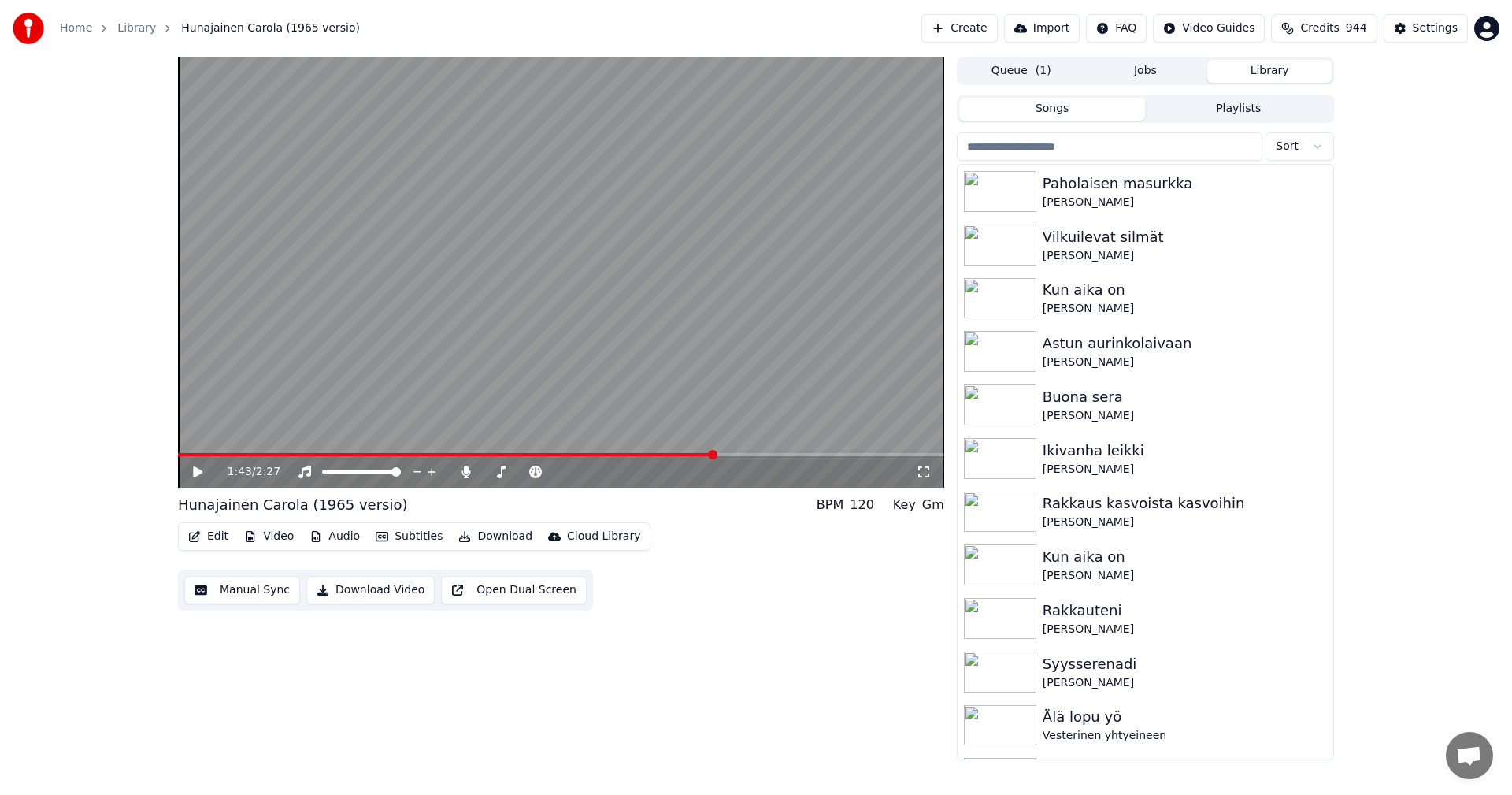
click at [673, 458] on div "1:43 / 2:27" at bounding box center [561, 472] width 766 height 32
click at [674, 453] on span at bounding box center [447, 455] width 537 height 3
click at [205, 473] on icon at bounding box center [208, 472] width 37 height 13
click at [466, 456] on span at bounding box center [450, 455] width 543 height 3
click at [427, 454] on span at bounding box center [303, 455] width 249 height 3
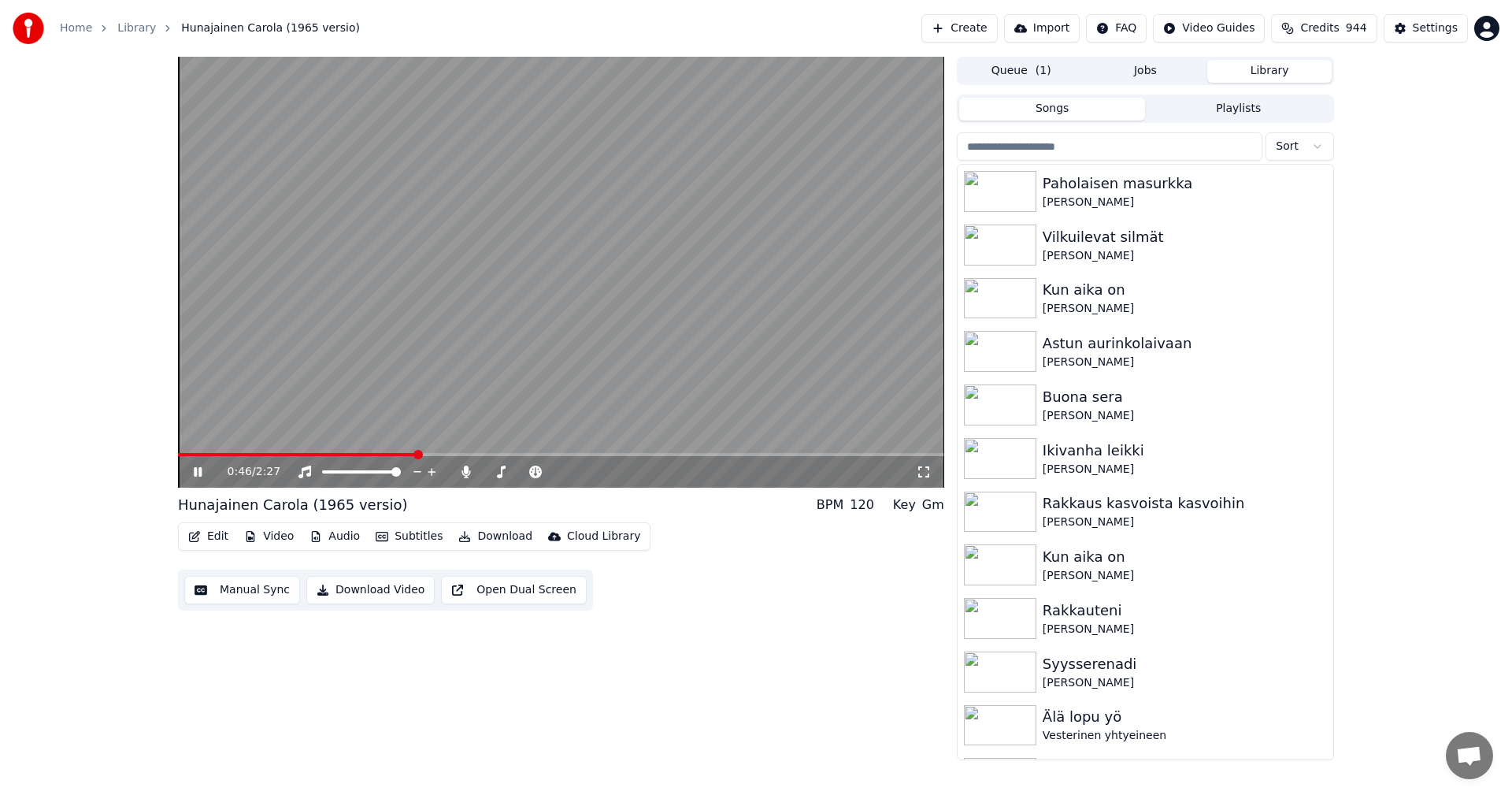
click at [417, 454] on span at bounding box center [297, 455] width 238 height 3
click at [195, 476] on icon at bounding box center [197, 472] width 8 height 9
click at [224, 534] on button "Edit" at bounding box center [208, 537] width 53 height 22
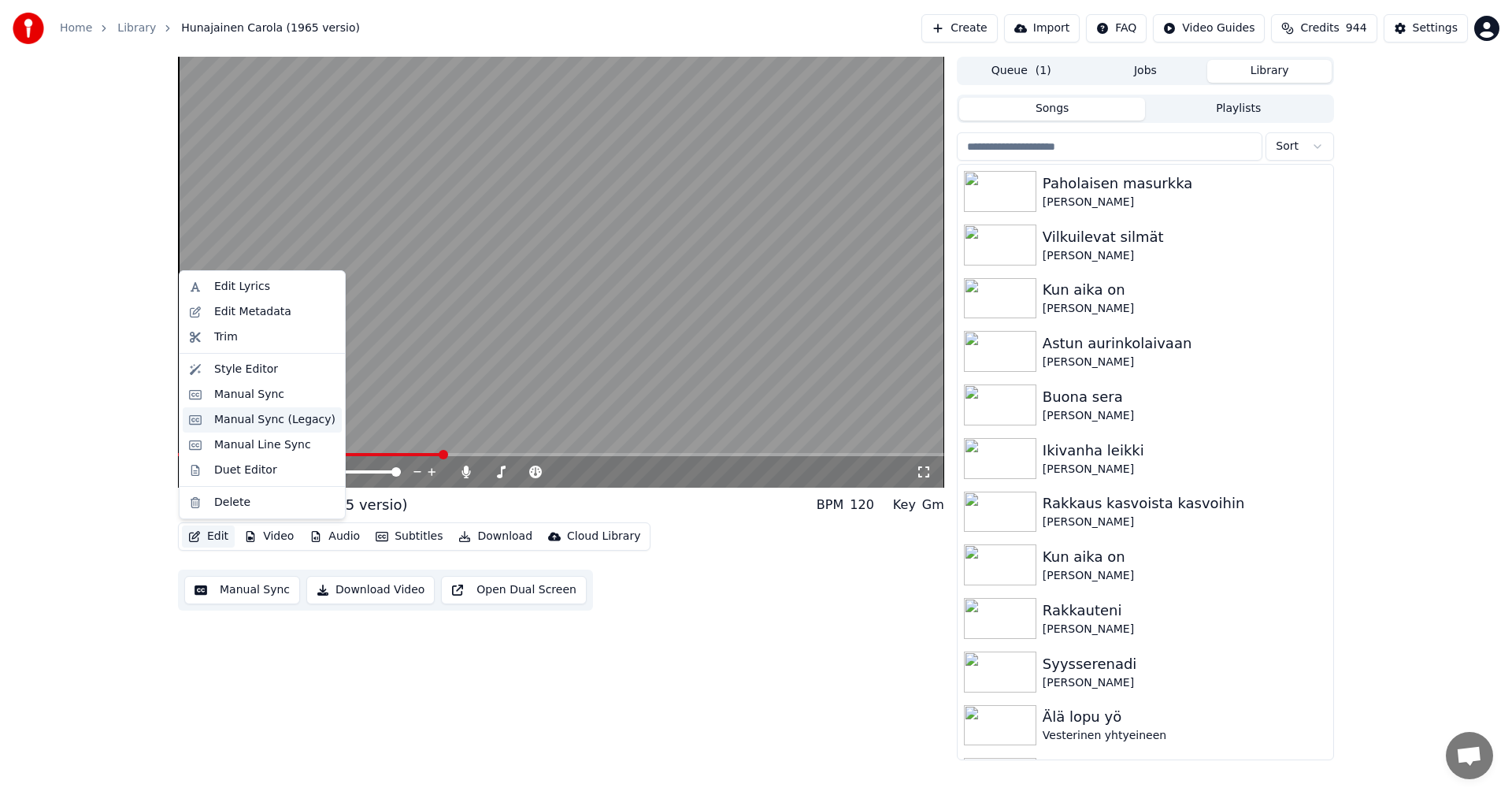
click at [297, 427] on div "Manual Sync (Legacy)" at bounding box center [275, 420] width 122 height 15
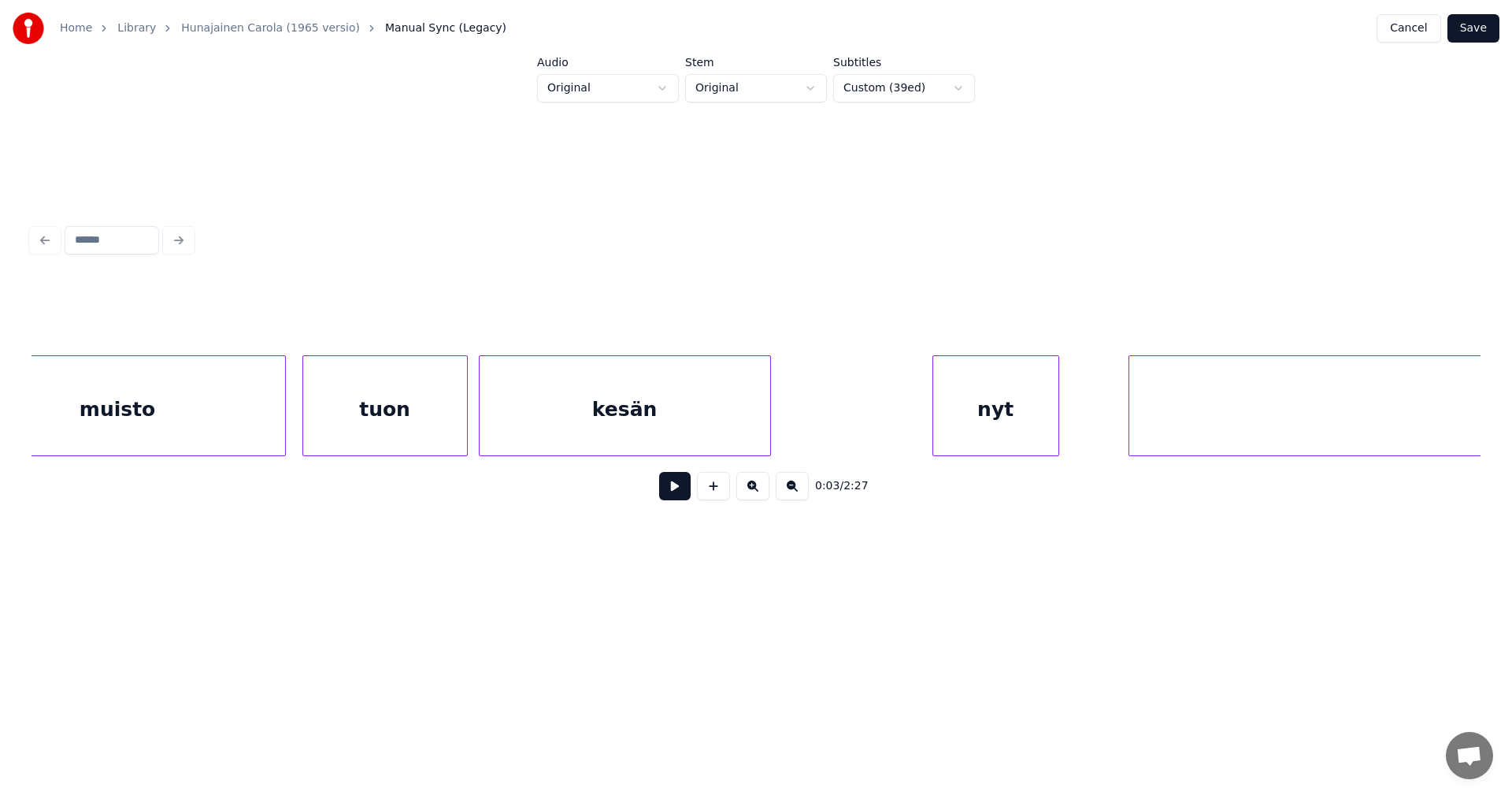
scroll to position [0, 12795]
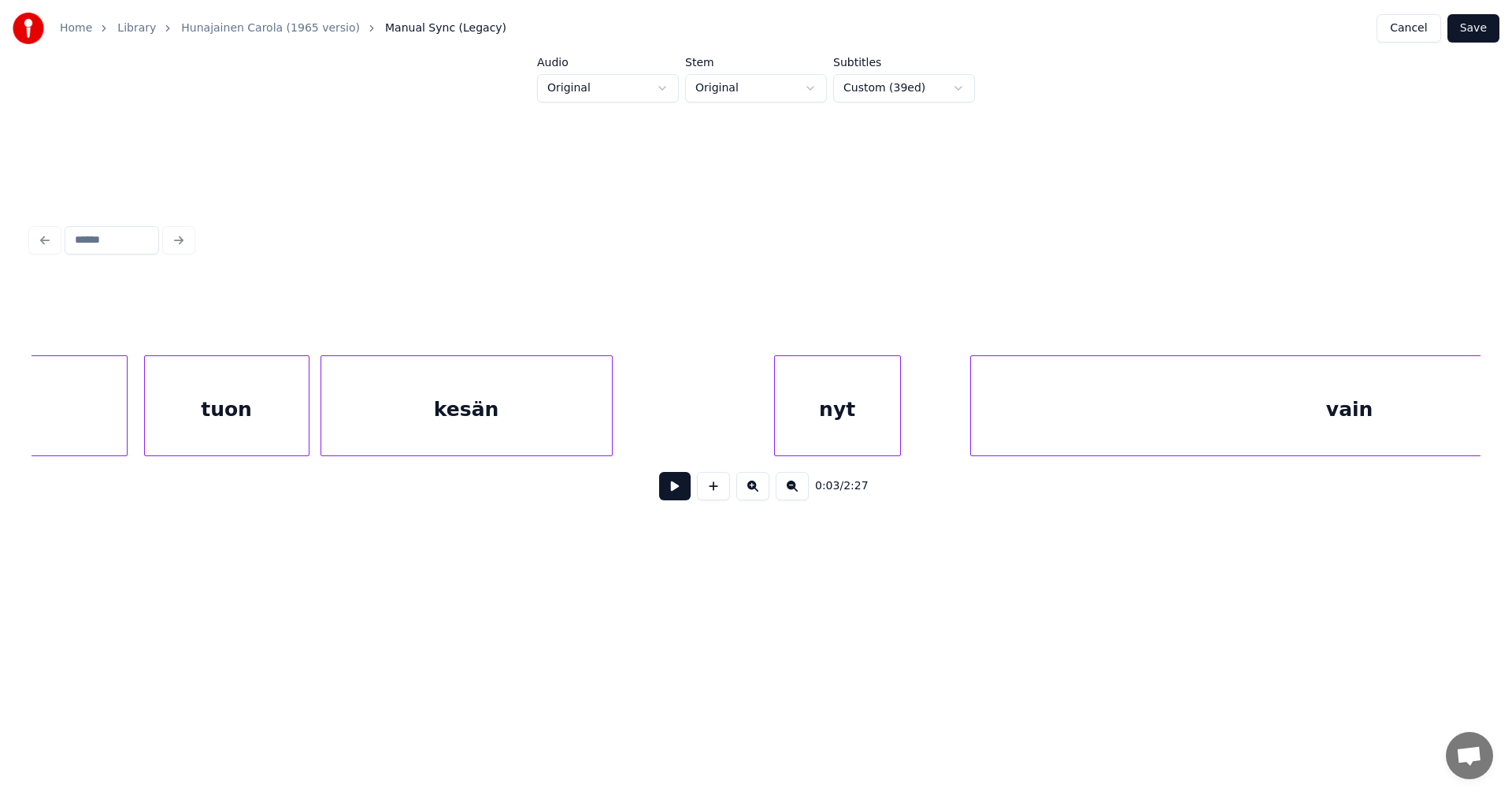
click at [543, 416] on div "kesän" at bounding box center [466, 409] width 291 height 107
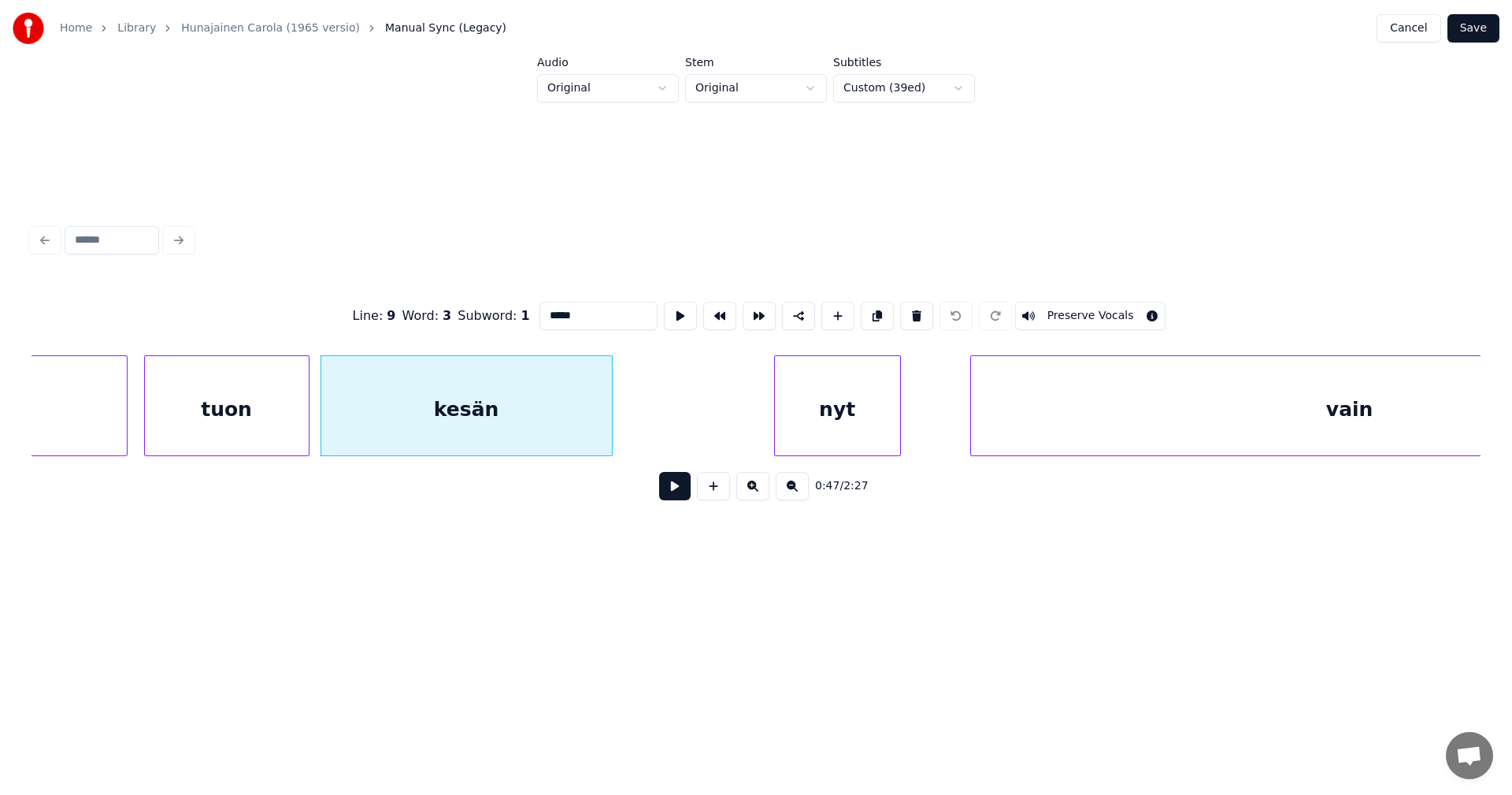
click at [675, 491] on button at bounding box center [675, 485] width 32 height 28
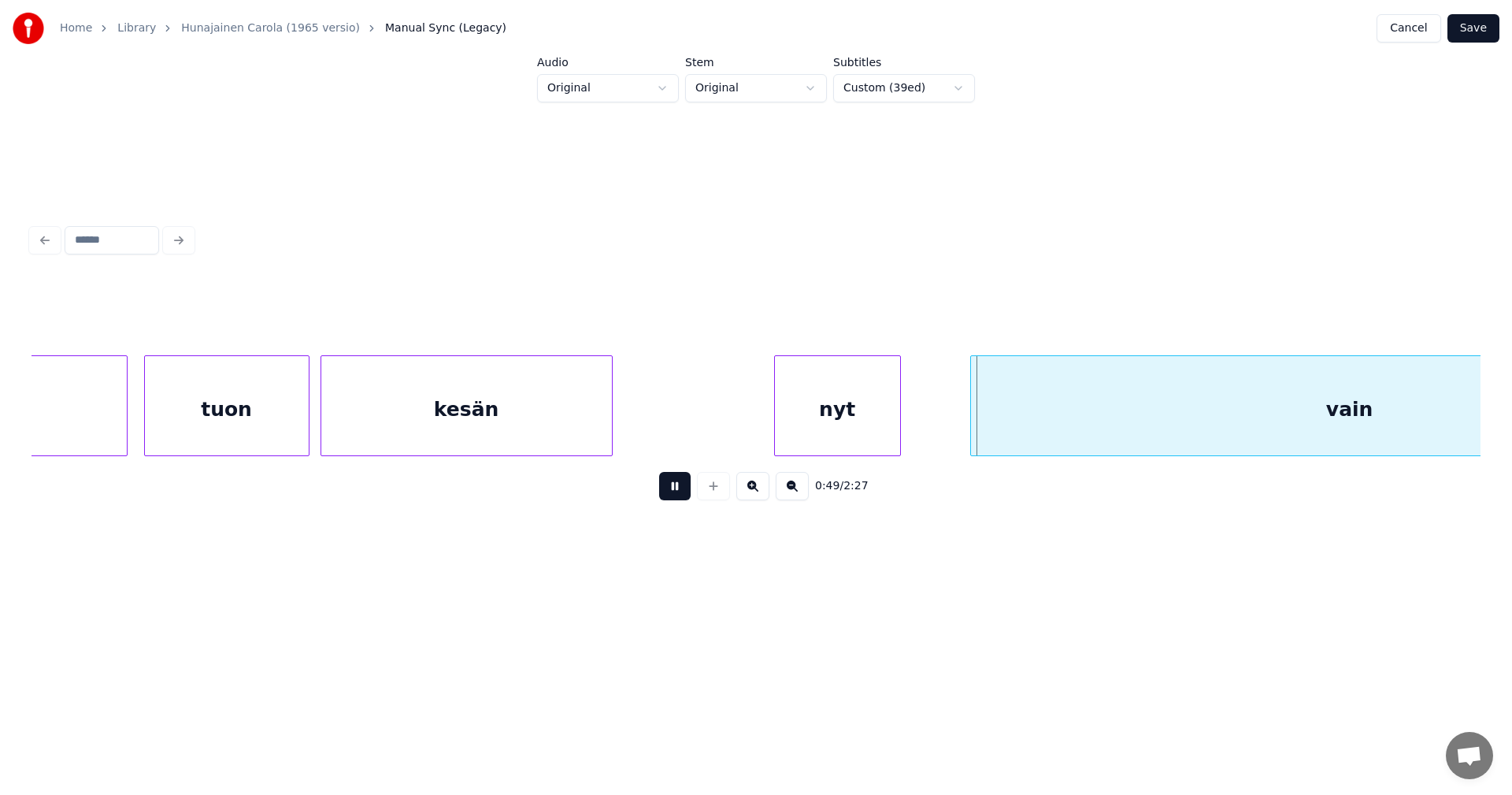
click at [675, 491] on button at bounding box center [675, 485] width 32 height 28
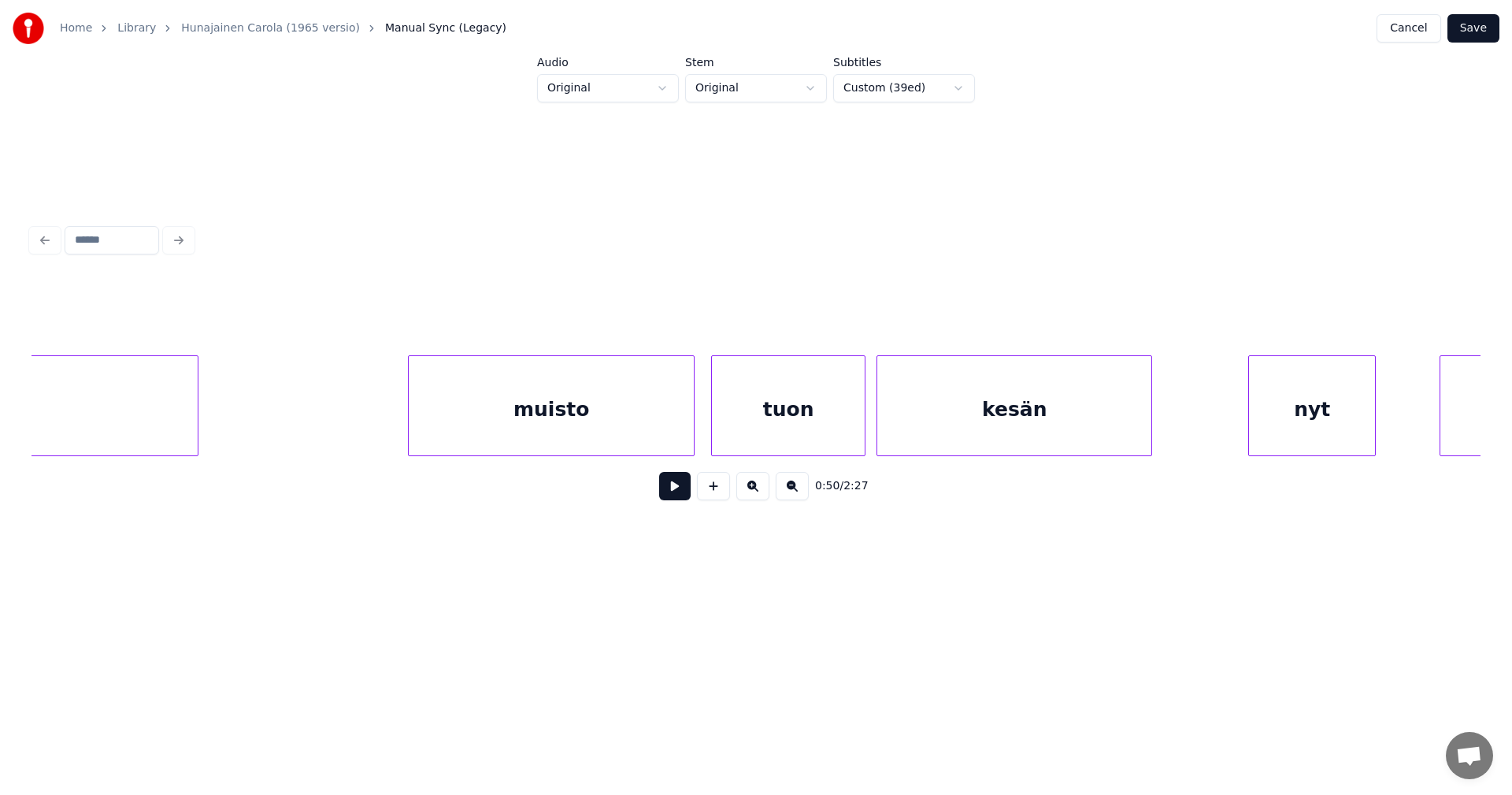
scroll to position [0, 26877]
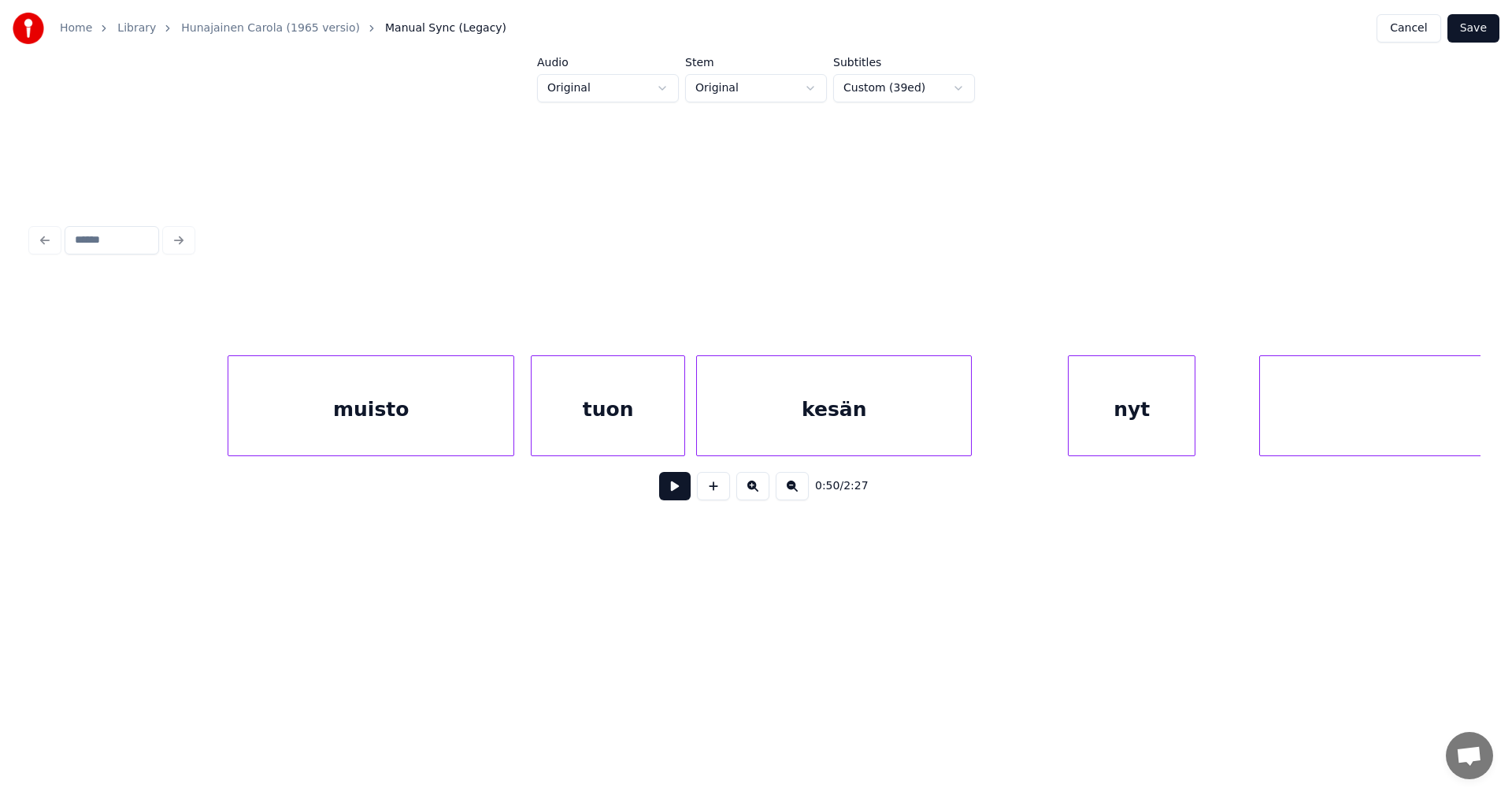
click at [944, 427] on div "kesän" at bounding box center [834, 409] width 274 height 107
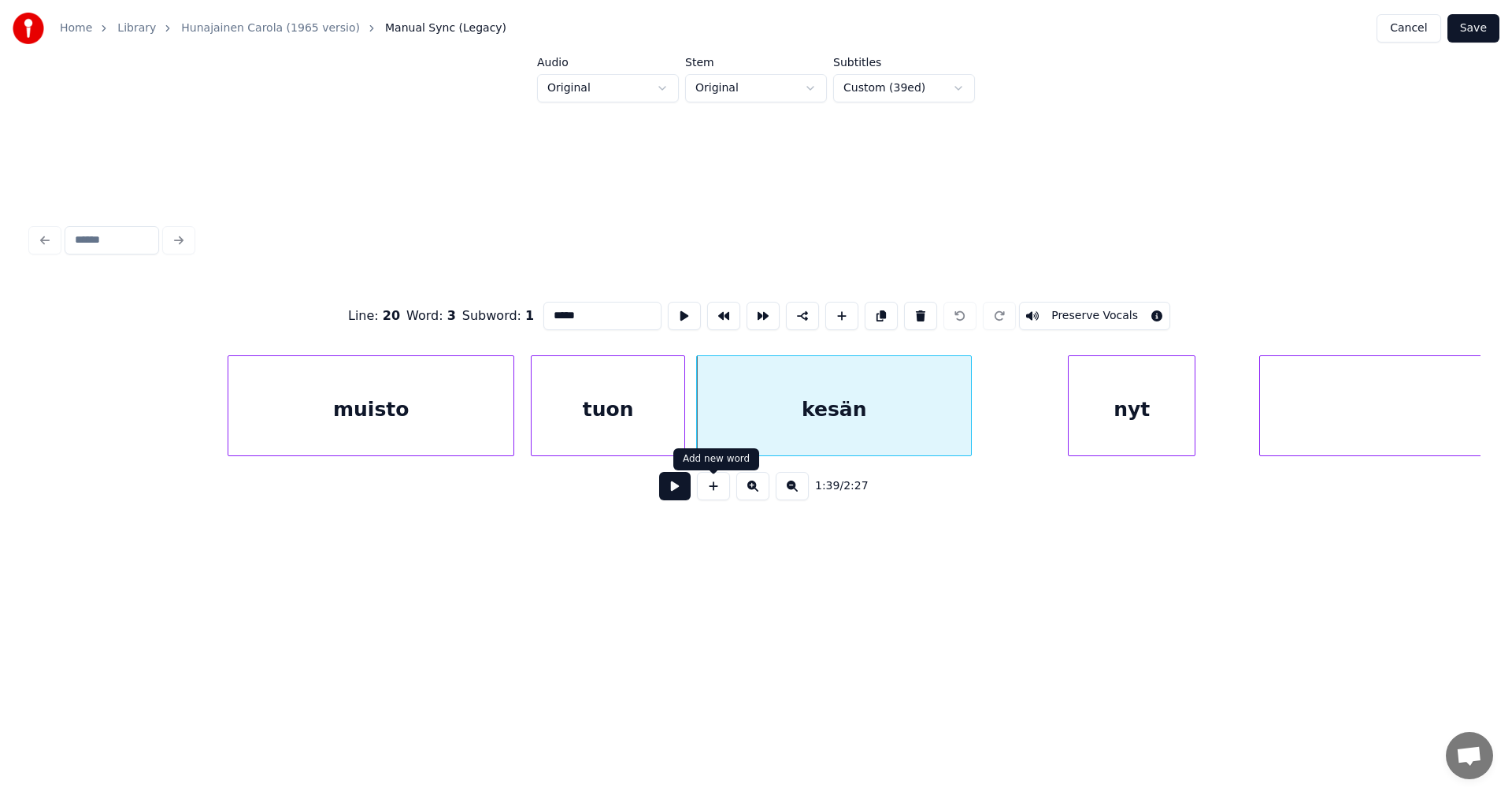
click at [682, 497] on button at bounding box center [675, 485] width 32 height 28
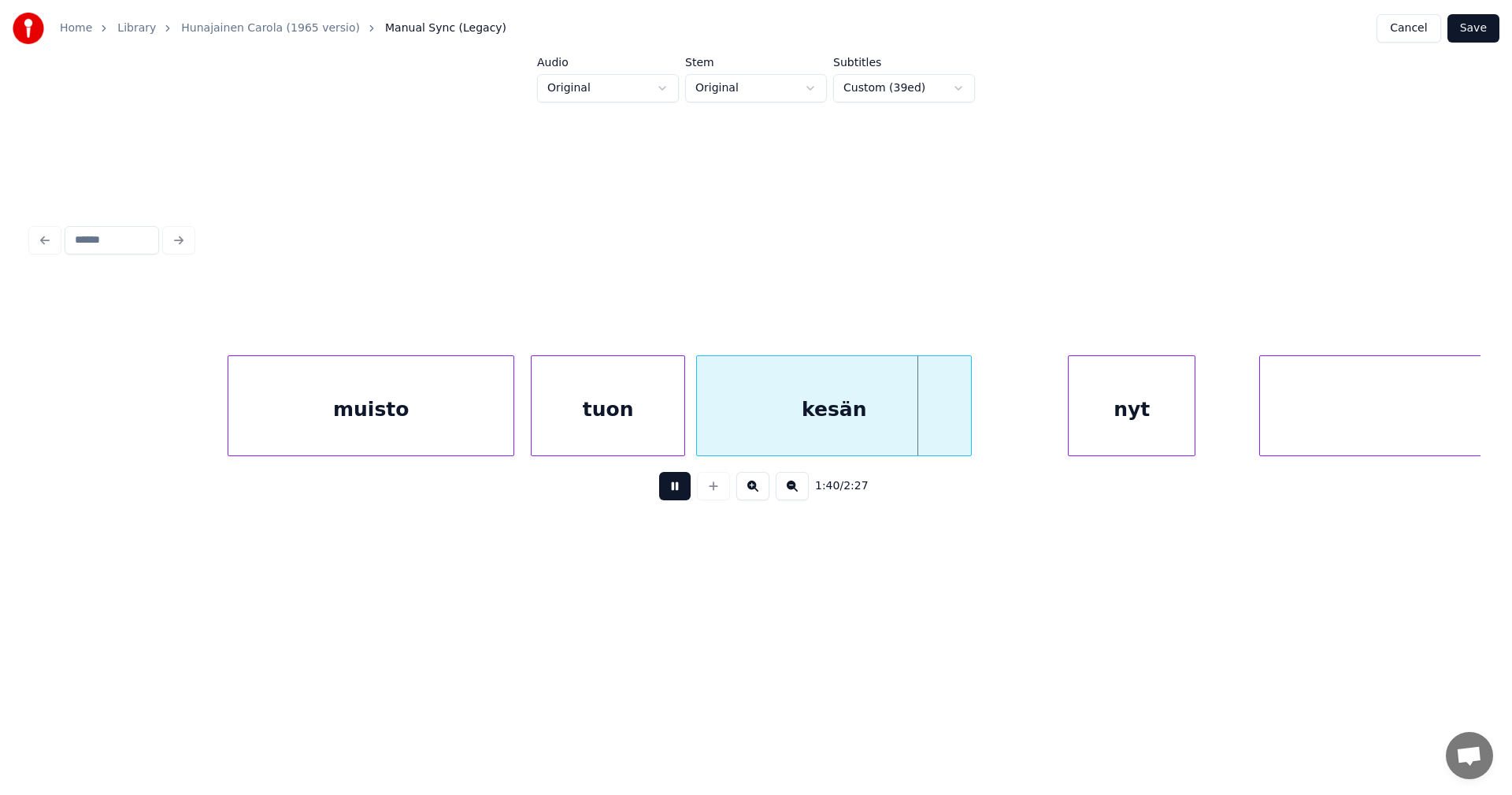
click at [685, 494] on button at bounding box center [675, 485] width 32 height 28
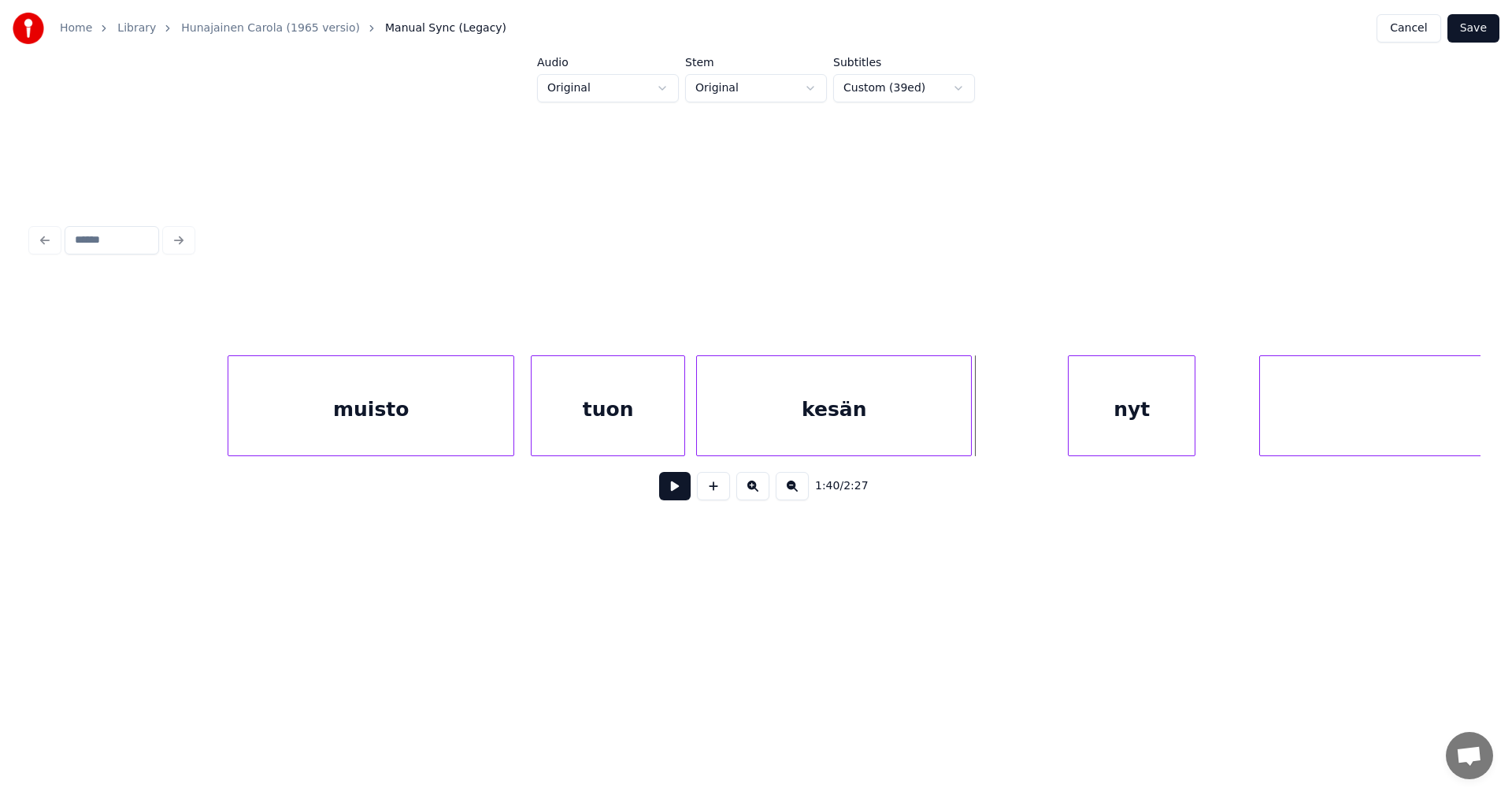
click at [686, 494] on button at bounding box center [675, 485] width 32 height 28
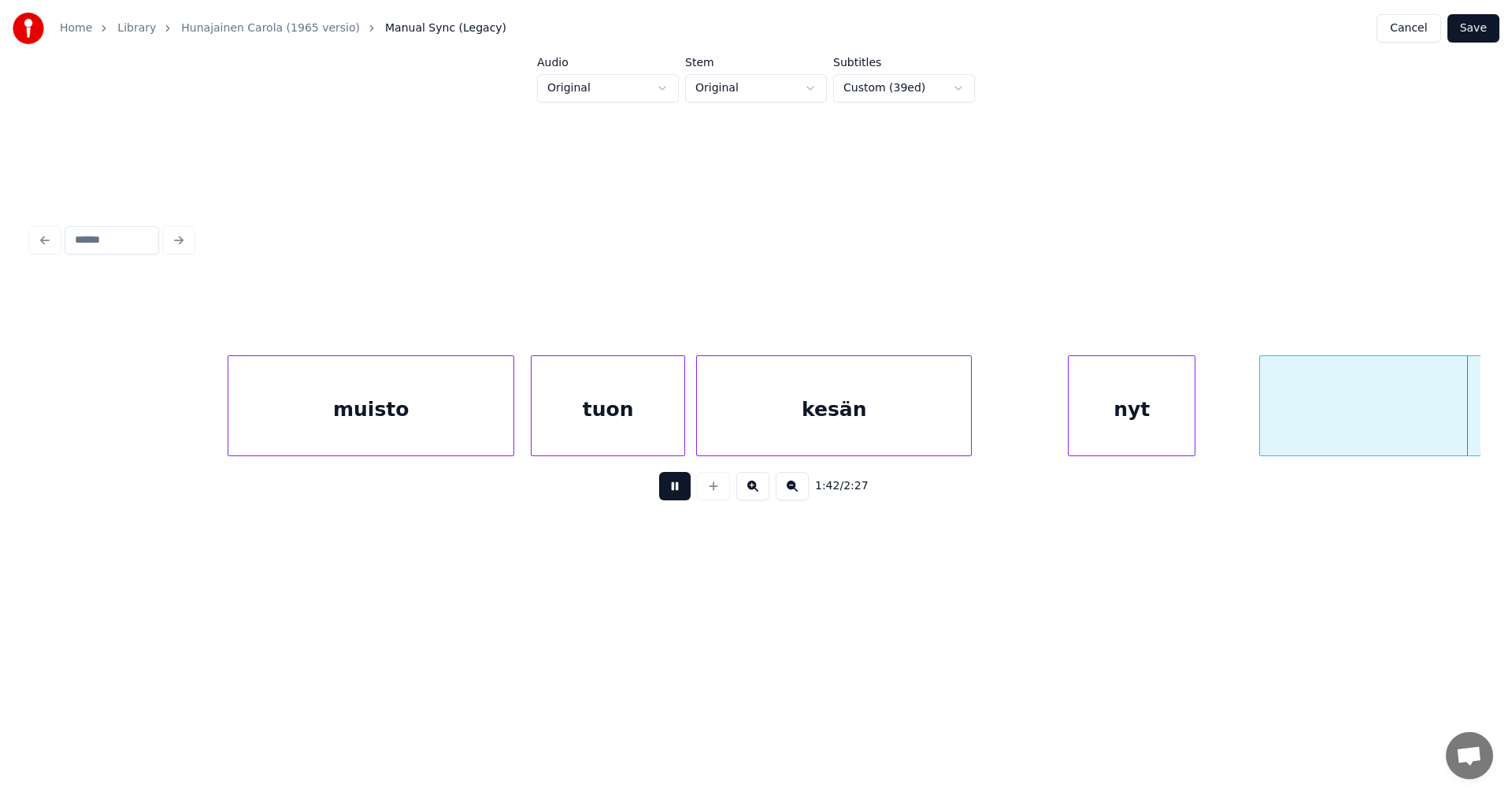
scroll to position [0, 28326]
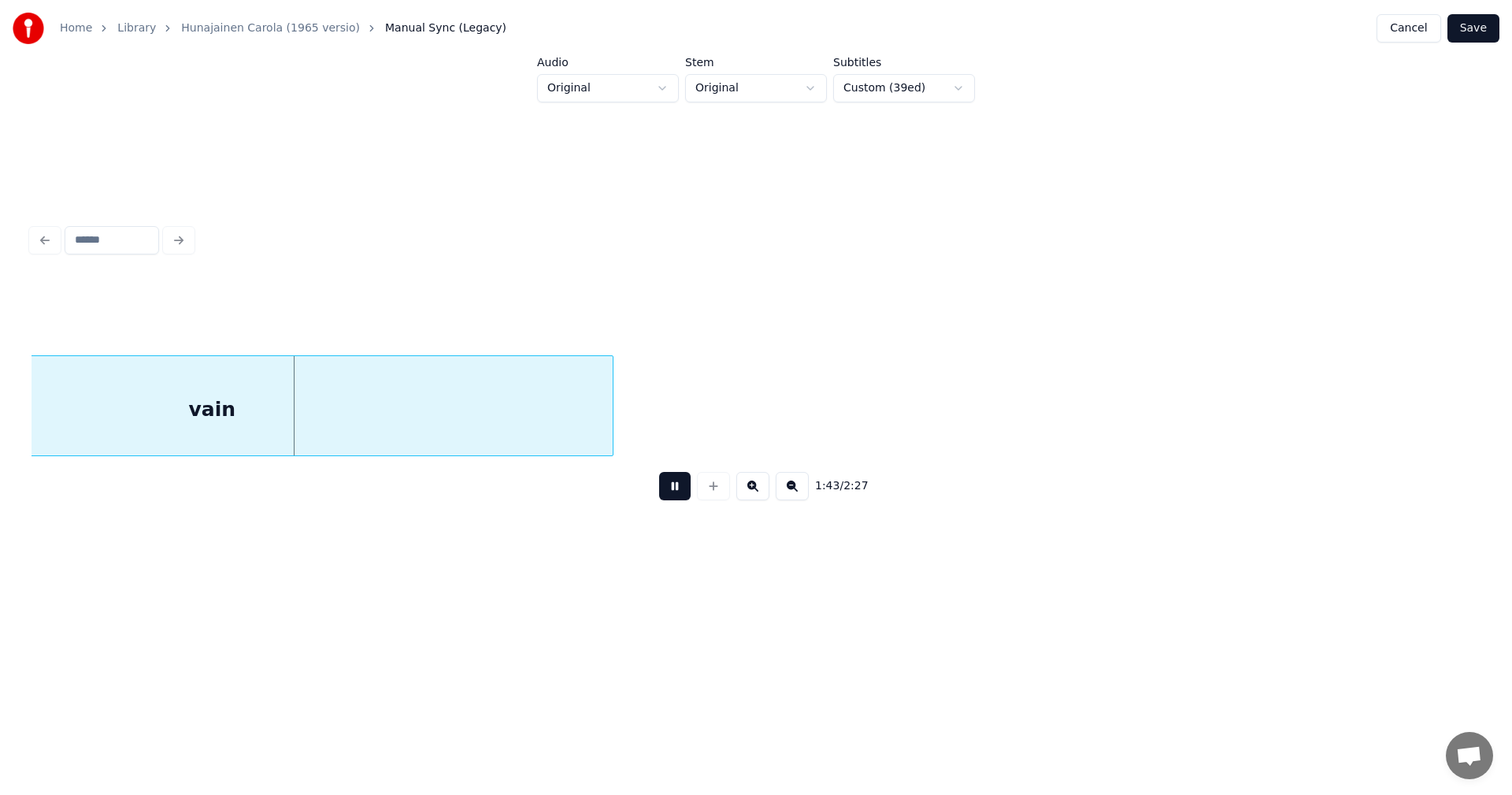
click at [686, 494] on button at bounding box center [675, 485] width 32 height 28
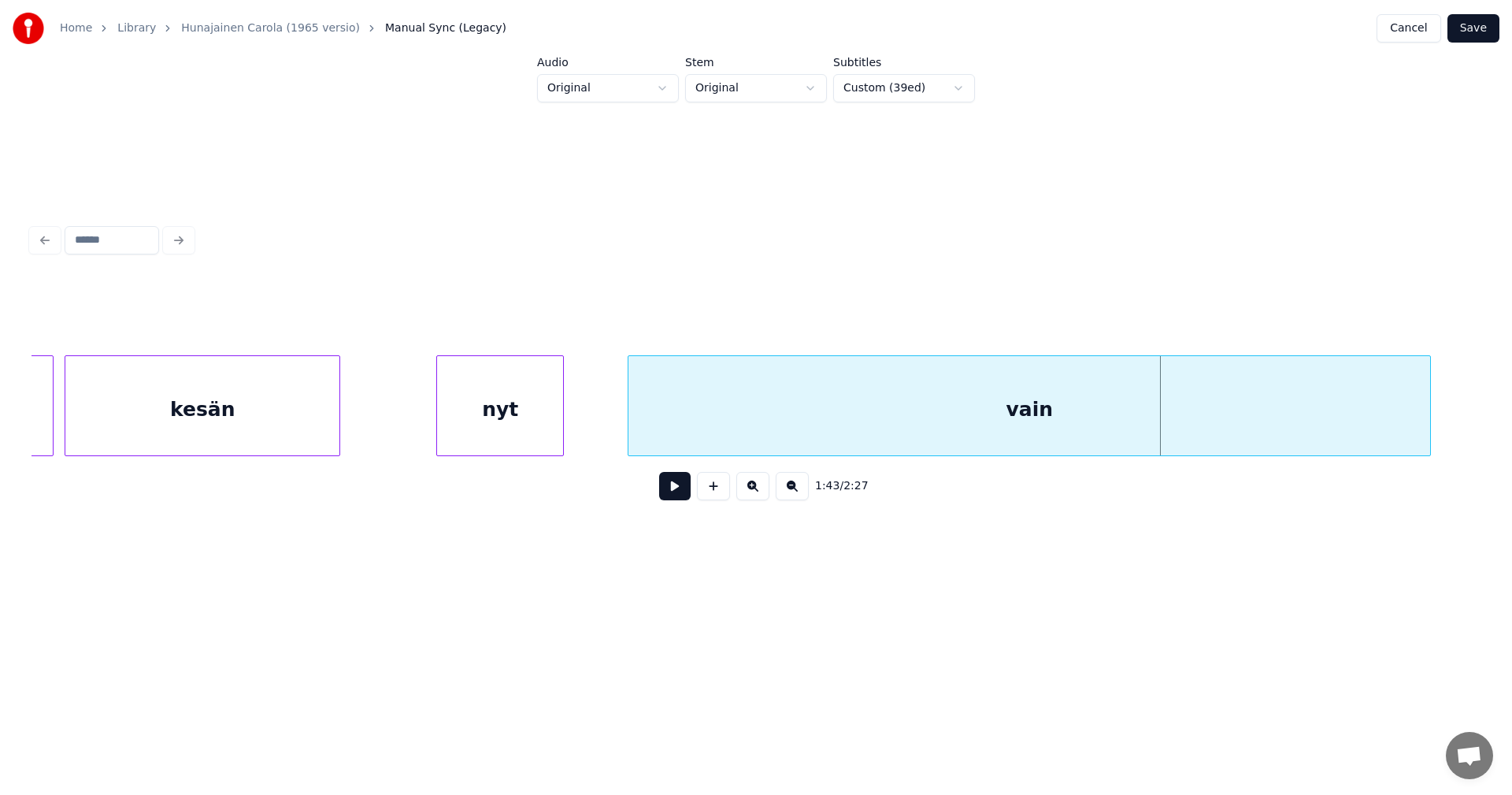
scroll to position [0, 27441]
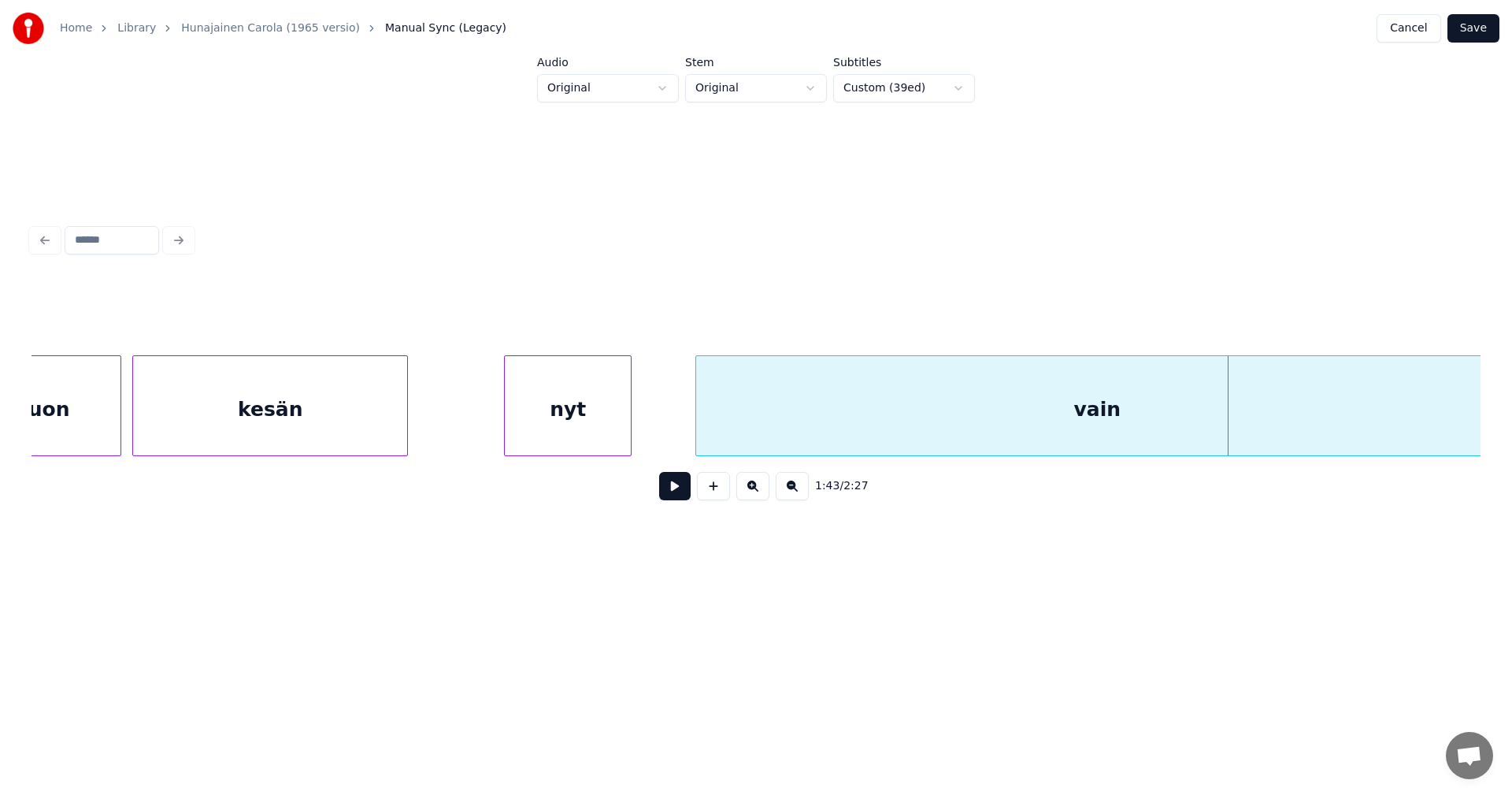
click at [361, 418] on div "kesän" at bounding box center [270, 409] width 274 height 107
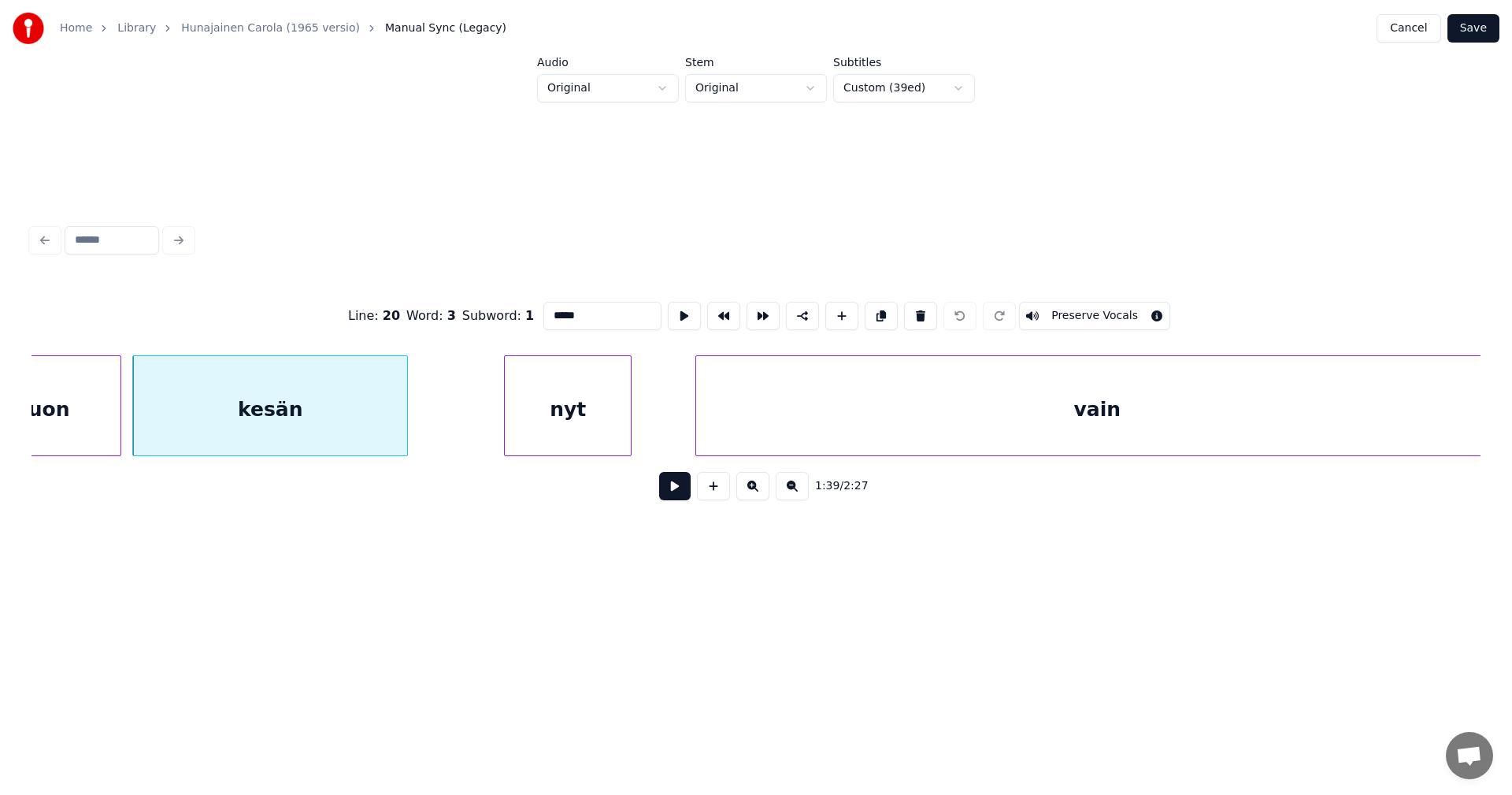
click at [671, 489] on button at bounding box center [675, 485] width 32 height 28
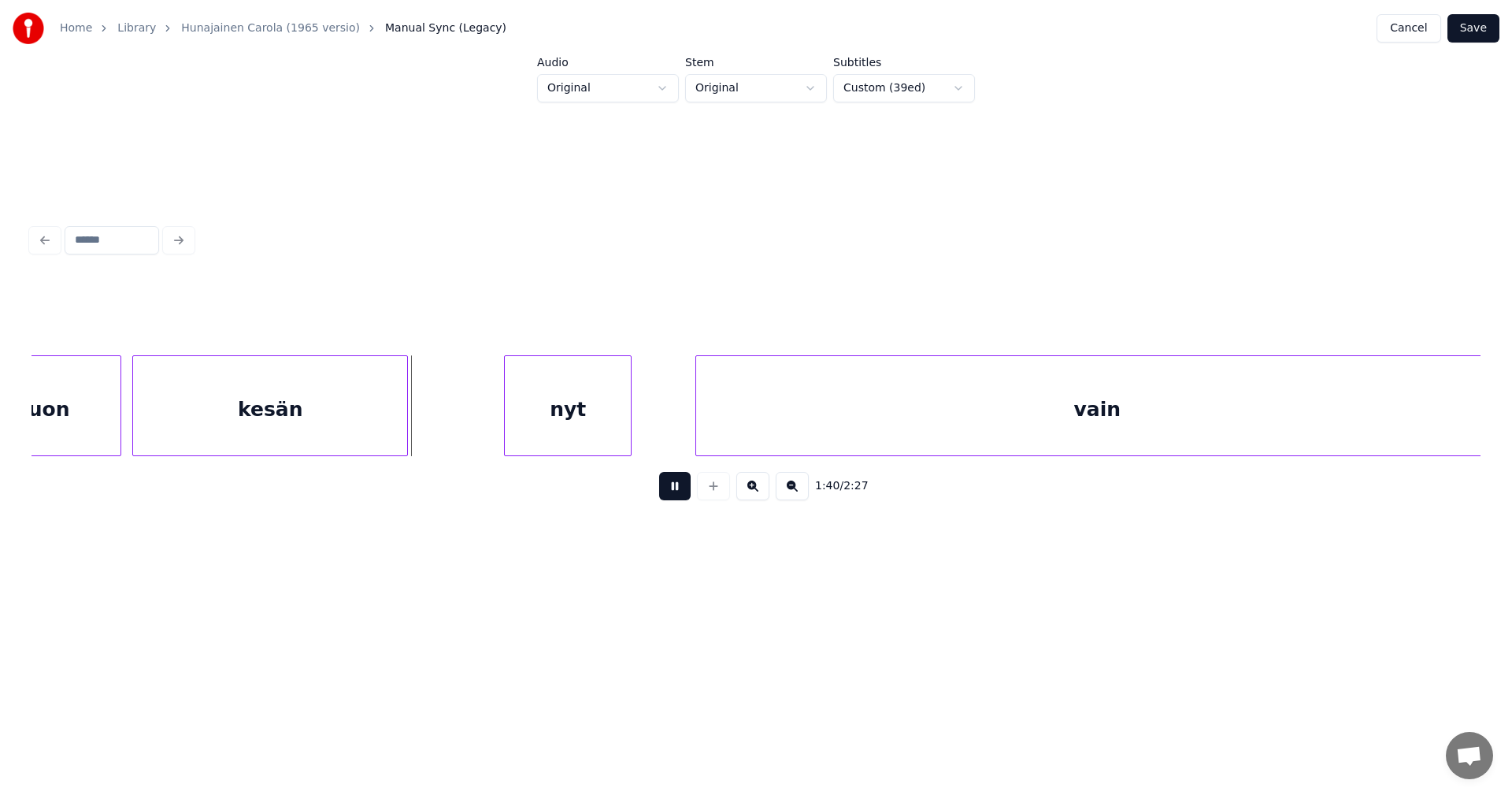
click at [670, 489] on button at bounding box center [675, 485] width 32 height 28
click at [668, 489] on button at bounding box center [675, 485] width 32 height 28
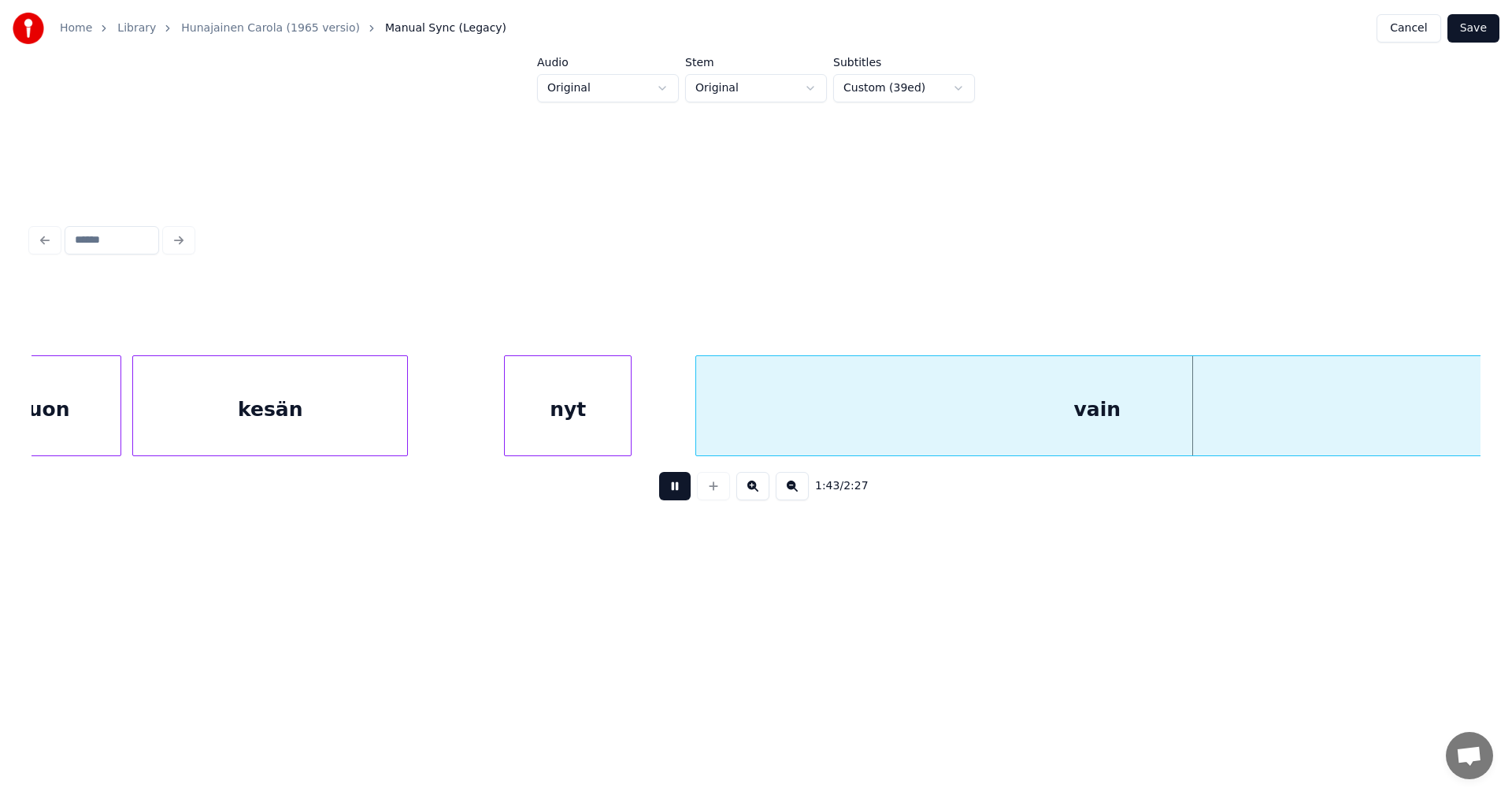
click at [668, 489] on button at bounding box center [675, 485] width 32 height 28
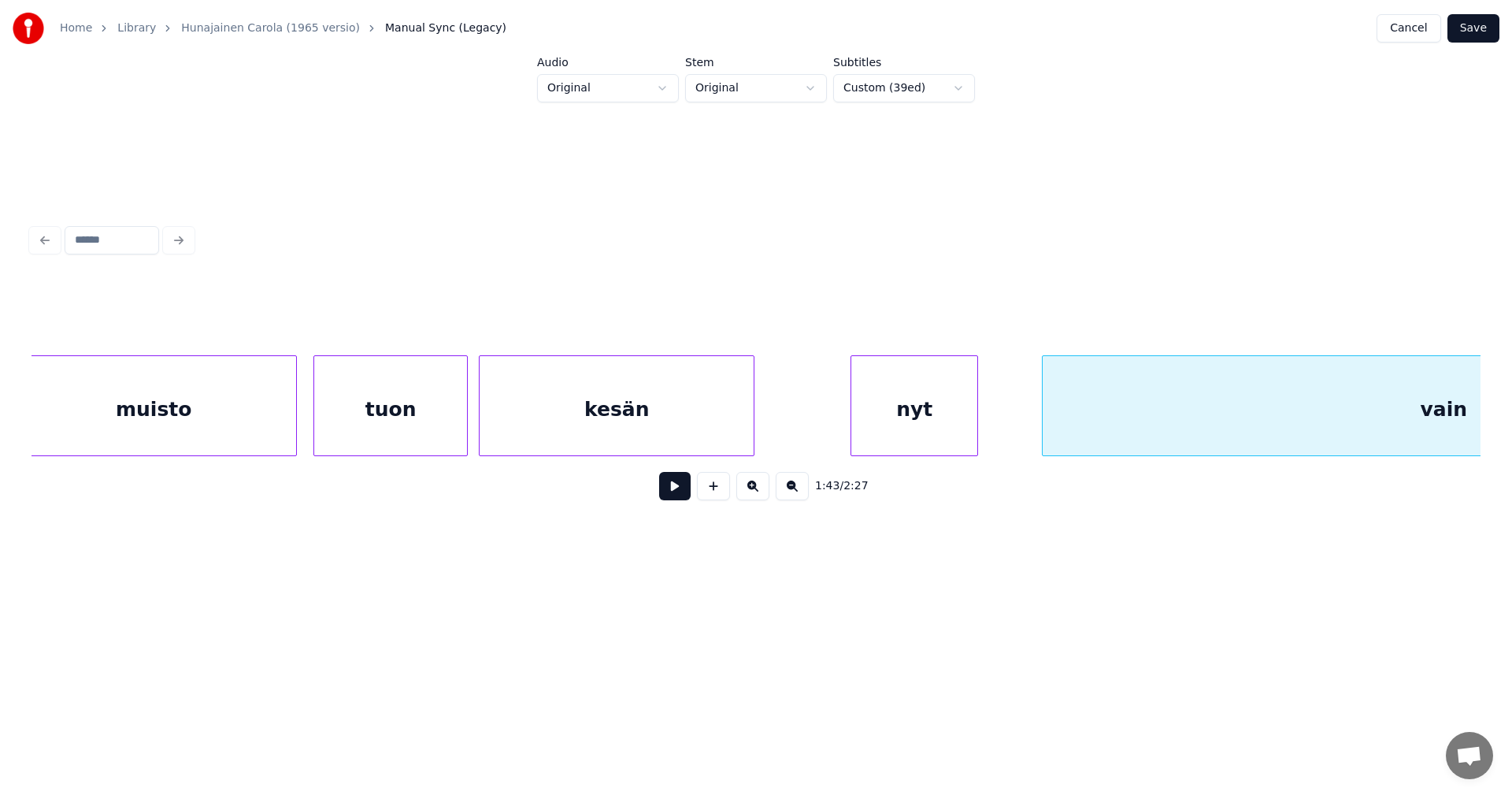
click at [174, 423] on div "muisto" at bounding box center [153, 409] width 285 height 107
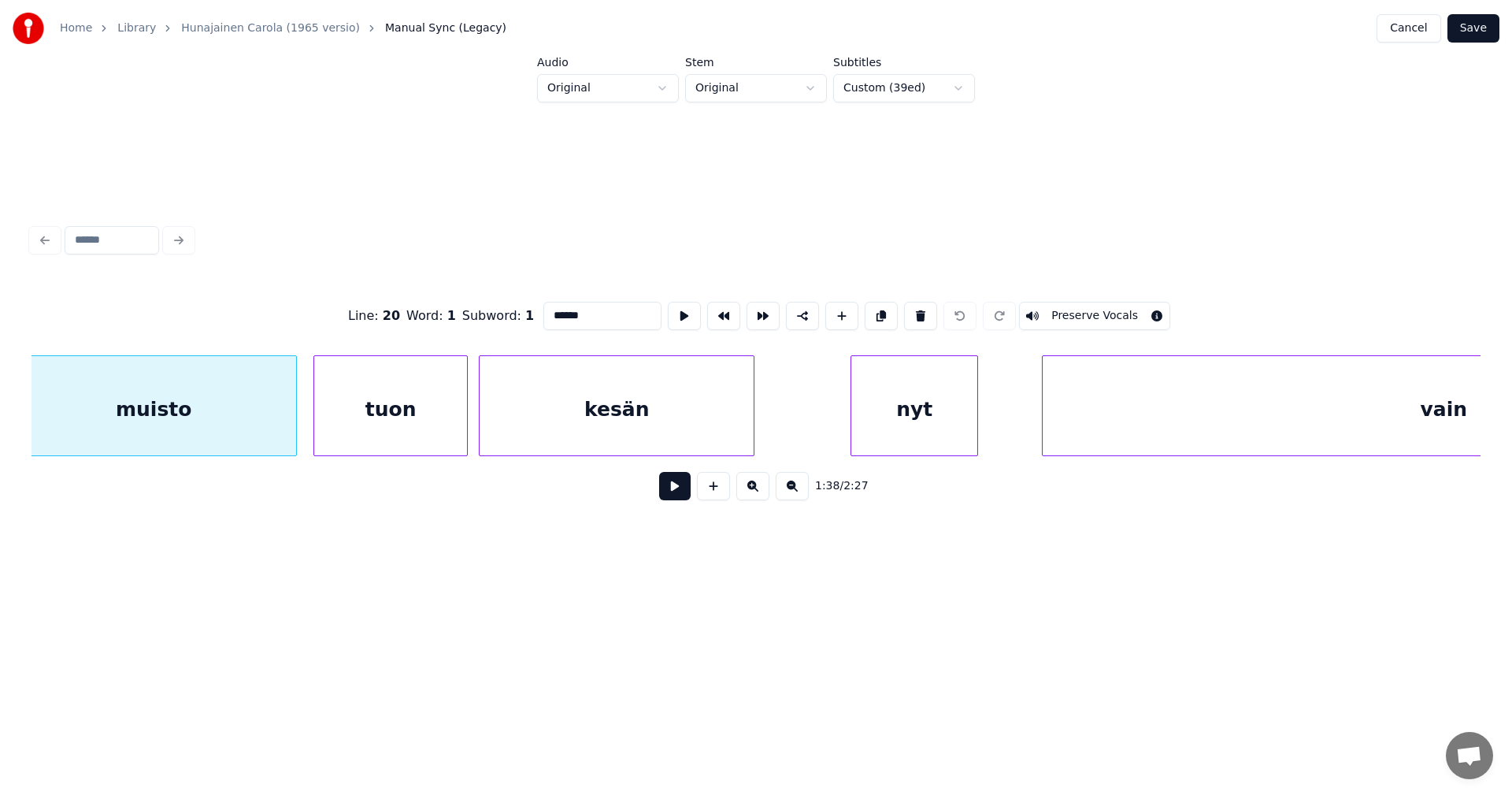
scroll to position [0, 27073]
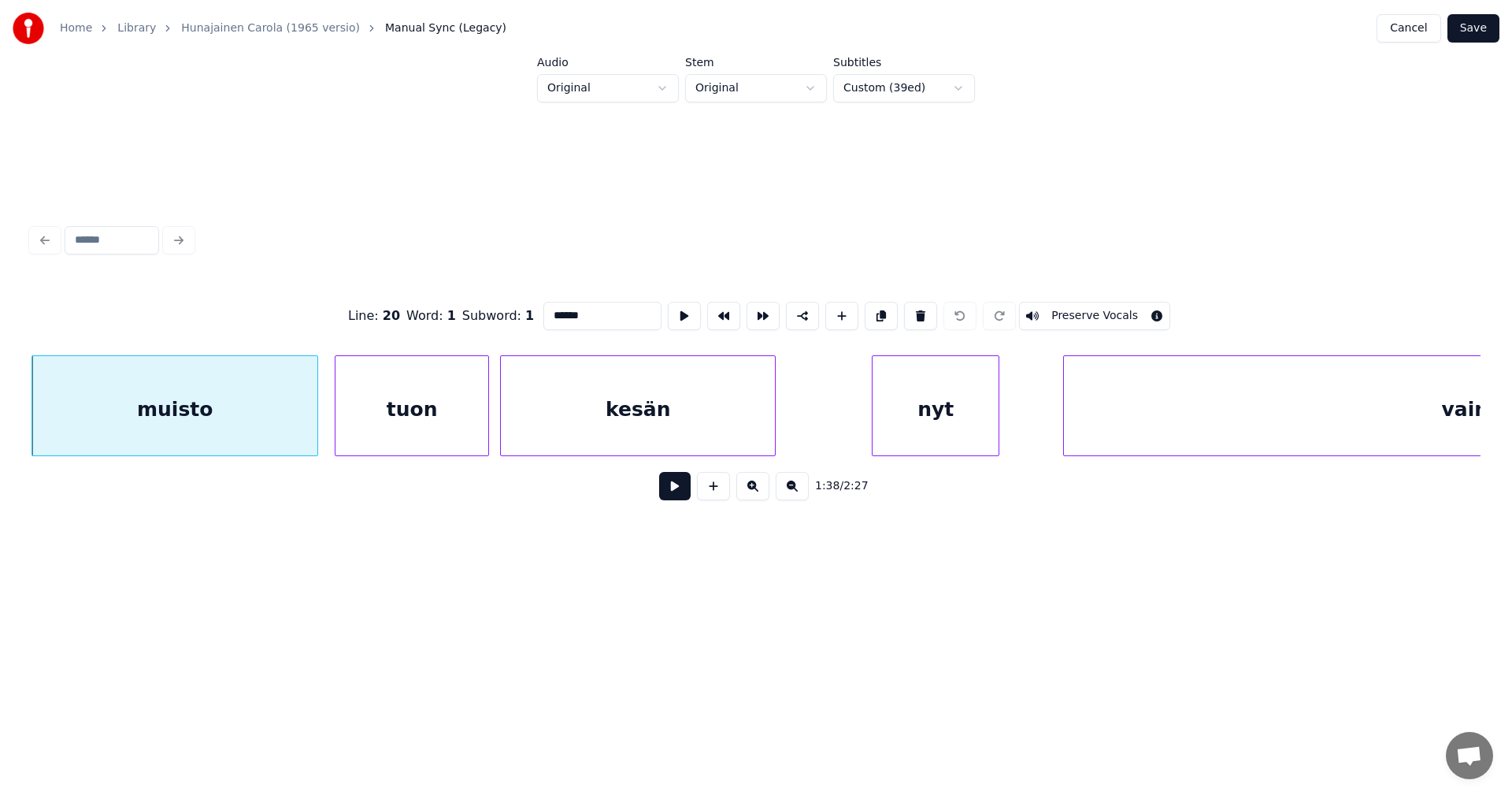
click at [678, 491] on button at bounding box center [675, 485] width 32 height 28
click at [676, 491] on button at bounding box center [675, 485] width 32 height 28
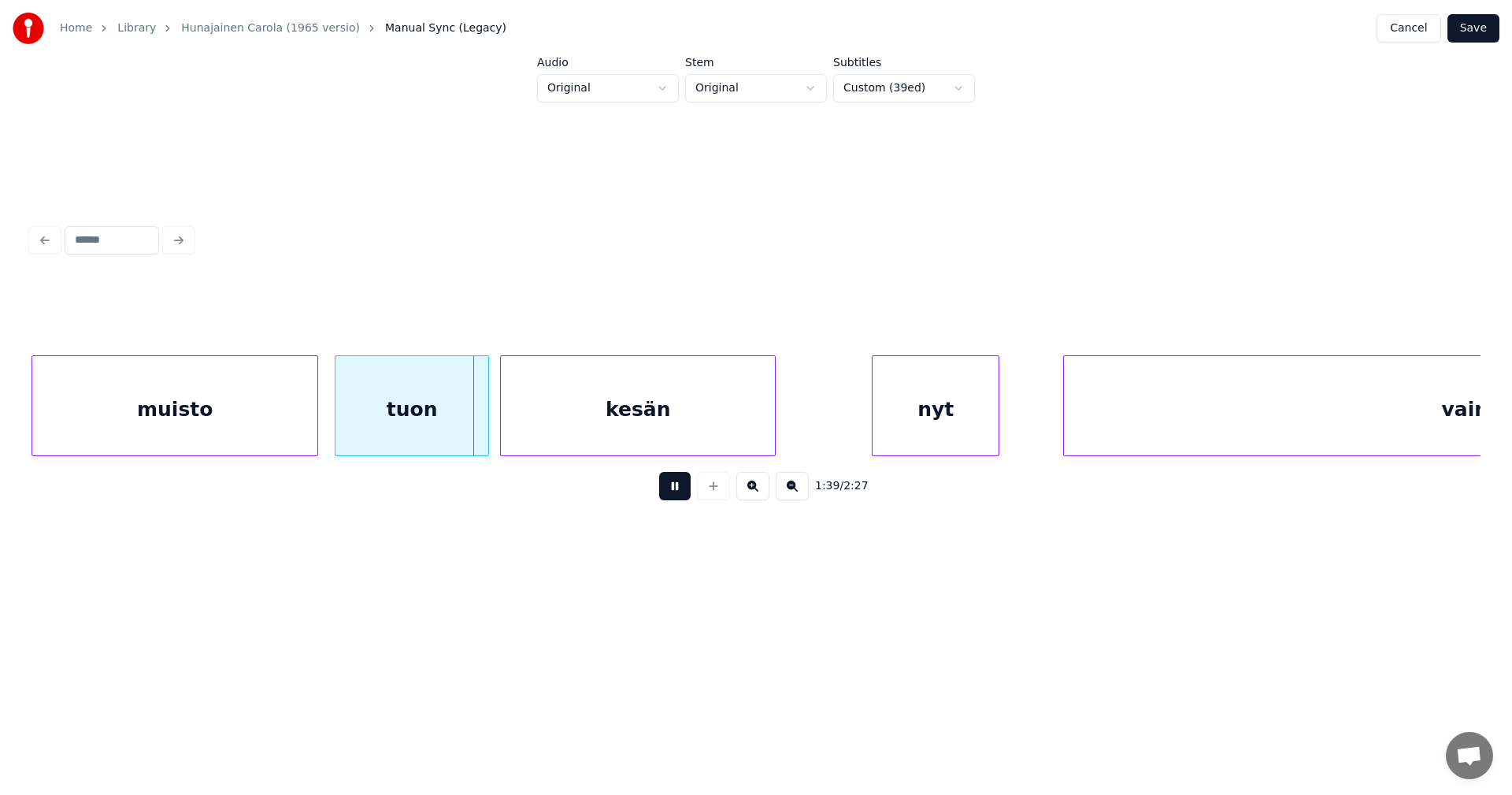
click at [676, 491] on button at bounding box center [675, 485] width 32 height 28
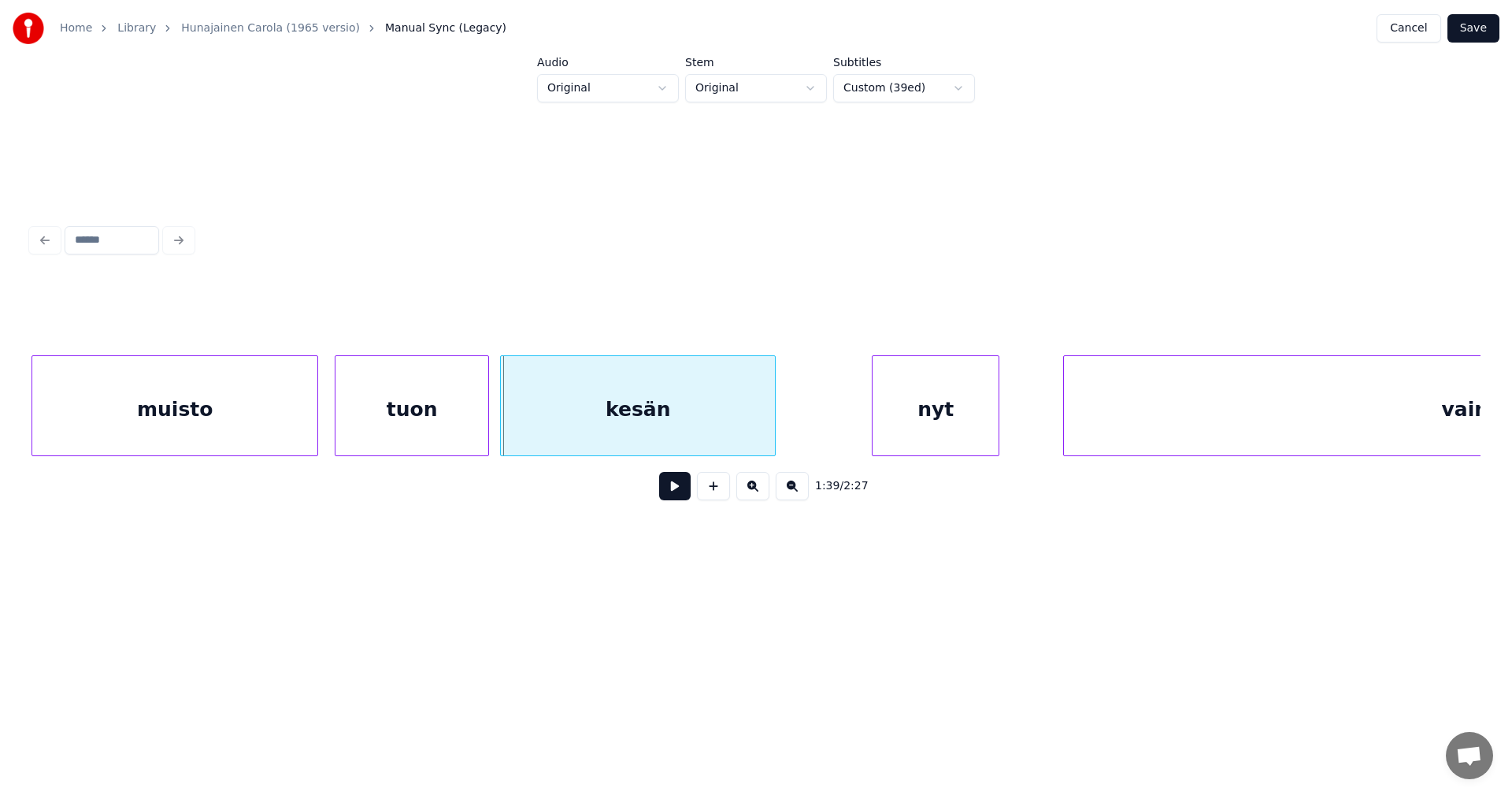
click at [675, 487] on button at bounding box center [675, 485] width 32 height 28
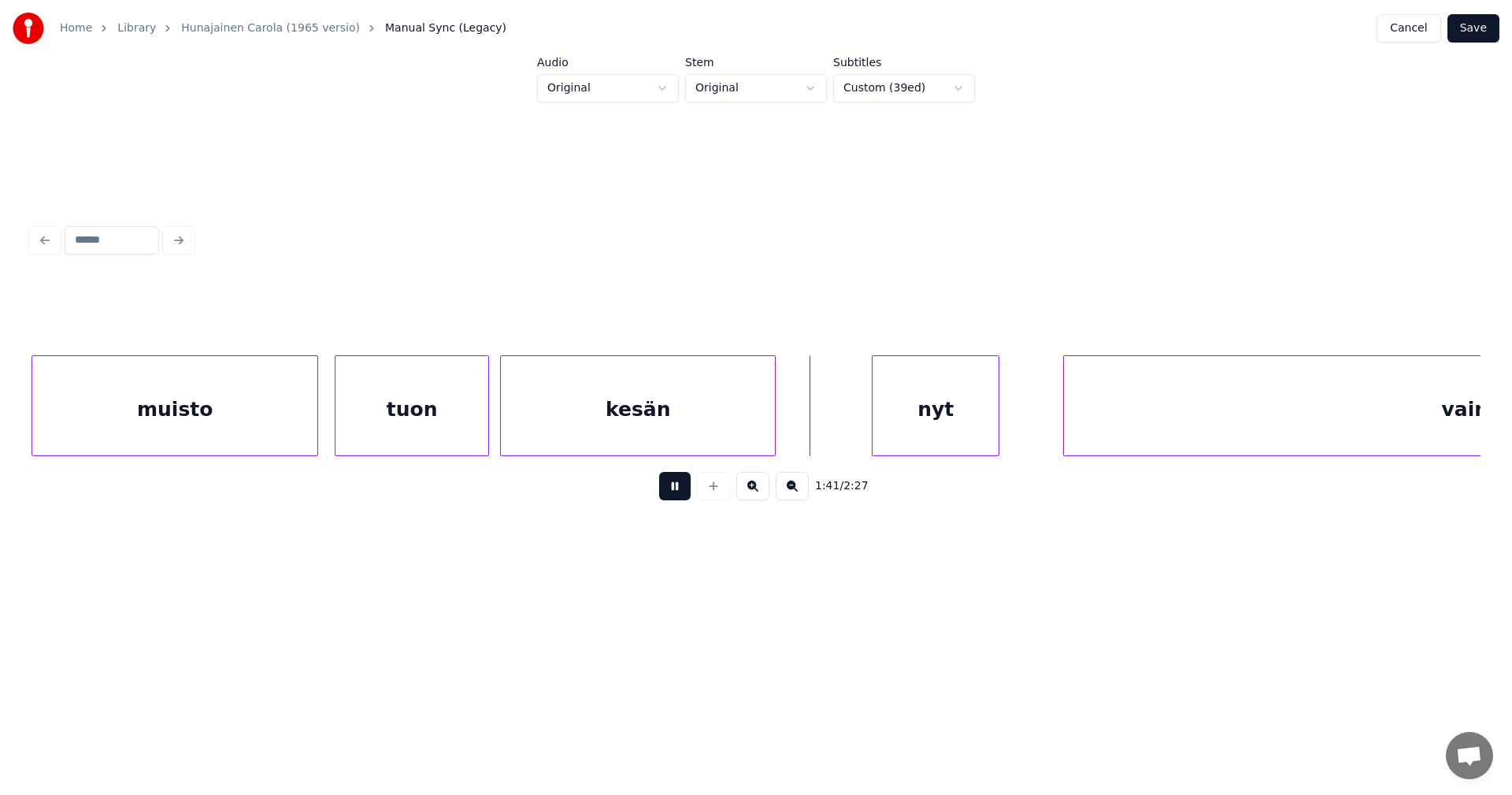
click at [675, 487] on button at bounding box center [675, 485] width 32 height 28
click at [685, 430] on div "kesän" at bounding box center [638, 409] width 274 height 107
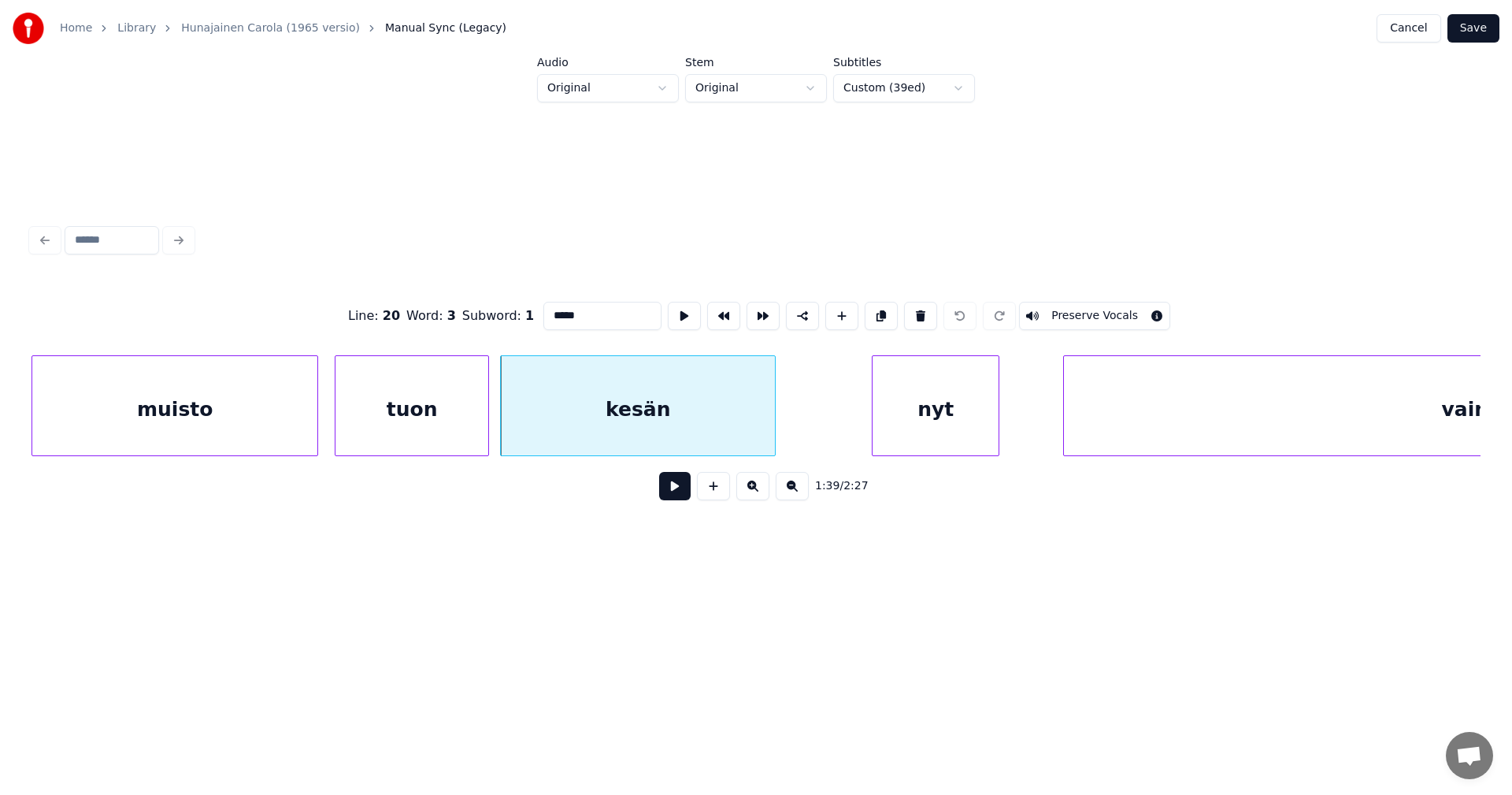
click at [672, 492] on button at bounding box center [675, 485] width 32 height 28
click at [673, 492] on button at bounding box center [675, 485] width 32 height 28
click at [671, 491] on button at bounding box center [675, 485] width 32 height 28
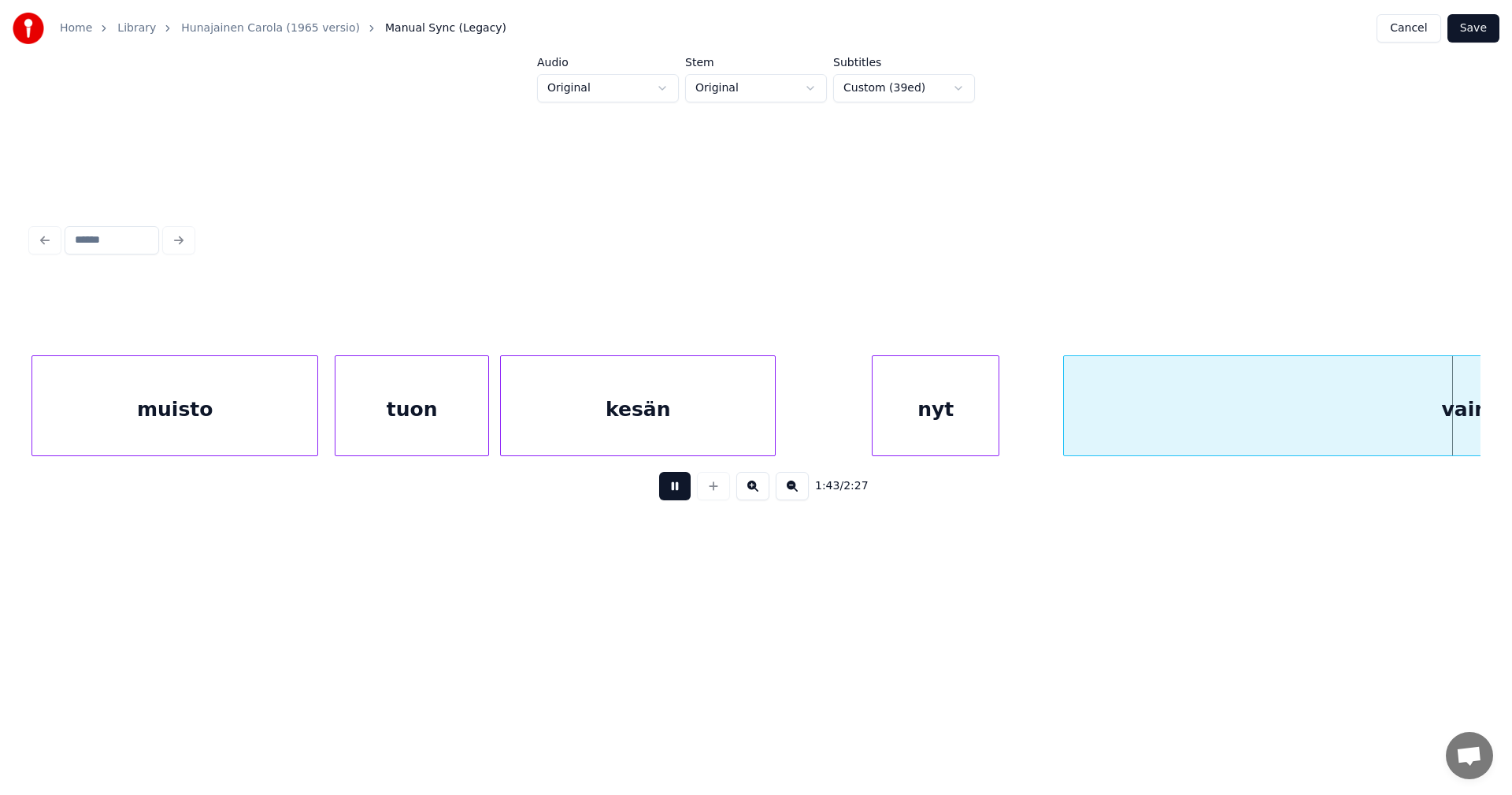
scroll to position [0, 28523]
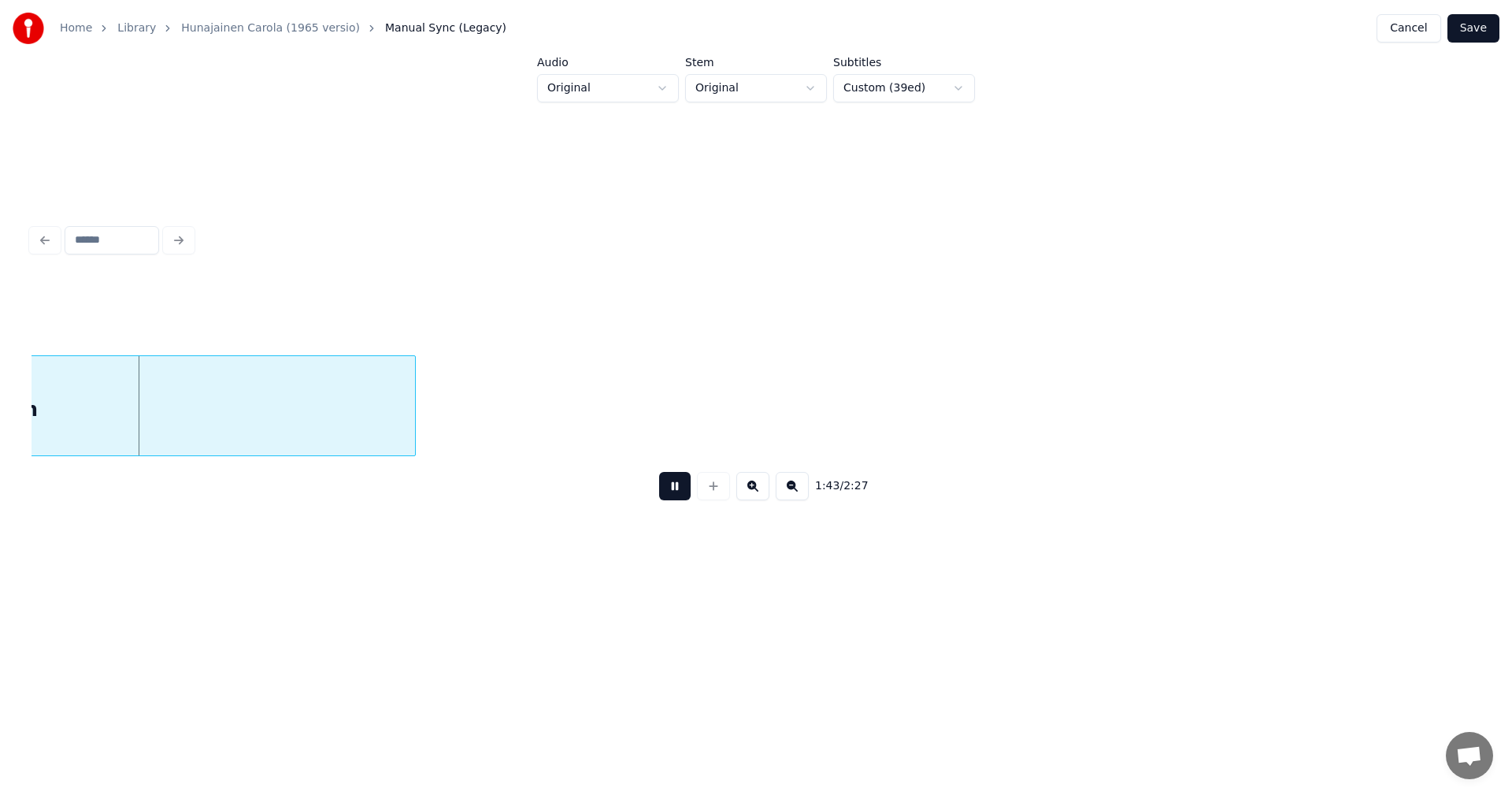
click at [671, 492] on button at bounding box center [675, 485] width 32 height 28
click at [1478, 28] on button "Save" at bounding box center [1473, 28] width 52 height 28
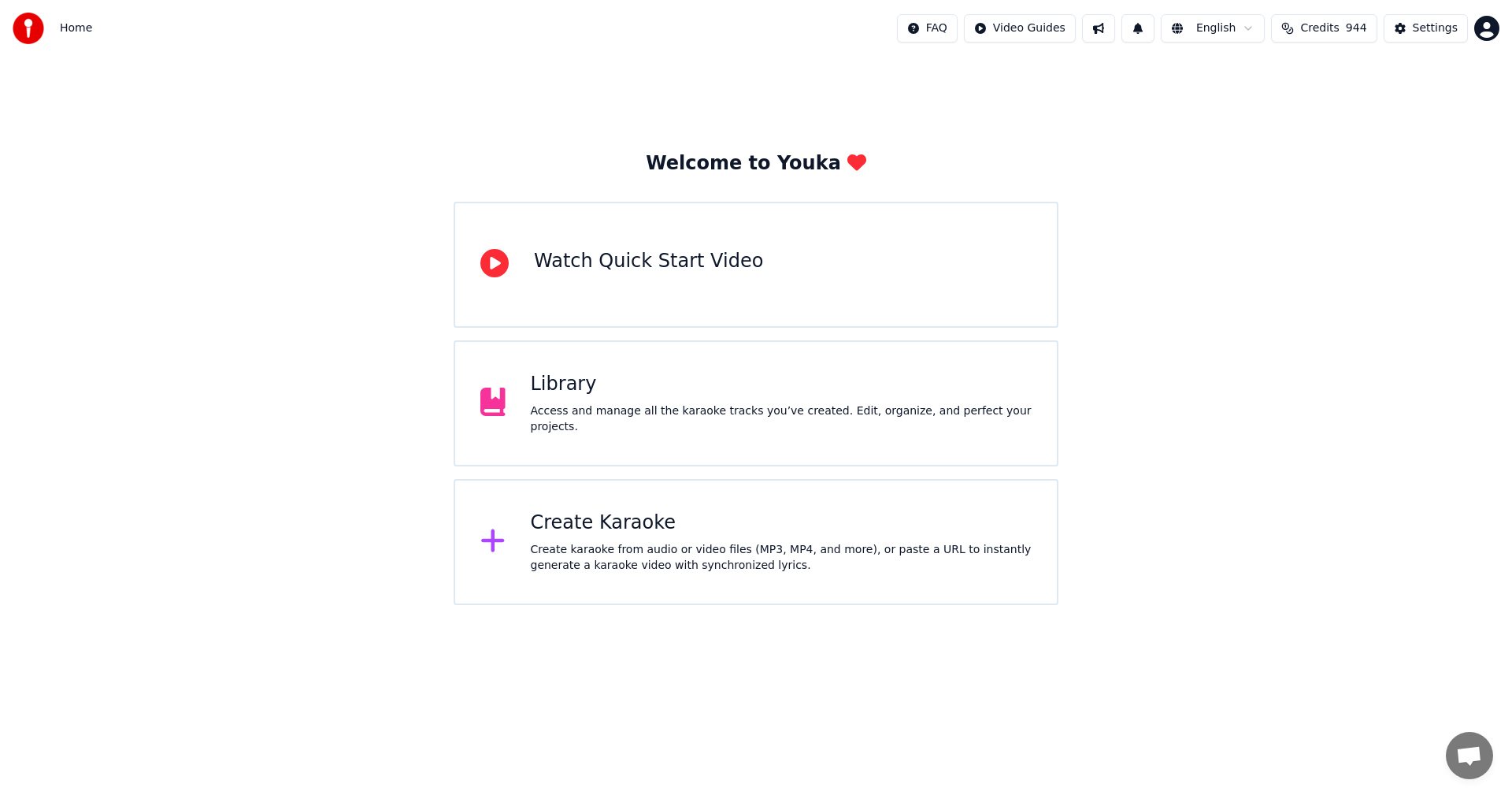
click at [569, 392] on div "Library" at bounding box center [781, 384] width 501 height 25
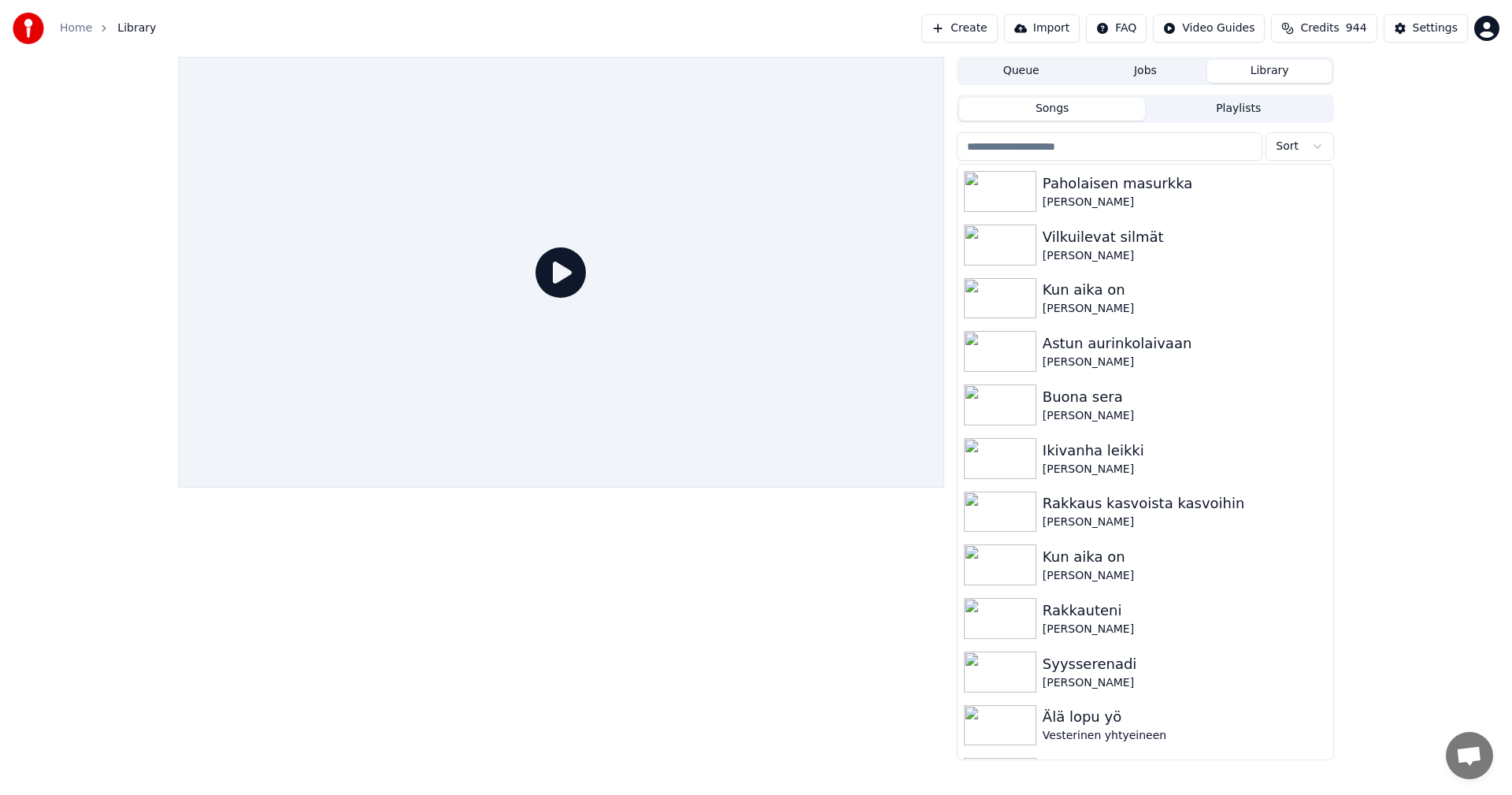
click at [1048, 148] on input "search" at bounding box center [1110, 146] width 306 height 28
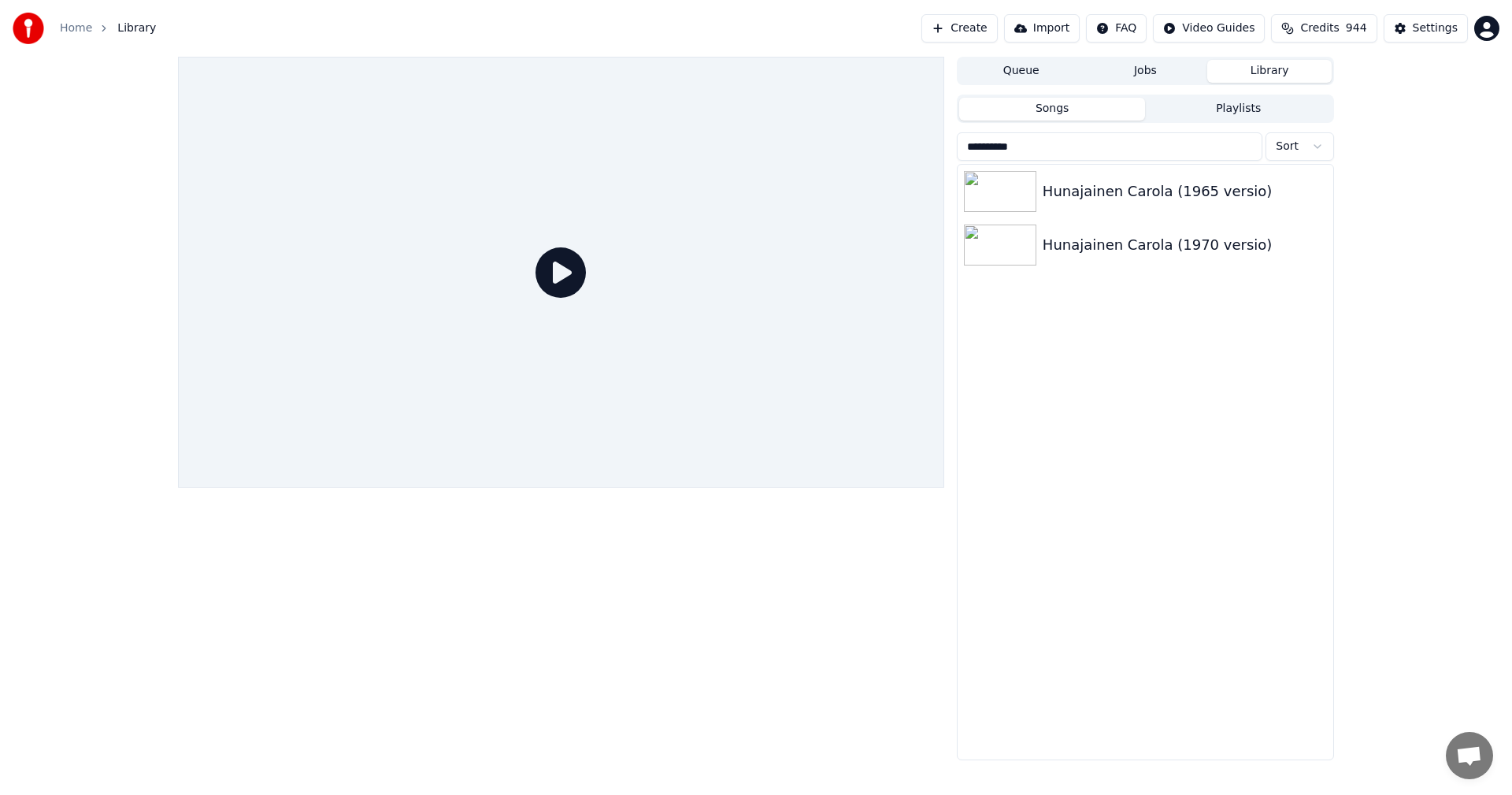
type input "**********"
click at [1005, 190] on img at bounding box center [1000, 191] width 73 height 41
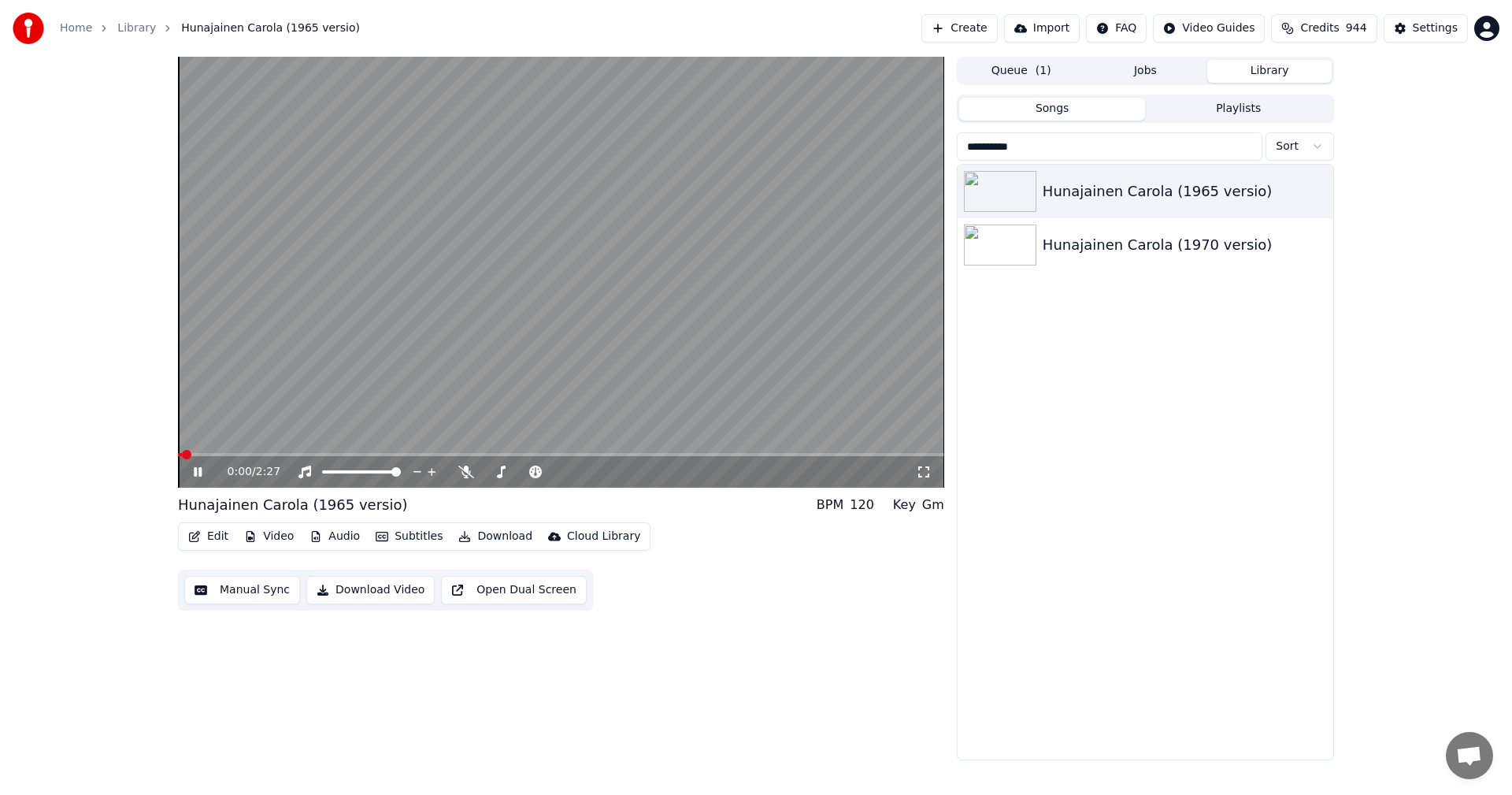
click at [195, 476] on icon at bounding box center [197, 472] width 8 height 9
click at [422, 539] on button "Subtitles" at bounding box center [409, 537] width 80 height 22
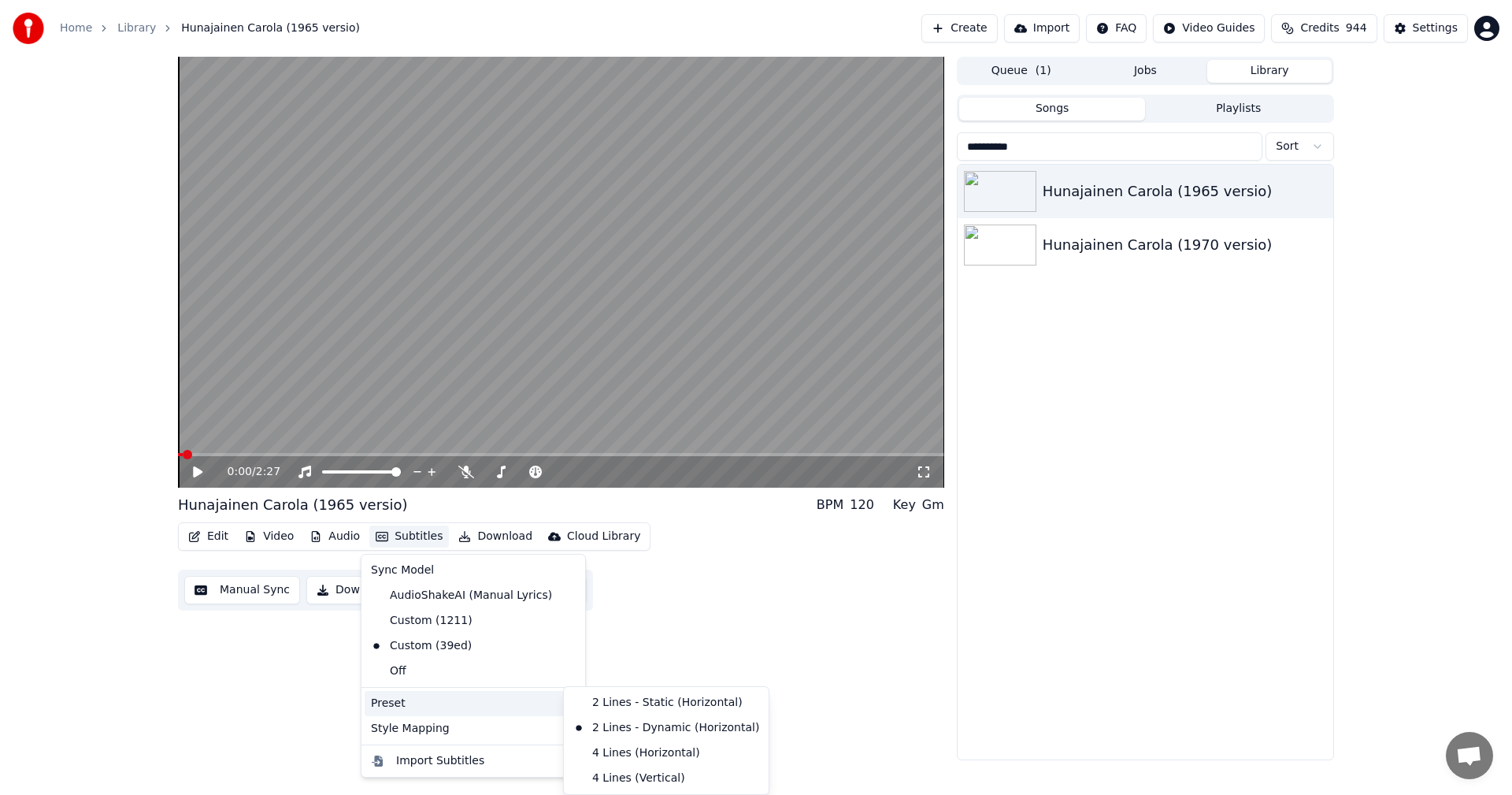
drag, startPoint x: 736, startPoint y: 582, endPoint x: 684, endPoint y: 580, distance: 52.0
click at [736, 581] on div "Edit Video Audio Subtitles Download Cloud Library Manual Sync Download Video Op…" at bounding box center [561, 566] width 766 height 88
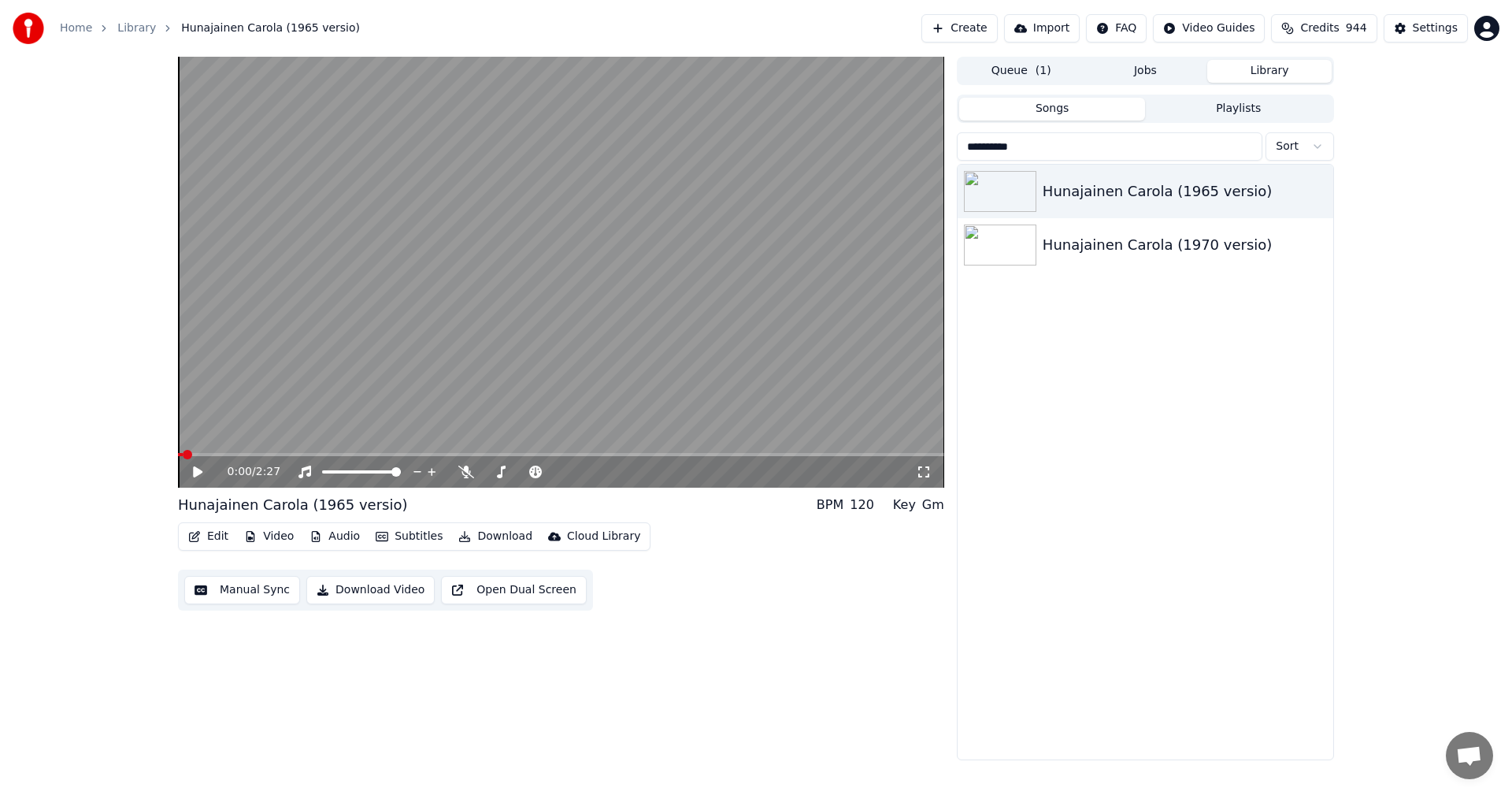
click at [486, 537] on button "Download" at bounding box center [495, 537] width 87 height 22
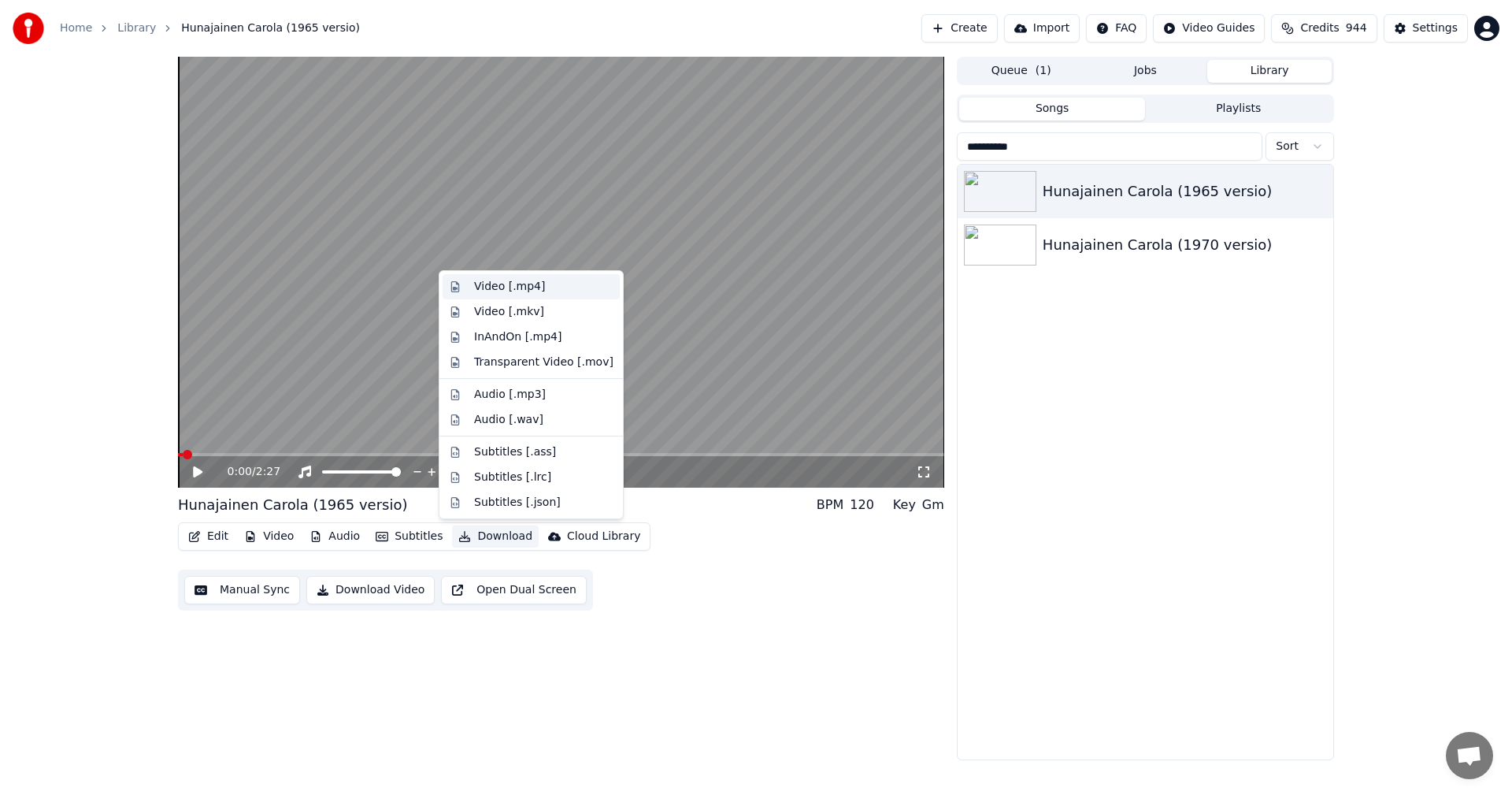
click at [527, 286] on div "Video [.mp4]" at bounding box center [509, 286] width 71 height 15
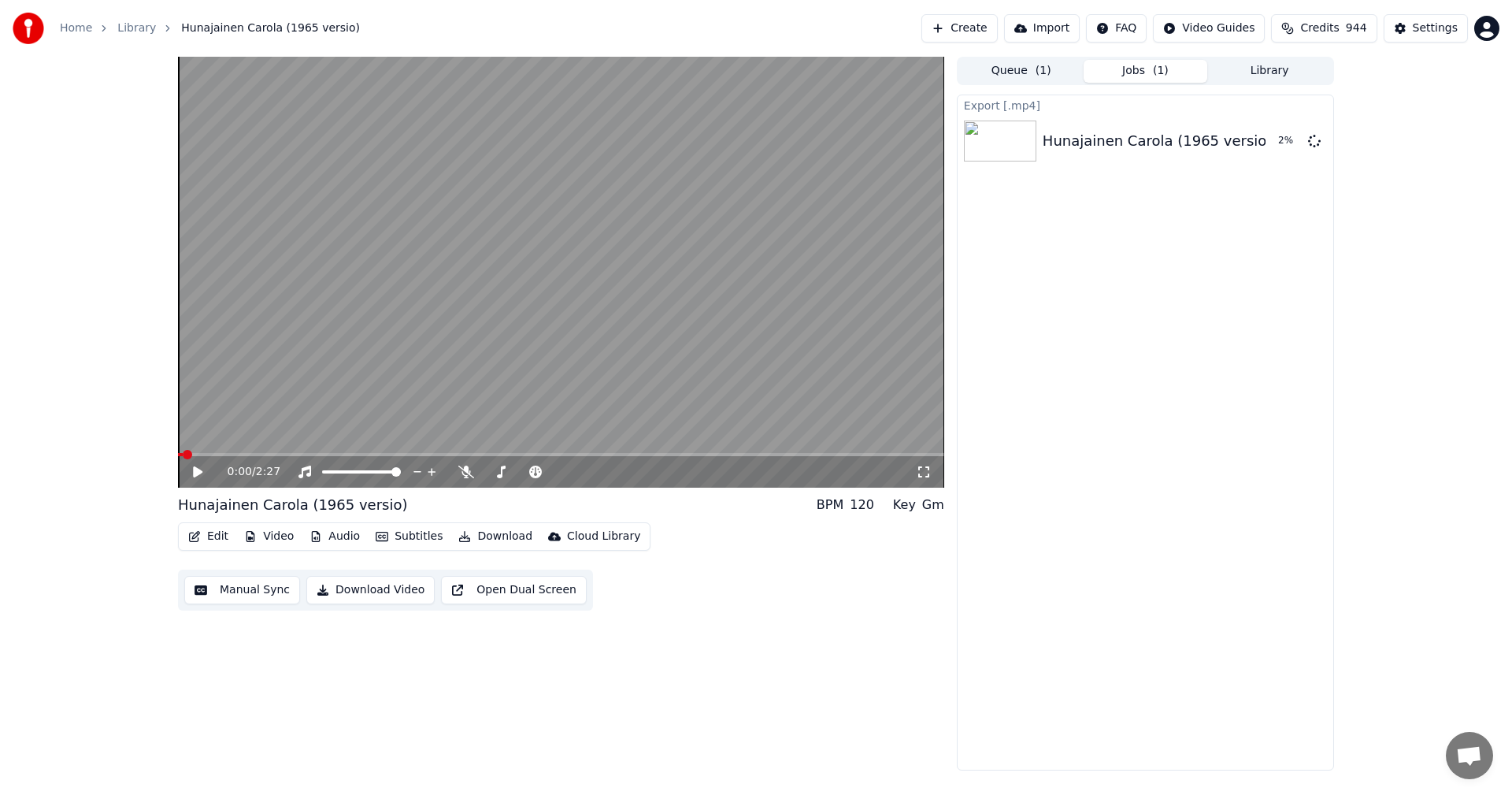
click at [1131, 419] on div "Export [.mp4] Hunajainen Carola (1965 versio) 2 %" at bounding box center [1146, 432] width 377 height 676
click at [421, 539] on button "Subtitles" at bounding box center [409, 537] width 80 height 22
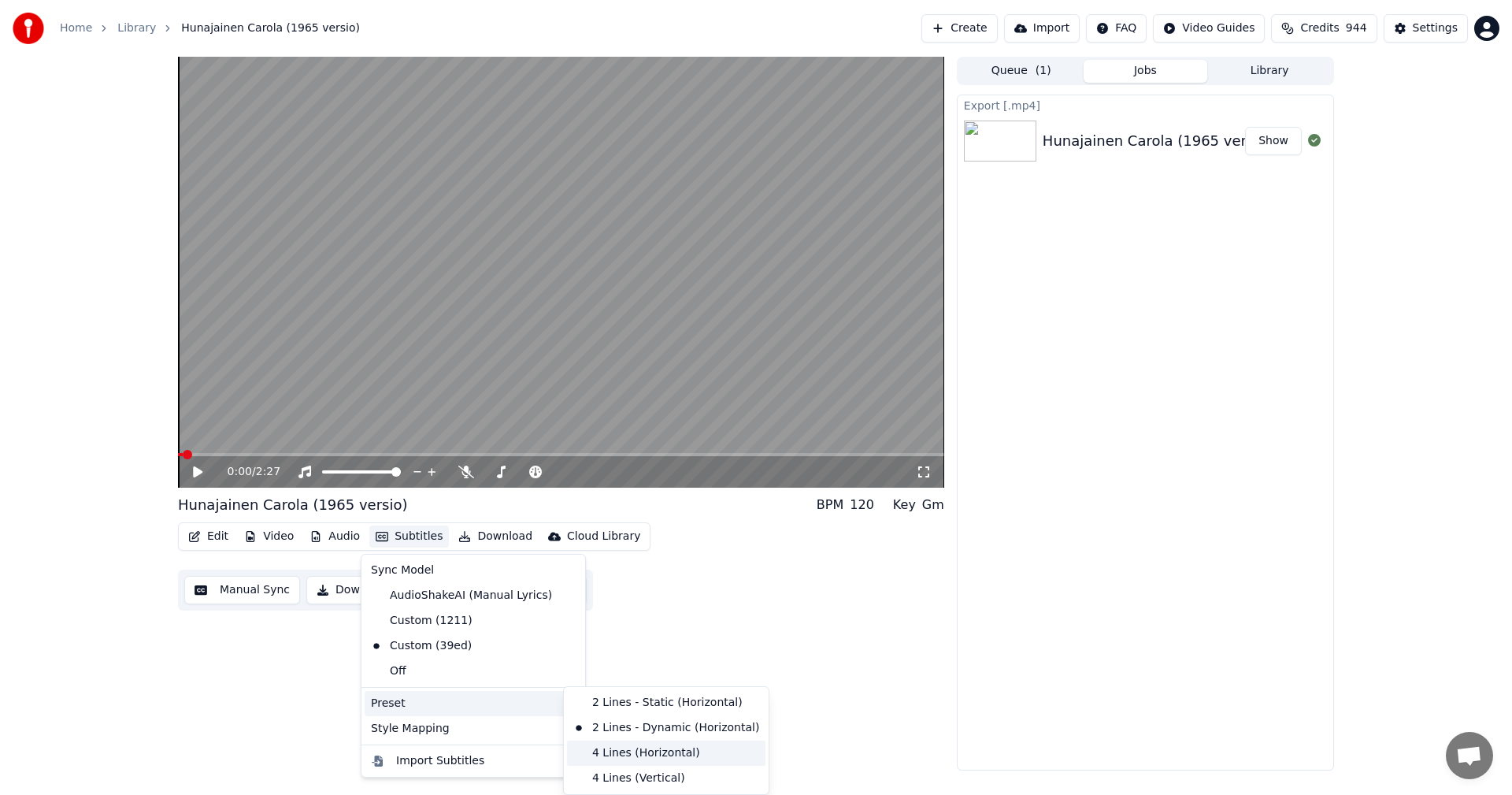
click at [603, 749] on div "4 Lines (Horizontal)" at bounding box center [667, 753] width 199 height 25
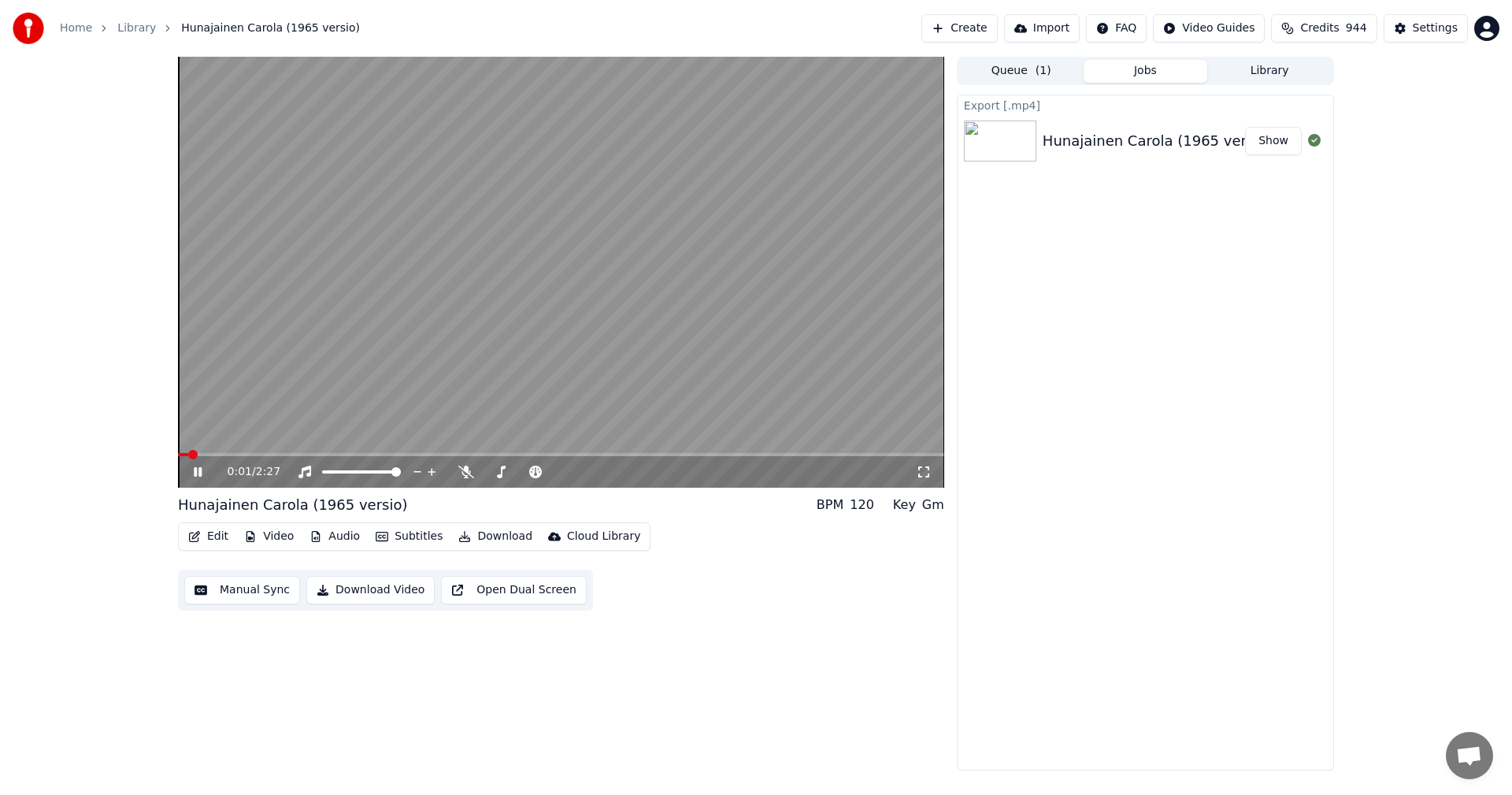
click at [287, 455] on span at bounding box center [561, 455] width 766 height 3
click at [251, 458] on div "0:23 / 2:27" at bounding box center [561, 472] width 766 height 32
click at [250, 455] on span at bounding box center [239, 455] width 122 height 3
click at [238, 454] on span at bounding box center [220, 455] width 85 height 3
click at [663, 455] on span at bounding box center [561, 455] width 766 height 3
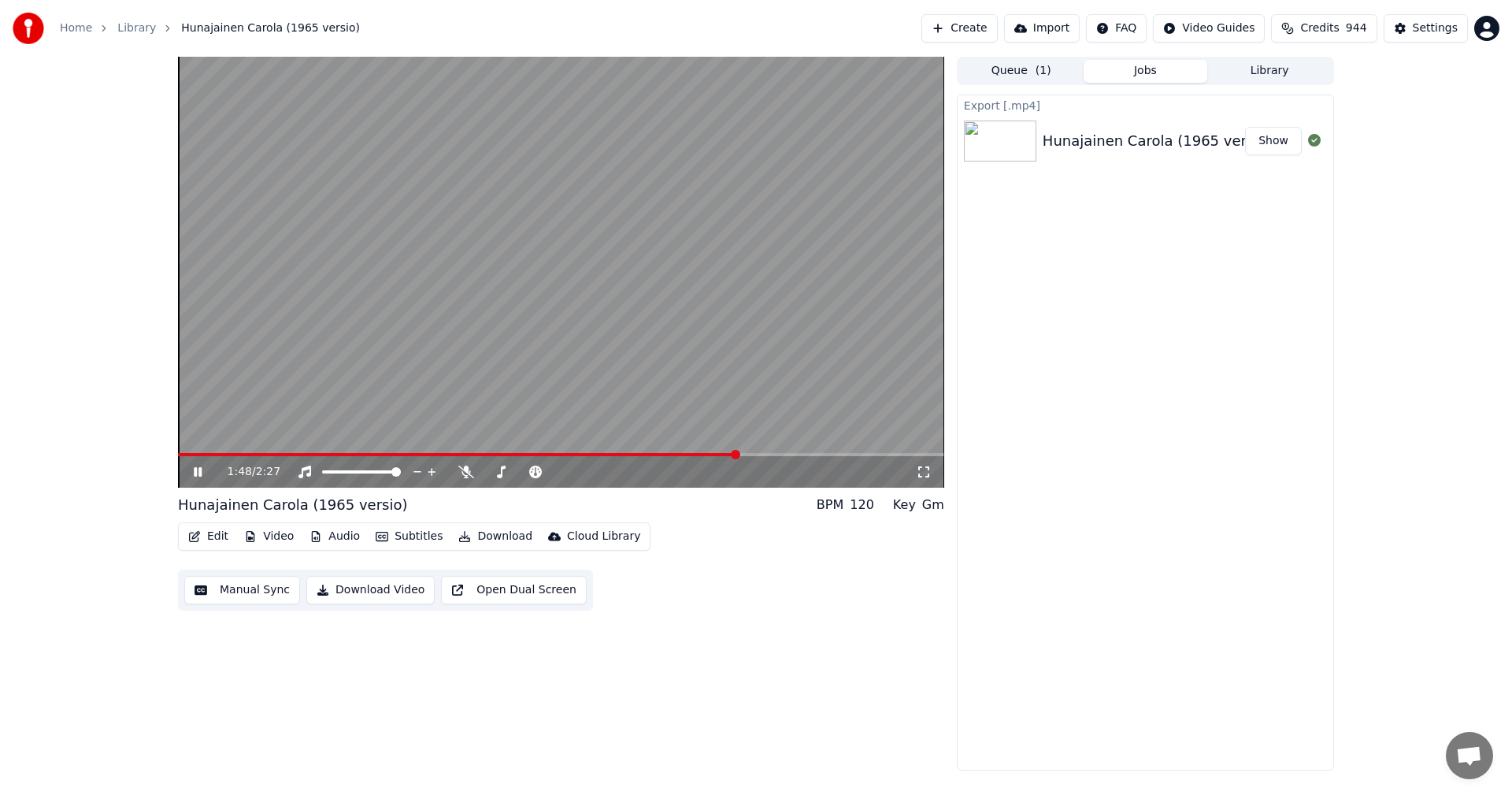
click at [198, 474] on icon at bounding box center [208, 472] width 37 height 13
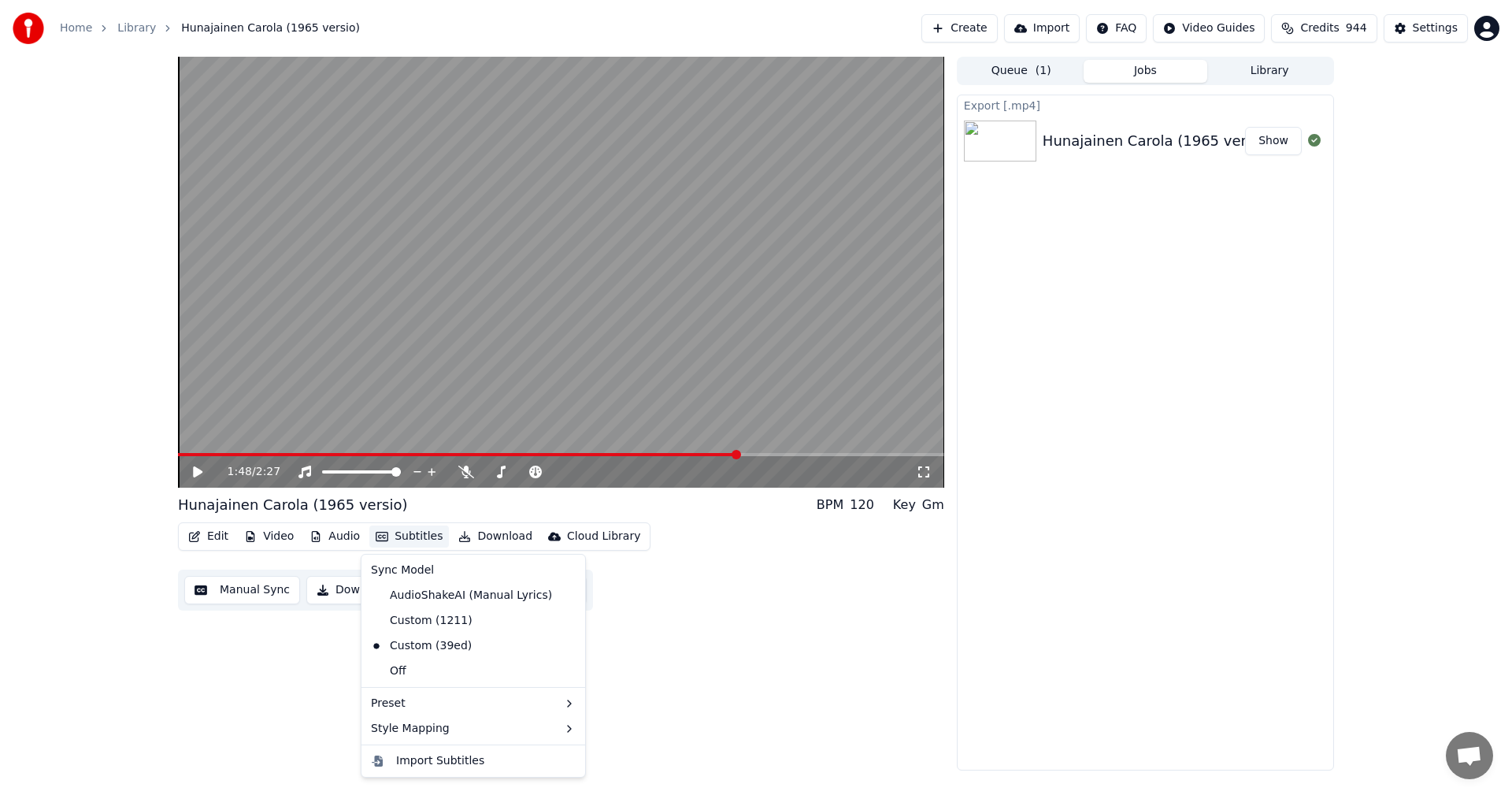
click at [420, 539] on button "Subtitles" at bounding box center [409, 537] width 80 height 22
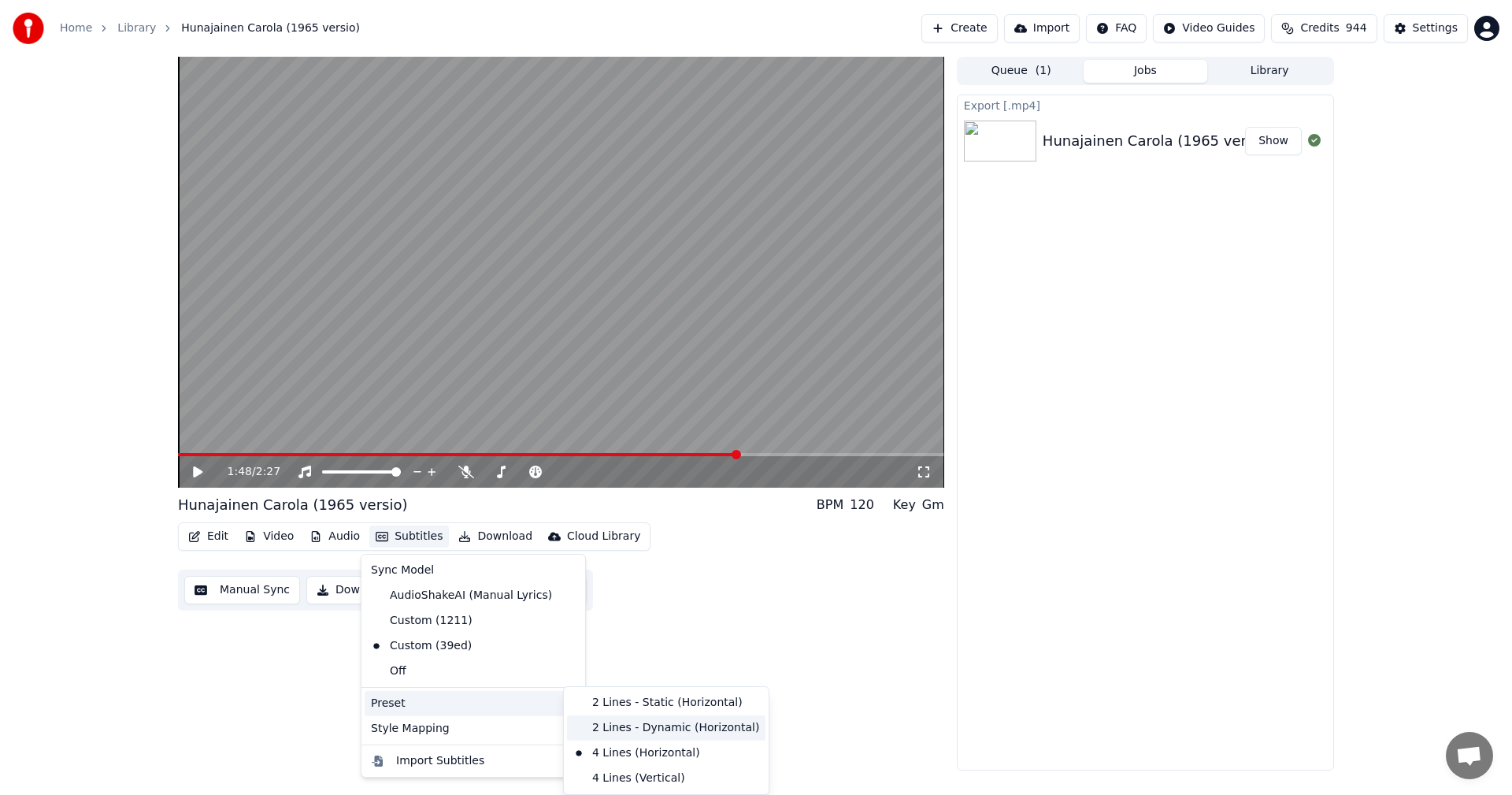
click at [646, 734] on div "2 Lines - Dynamic (Horizontal)" at bounding box center [667, 727] width 199 height 25
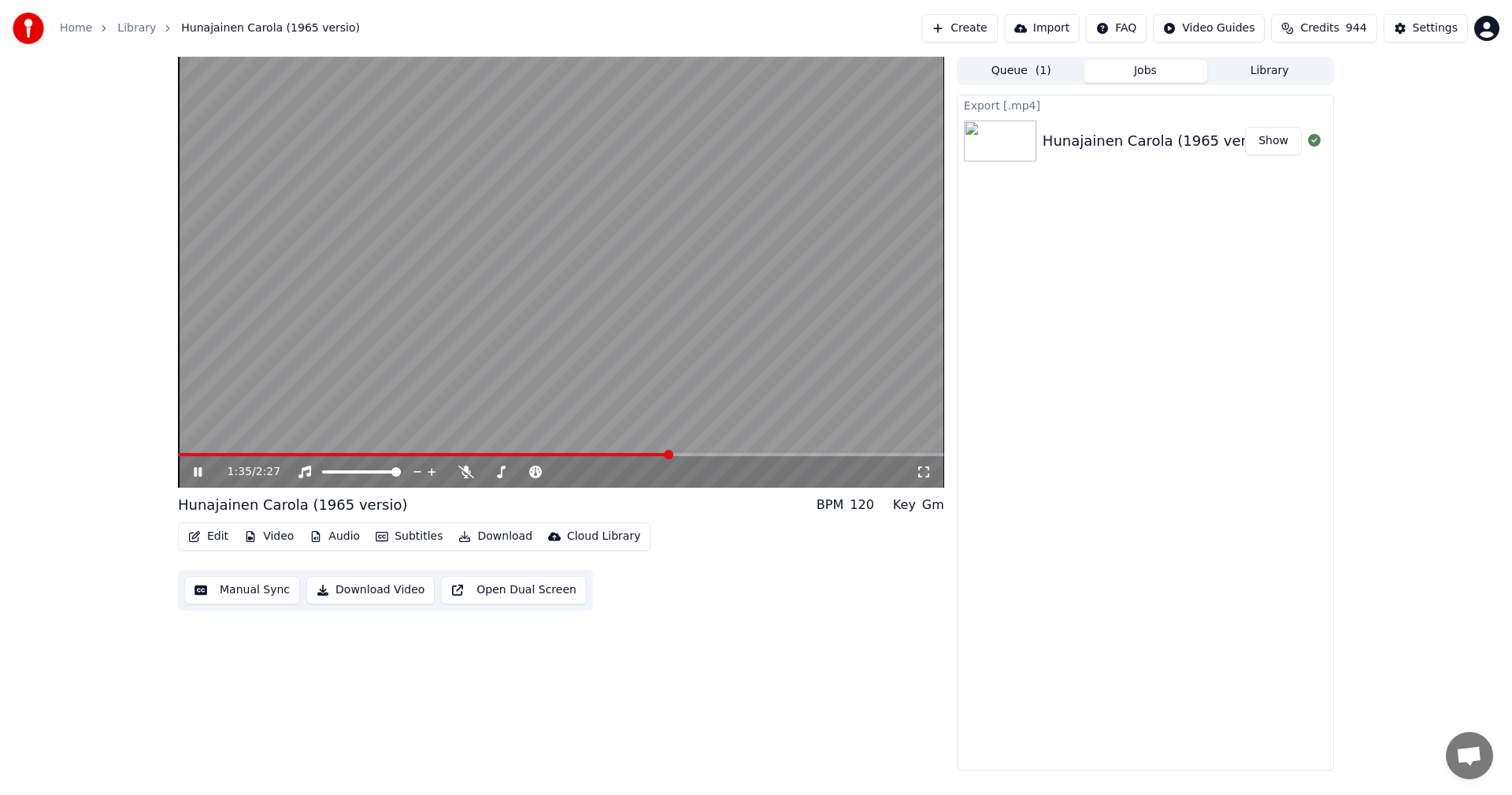
click at [670, 456] on span at bounding box center [424, 455] width 492 height 3
click at [200, 471] on icon at bounding box center [197, 472] width 8 height 9
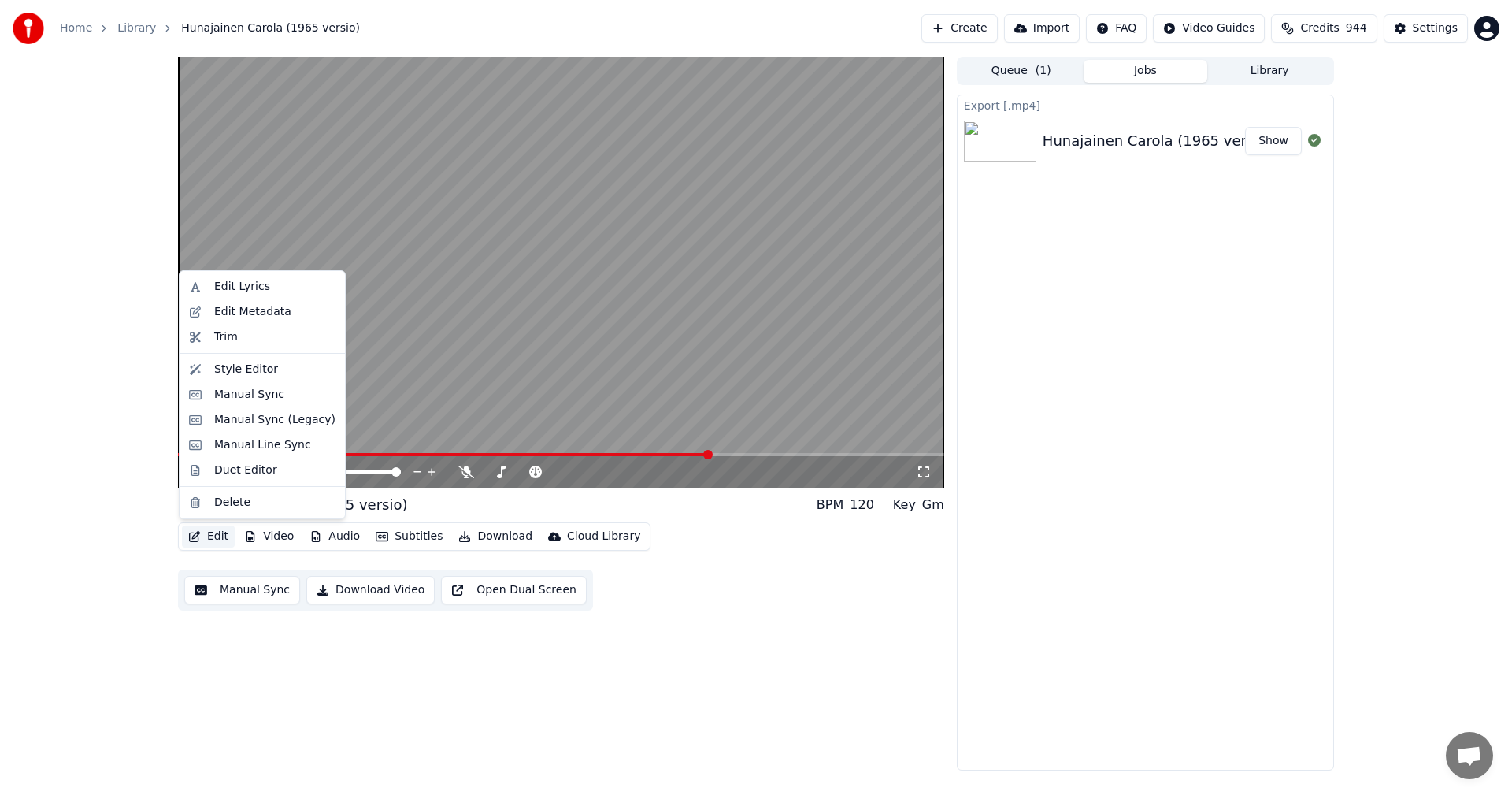
click at [218, 540] on button "Edit" at bounding box center [208, 537] width 53 height 22
click at [266, 425] on div "Manual Sync (Legacy)" at bounding box center [275, 420] width 122 height 15
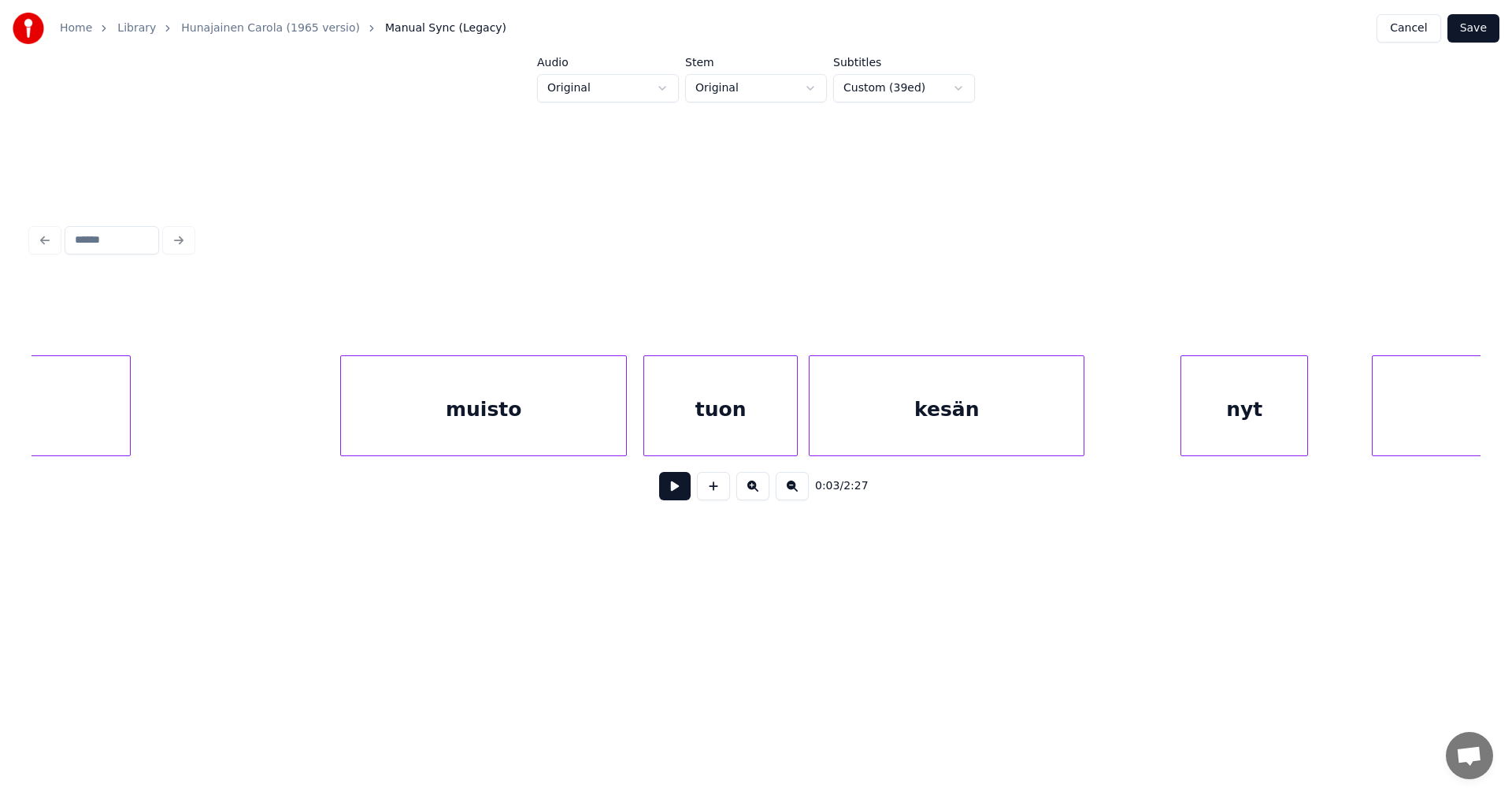
scroll to position [0, 26944]
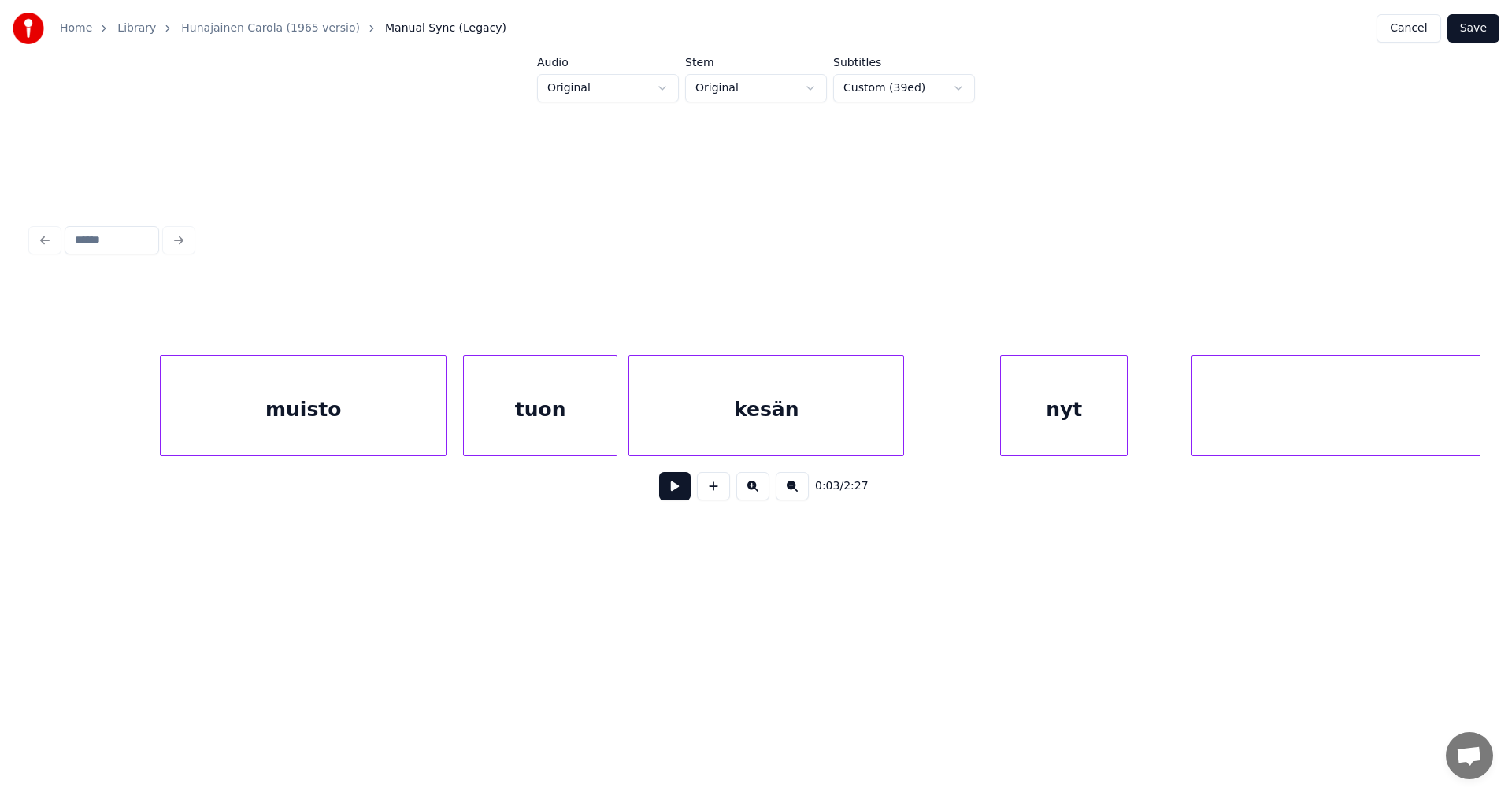
click at [845, 414] on div "kesän" at bounding box center [766, 409] width 274 height 107
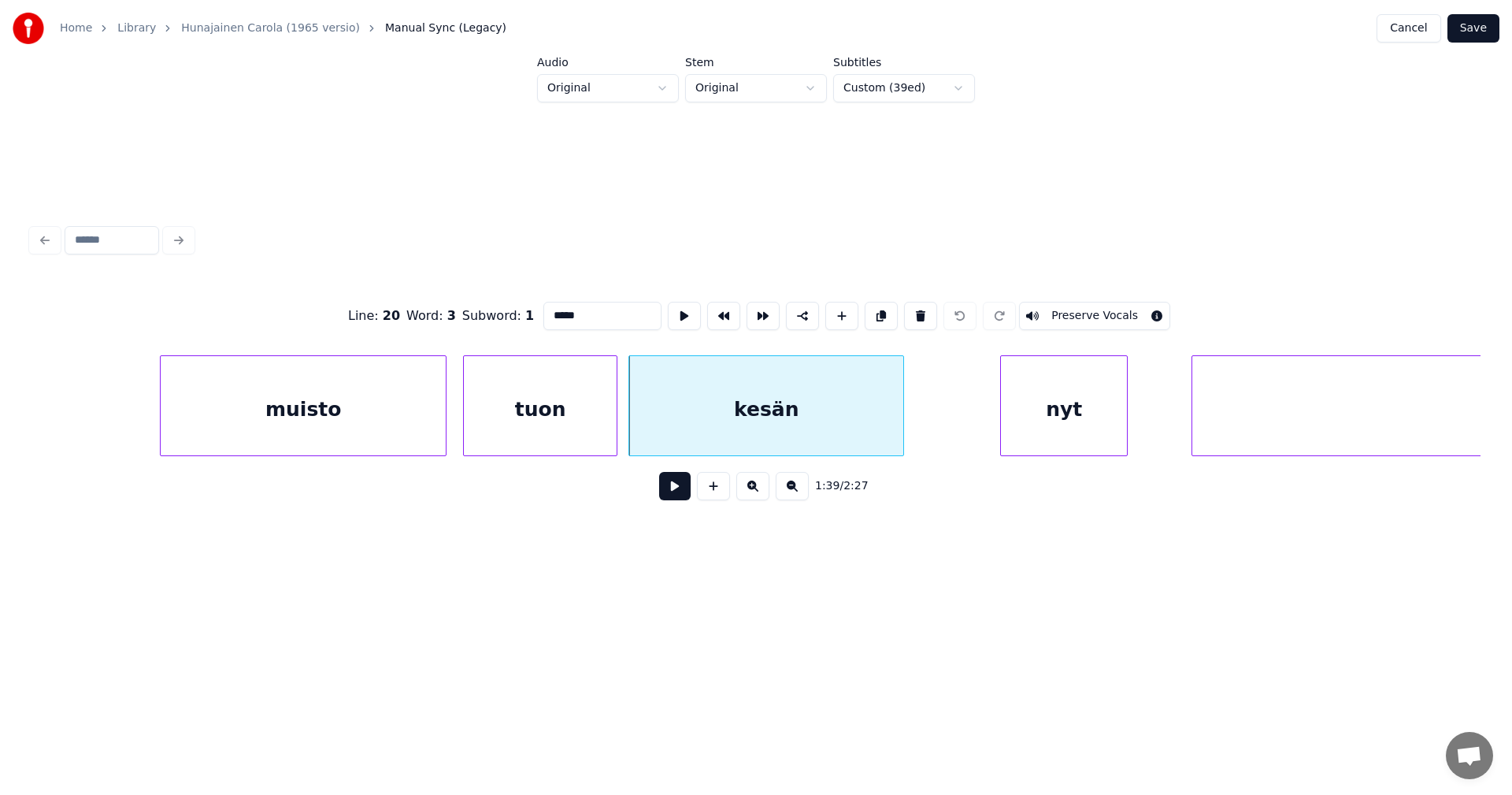
click at [583, 316] on input "*****" at bounding box center [603, 316] width 118 height 28
type input "******"
click at [1475, 27] on button "Save" at bounding box center [1473, 28] width 52 height 28
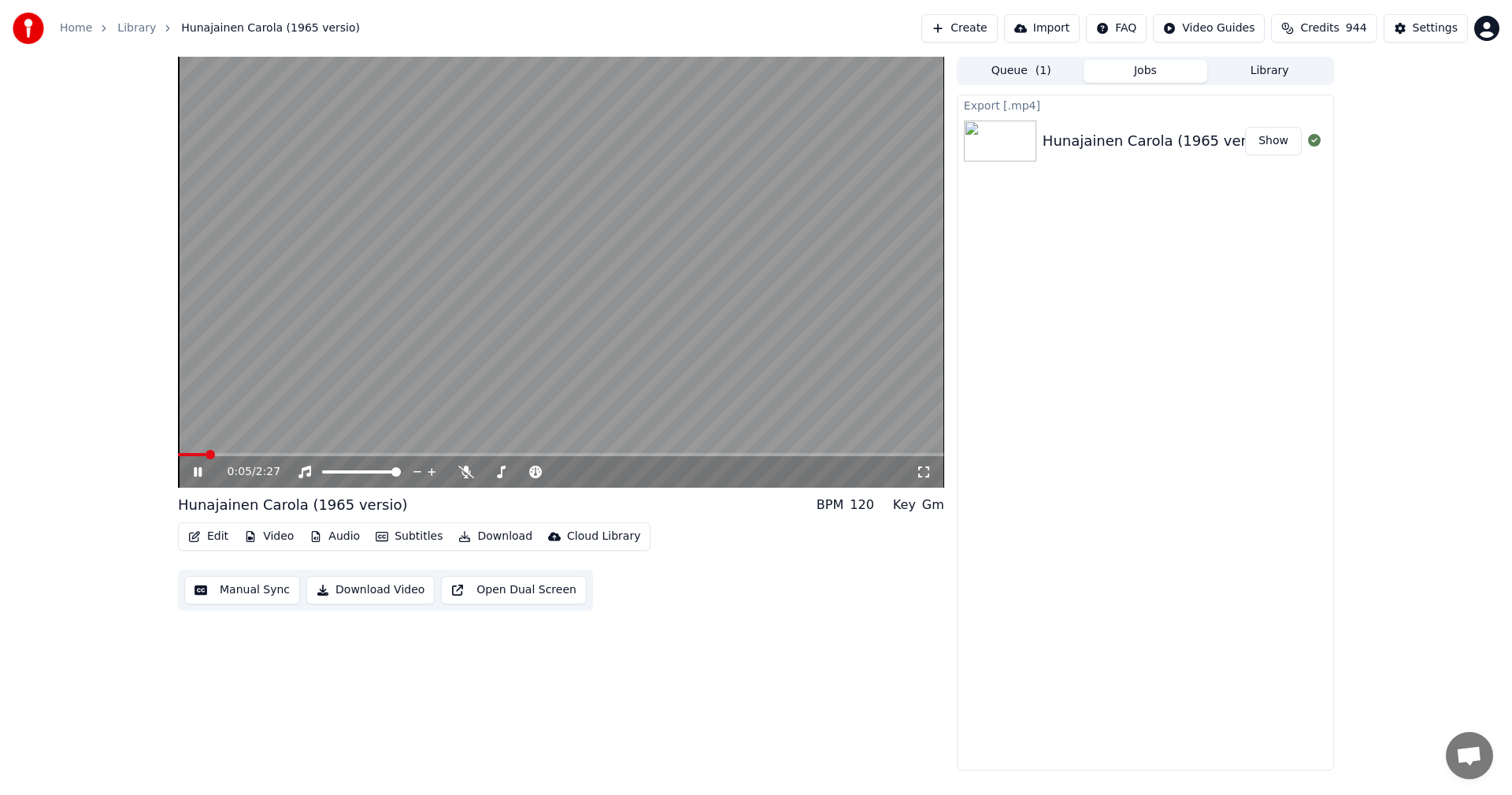
click at [197, 474] on icon at bounding box center [197, 472] width 8 height 9
click at [490, 533] on button "Download" at bounding box center [495, 537] width 87 height 22
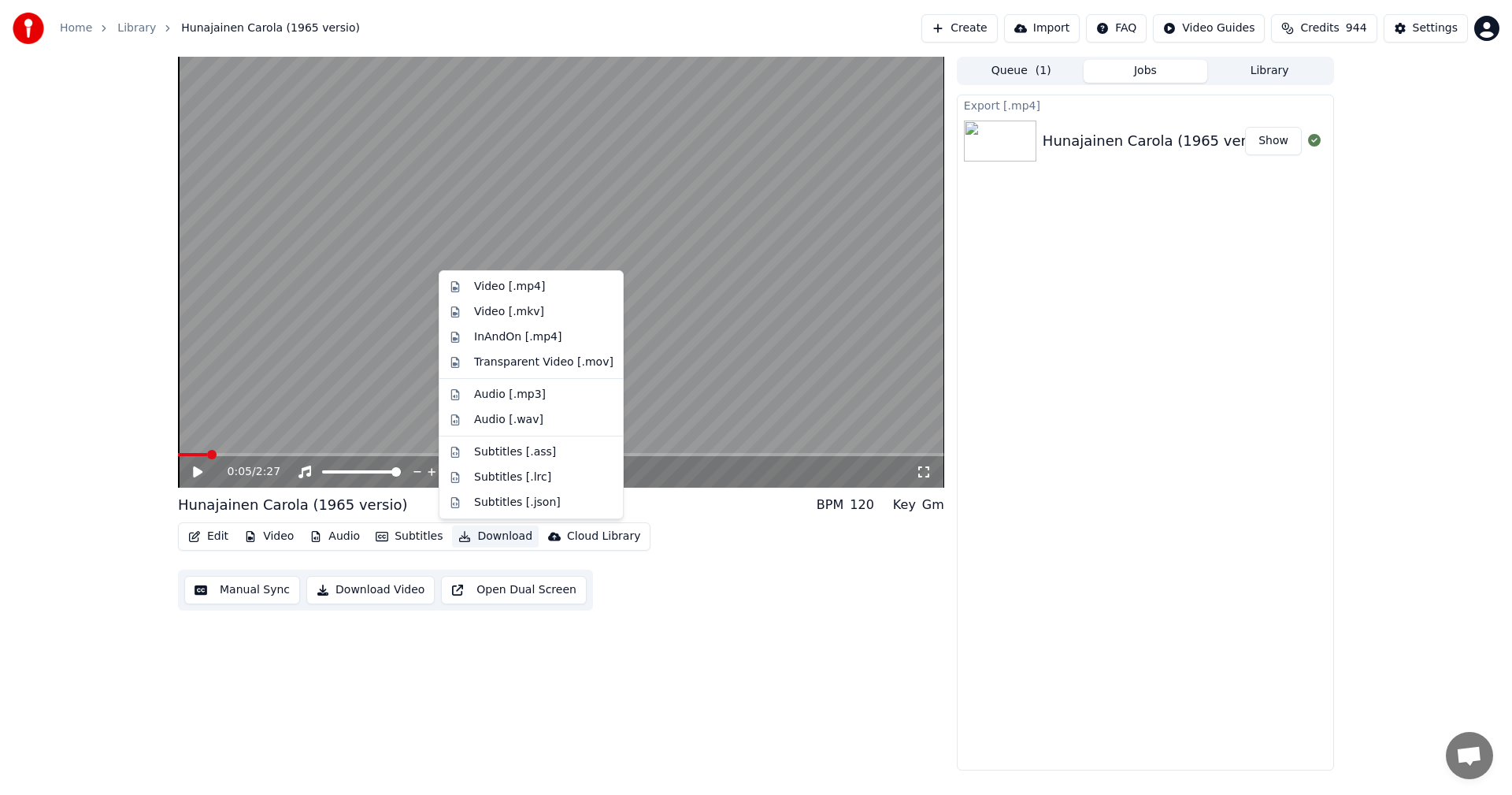
click at [183, 453] on span at bounding box center [193, 455] width 29 height 3
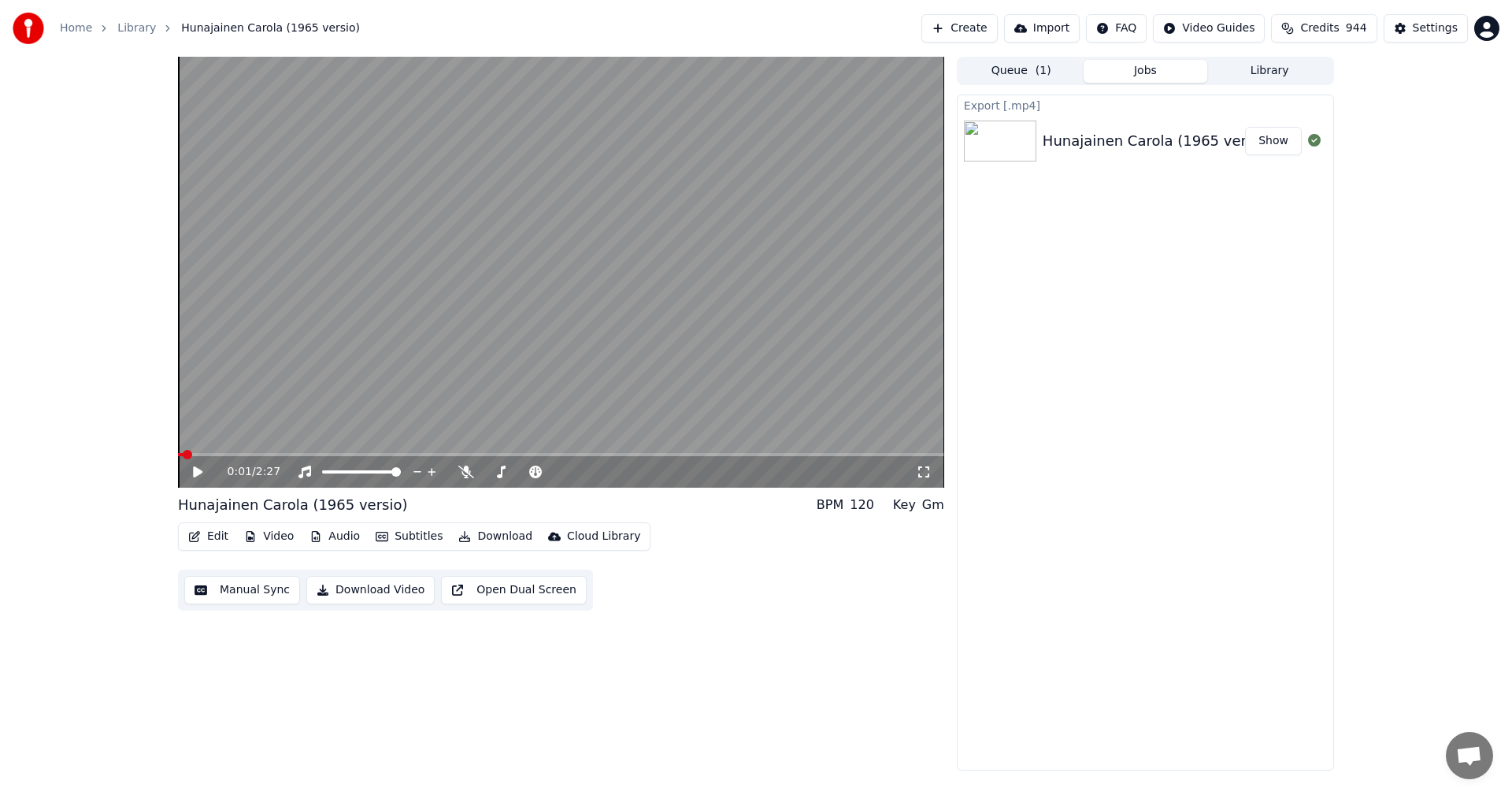
click at [194, 472] on icon at bounding box center [197, 472] width 9 height 11
click at [198, 473] on icon at bounding box center [208, 472] width 37 height 13
click at [490, 537] on button "Download" at bounding box center [495, 537] width 87 height 22
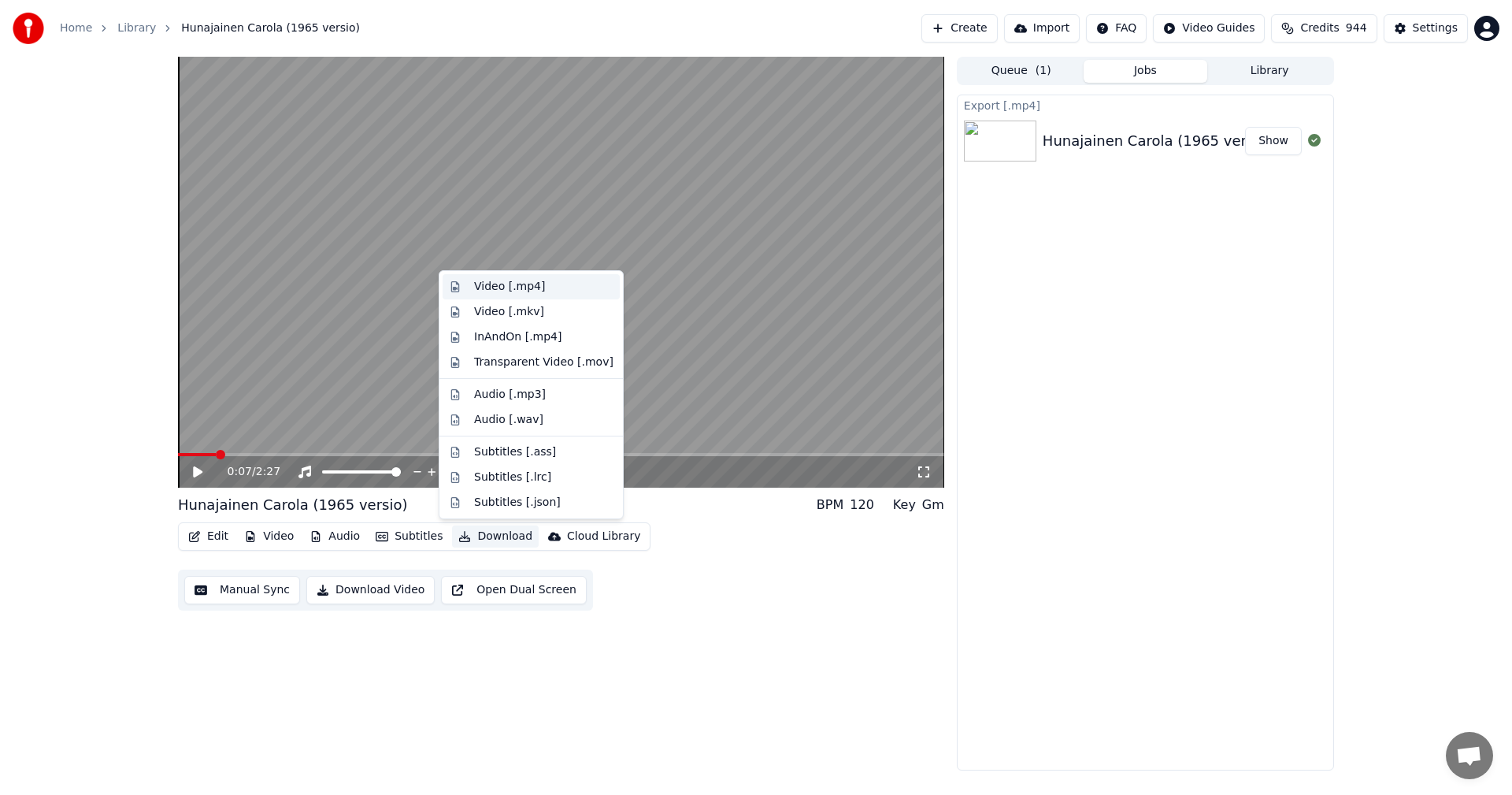
click at [520, 292] on div "Video [.mp4]" at bounding box center [509, 286] width 71 height 15
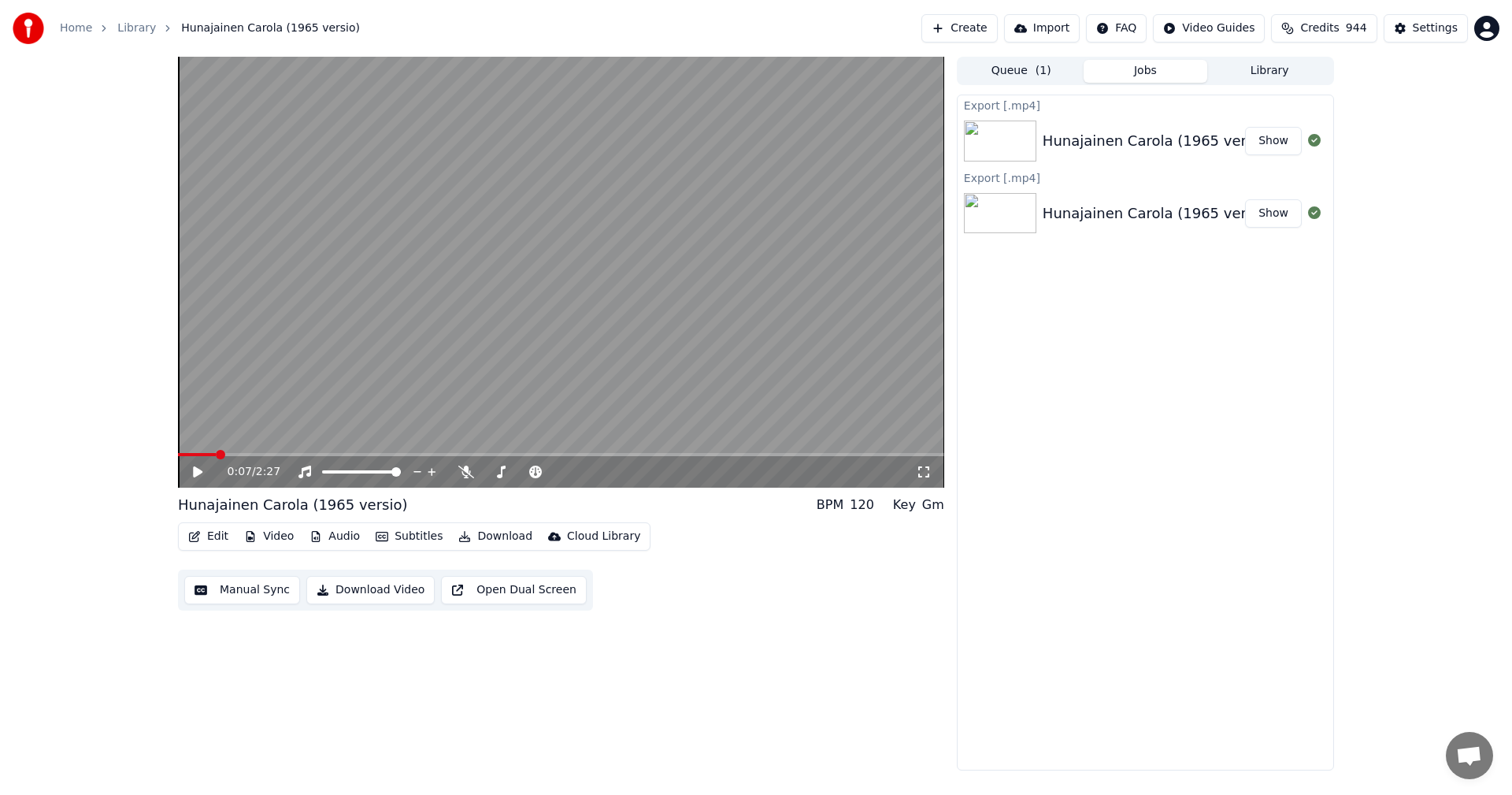
click at [492, 537] on button "Download" at bounding box center [495, 537] width 87 height 22
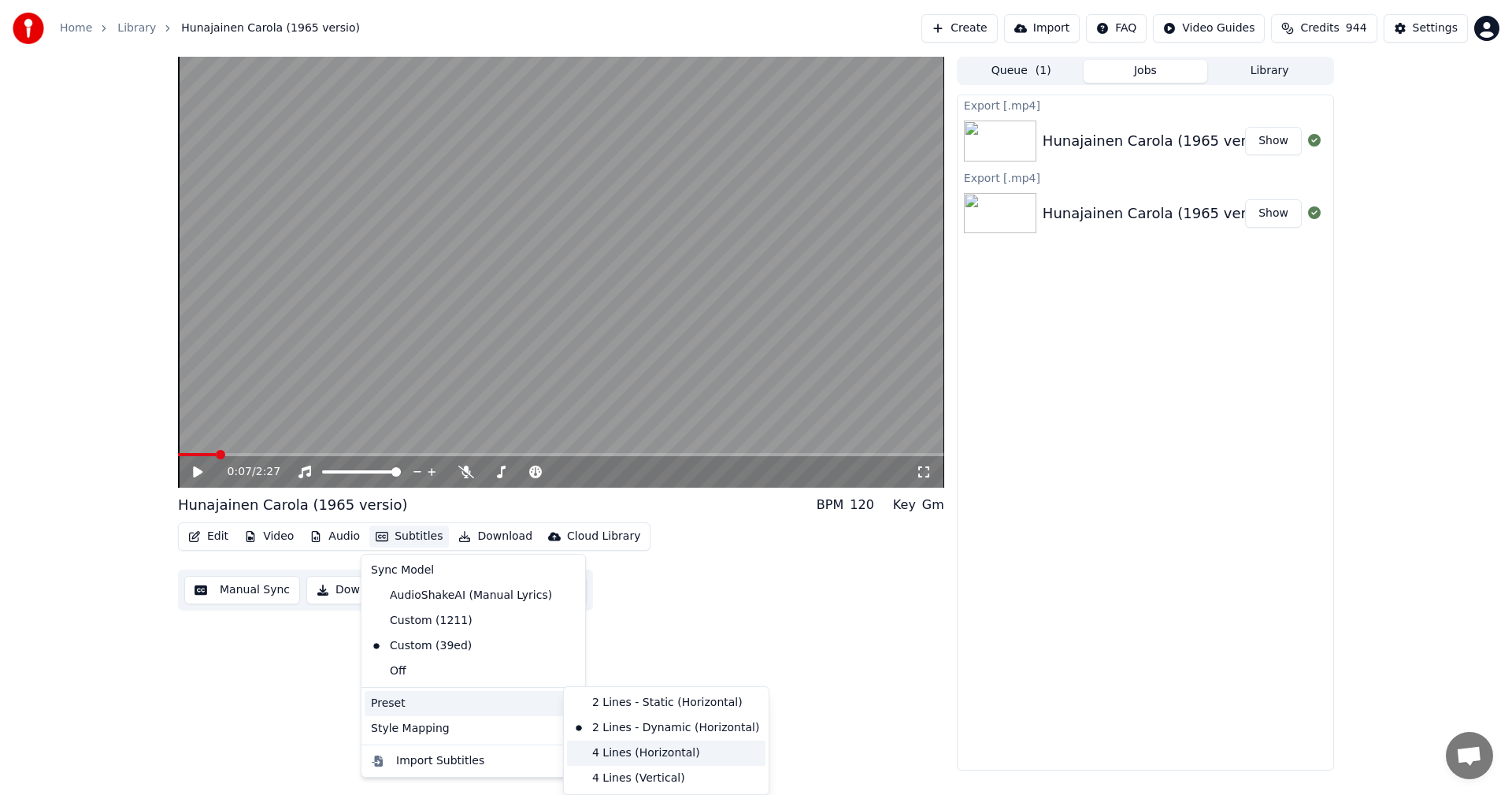
click at [622, 756] on div "4 Lines (Horizontal)" at bounding box center [667, 753] width 199 height 25
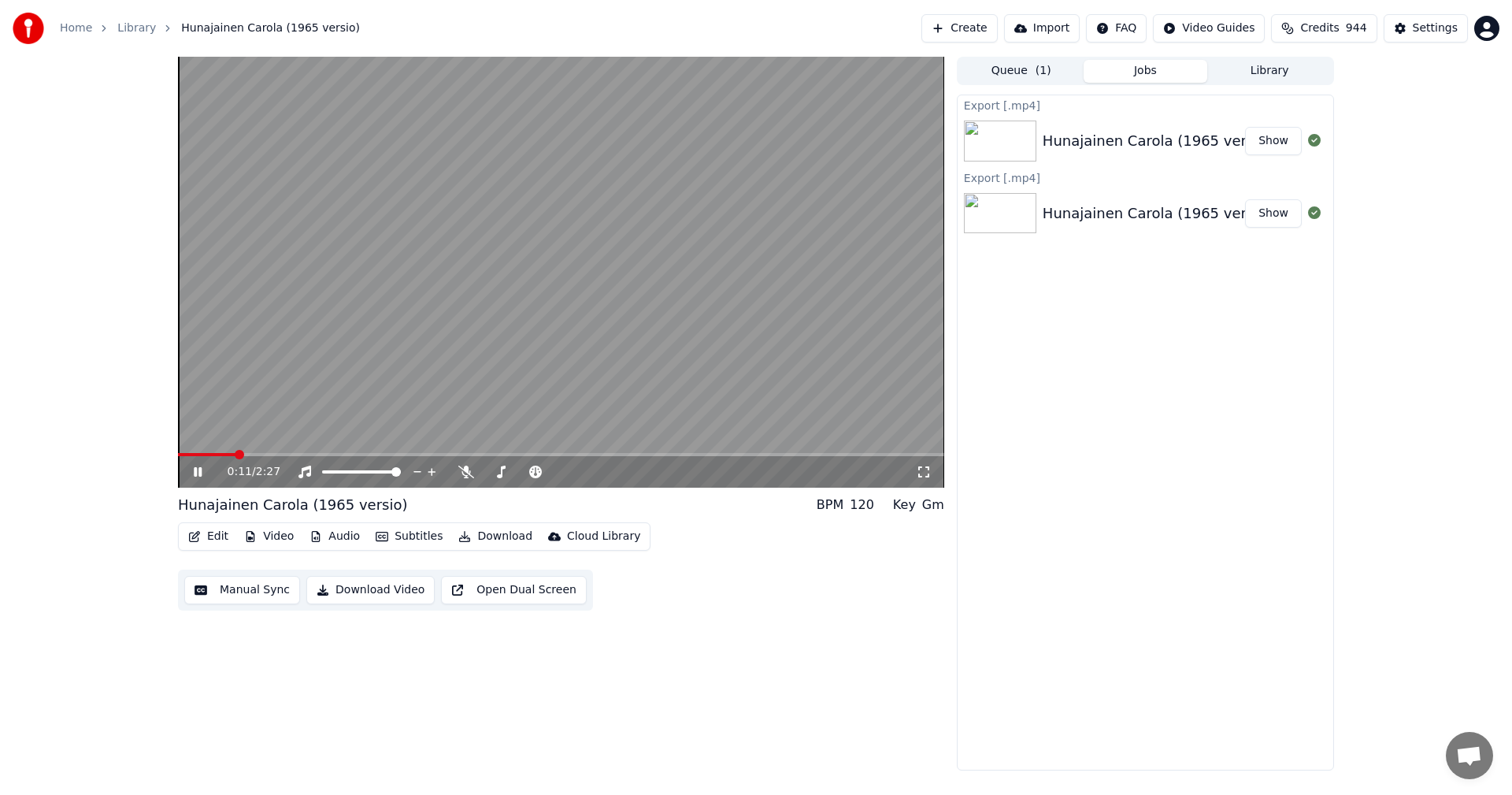
click at [693, 454] on span at bounding box center [561, 455] width 766 height 3
click at [196, 476] on icon at bounding box center [197, 472] width 8 height 9
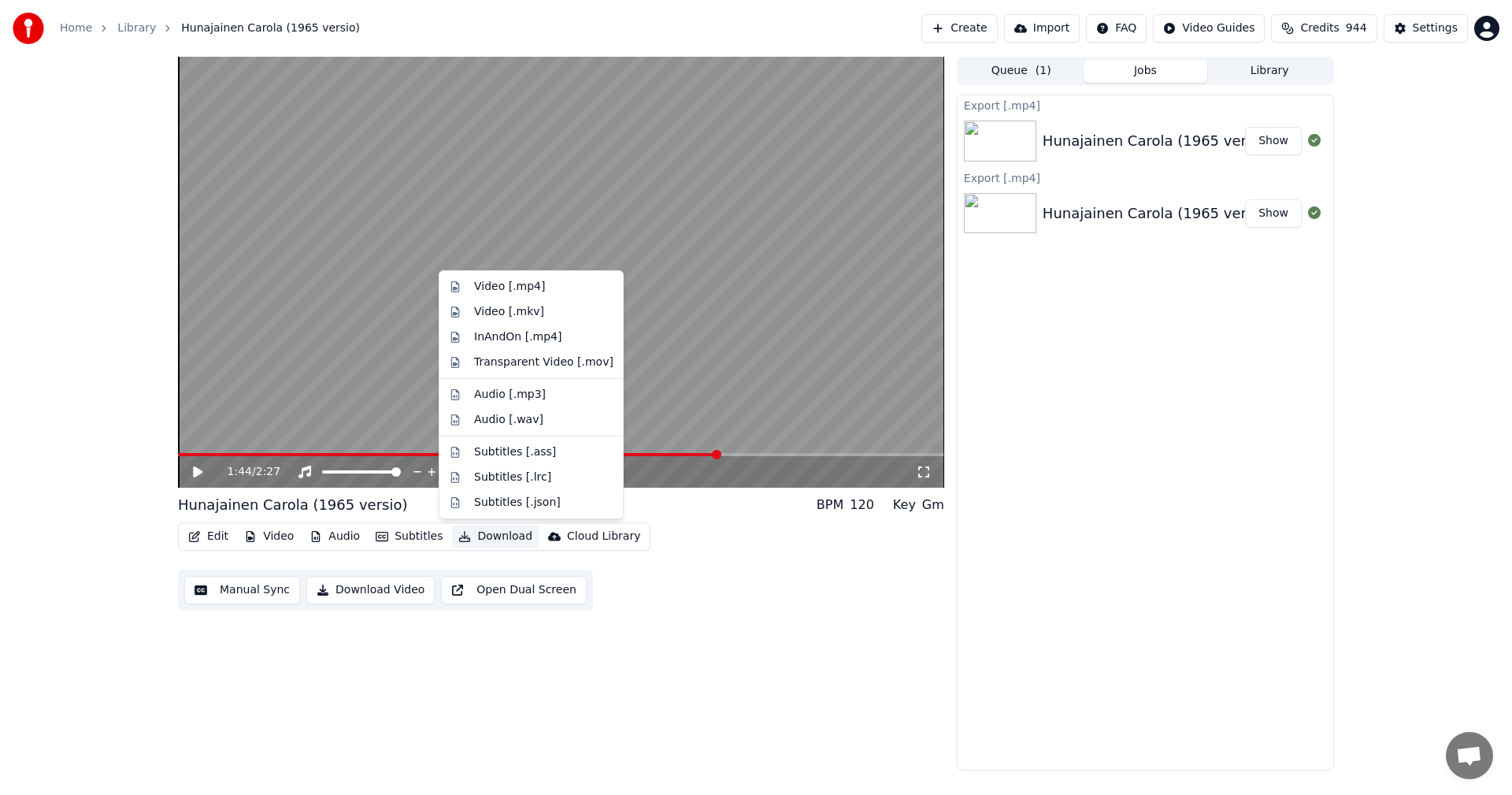
click at [491, 539] on button "Download" at bounding box center [495, 537] width 87 height 22
click at [518, 293] on div "Video [.mp4]" at bounding box center [509, 286] width 71 height 15
